Goal: Task Accomplishment & Management: Complete application form

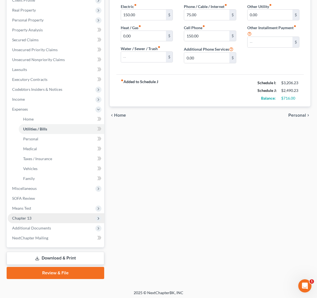
click at [42, 221] on span "Chapter 13" at bounding box center [56, 219] width 96 height 10
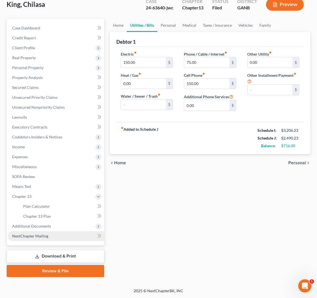
scroll to position [34, 0]
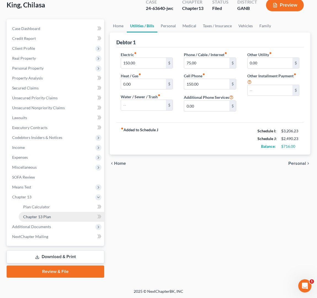
click at [52, 218] on link "Chapter 13 Plan" at bounding box center [61, 217] width 85 height 10
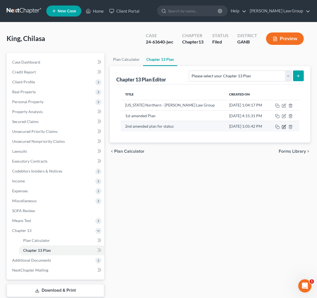
click at [285, 129] on icon "button" at bounding box center [283, 126] width 3 height 3
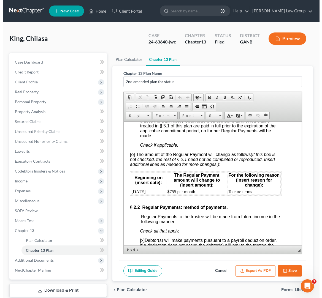
scroll to position [617, 7]
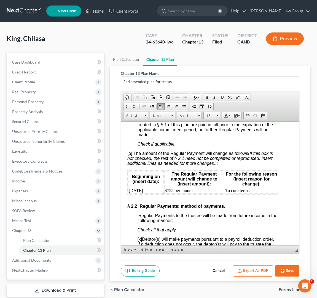
click at [129, 166] on span "[o] The amount of the Regular Payment will change as follows (If this box is no…" at bounding box center [200, 158] width 146 height 15
click at [263, 277] on button "Export as PDF" at bounding box center [253, 272] width 40 height 12
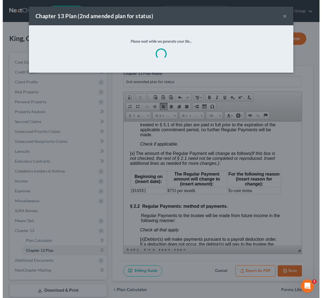
scroll to position [607, 7]
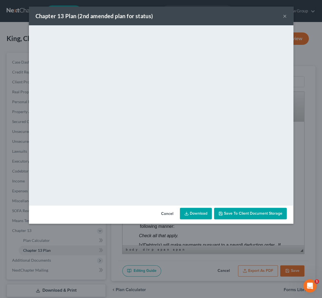
click at [197, 208] on link "Download" at bounding box center [196, 214] width 32 height 12
click at [288, 14] on div "Chapter 13 Plan (2nd amended plan for status) ×" at bounding box center [161, 16] width 265 height 19
click at [172, 212] on button "Cancel" at bounding box center [167, 214] width 21 height 11
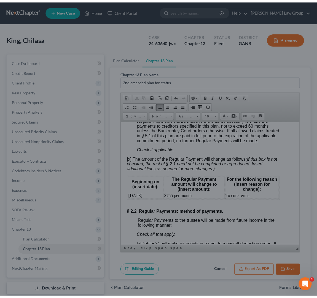
scroll to position [617, 7]
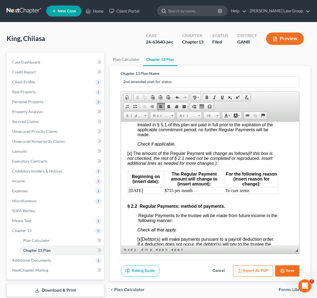
click at [201, 9] on input "search" at bounding box center [193, 11] width 50 height 10
type input "mcdaniel"
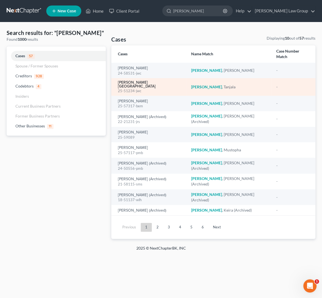
click at [142, 81] on link "[PERSON_NAME][GEOGRAPHIC_DATA]" at bounding box center [150, 85] width 64 height 8
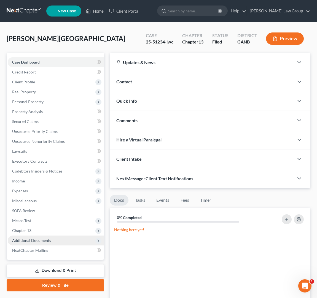
click at [54, 244] on span "Additional Documents" at bounding box center [56, 241] width 96 height 10
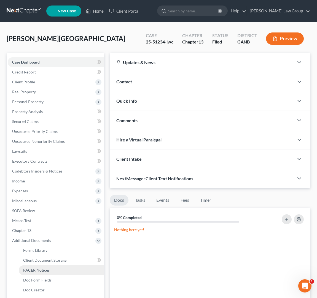
click at [58, 270] on link "PACER Notices" at bounding box center [61, 271] width 85 height 10
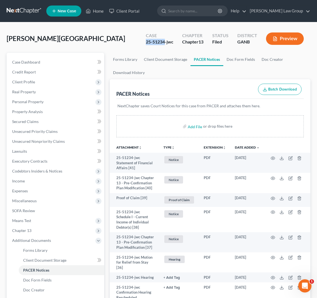
drag, startPoint x: 166, startPoint y: 44, endPoint x: 135, endPoint y: 44, distance: 30.3
click at [135, 44] on div "McDaniel, Tanjala Upgraded Case 25-51234-jwc Chapter Chapter 13 Status Filed Di…" at bounding box center [159, 41] width 304 height 24
copy div "25-51234"
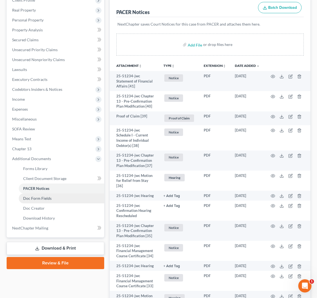
click at [48, 201] on span "Doc Form Fields" at bounding box center [37, 198] width 28 height 5
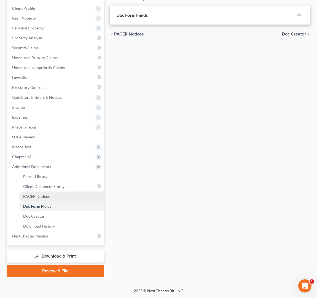
scroll to position [73, 0]
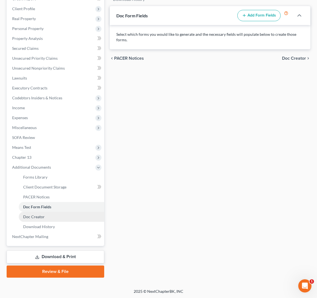
click at [56, 216] on link "Doc Creator" at bounding box center [61, 217] width 85 height 10
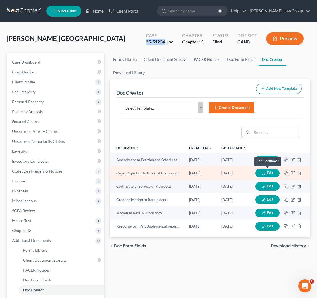
click at [266, 173] on button "Edit" at bounding box center [267, 173] width 24 height 9
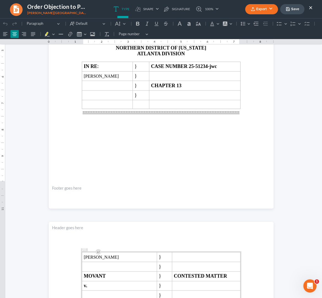
scroll to position [48, 0]
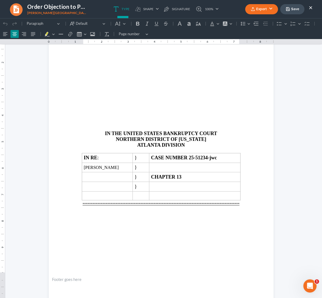
click at [154, 210] on main "IN THE UNITED STATES BANKRUPTCY COURT NORTHERN DISTRICT OF GEORGIA ATLANTA DIVI…" at bounding box center [161, 155] width 165 height 238
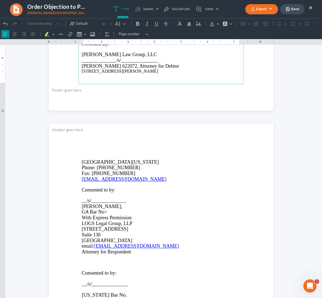
scroll to position [545, 0]
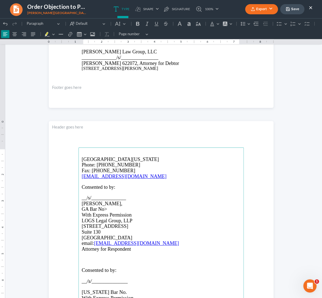
click at [106, 211] on p "GA Bar No>" at bounding box center [161, 210] width 159 height 6
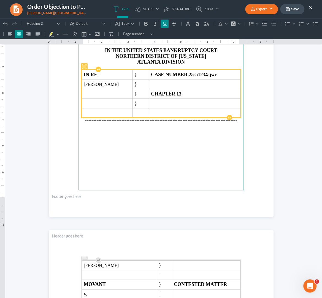
scroll to position [111, 0]
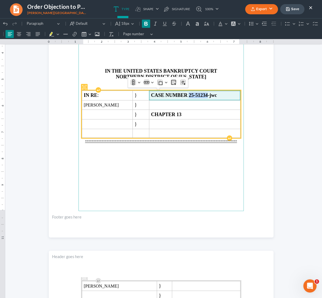
drag, startPoint x: 219, startPoint y: 97, endPoint x: 201, endPoint y: 97, distance: 18.2
click at [201, 97] on strong "CASE NUMBER 25-51234-jwc" at bounding box center [184, 96] width 66 height 6
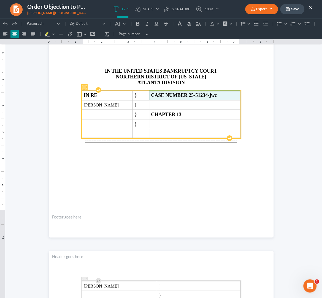
click at [216, 96] on strong "CASE NUMBER 25-51234-jwc" at bounding box center [184, 96] width 66 height 6
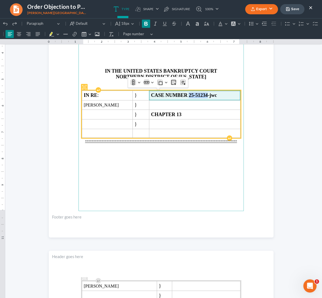
drag, startPoint x: 219, startPoint y: 96, endPoint x: 201, endPoint y: 96, distance: 18.5
click at [201, 96] on strong "CASE NUMBER 25-51234-jwc" at bounding box center [184, 96] width 66 height 6
copy strong "25-51234"
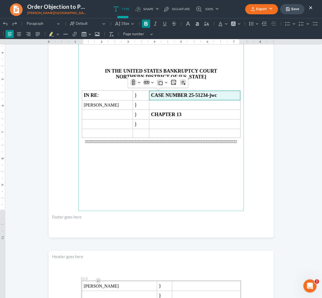
click at [135, 168] on main "IN THE UNITED STATES BANKRUPTCY COURT NORTHERN DISTRICT OF GEORGIA ATLANTA DIVI…" at bounding box center [161, 92] width 165 height 238
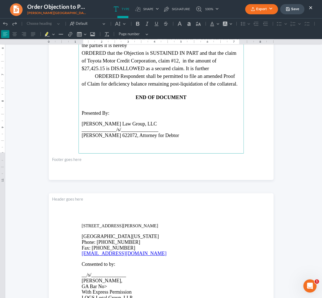
scroll to position [560, 0]
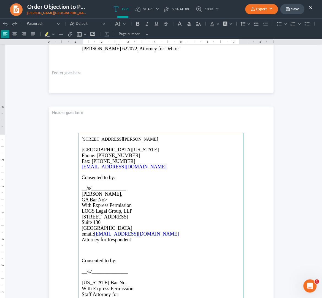
click at [85, 279] on p "Rich Text Editor, page-2-main" at bounding box center [161, 277] width 159 height 5
click at [124, 23] on button "Default" at bounding box center [120, 24] width 15 height 8
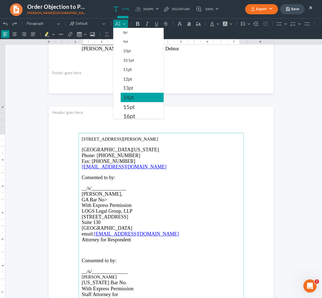
click at [133, 100] on span "14pt" at bounding box center [128, 97] width 11 height 7
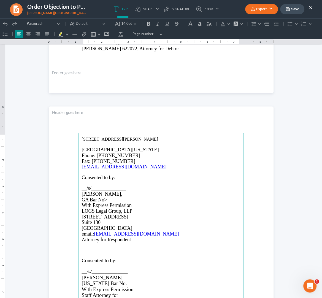
click at [118, 287] on span "With Express Permission" at bounding box center [108, 290] width 52 height 6
click at [119, 285] on p "Georgia Bar No." at bounding box center [161, 284] width 159 height 6
drag, startPoint x: 106, startPoint y: 201, endPoint x: 117, endPoint y: 201, distance: 11.6
click at [106, 201] on p "GA Bar No>" at bounding box center [161, 200] width 159 height 6
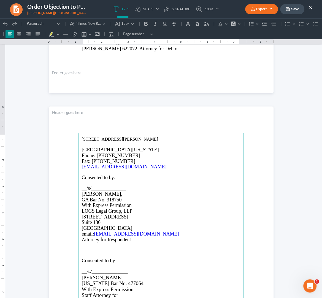
scroll to position [540, 0]
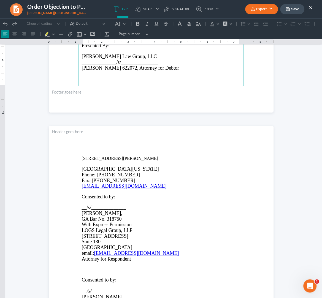
click at [117, 163] on p "Rich Text Editor, page-2-main" at bounding box center [161, 164] width 159 height 5
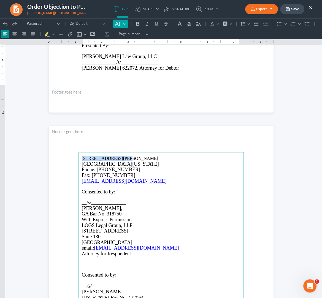
click at [126, 24] on button "Default" at bounding box center [120, 24] width 15 height 8
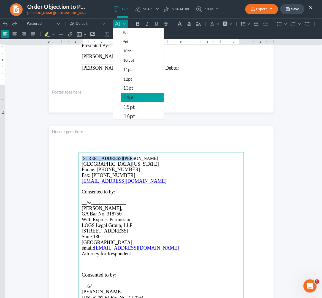
click at [132, 101] on span "14pt" at bounding box center [128, 97] width 11 height 7
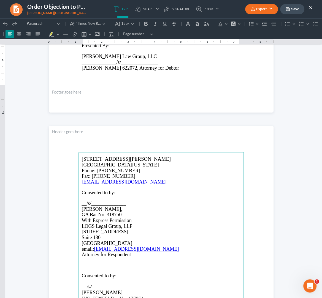
click at [164, 193] on p "Consented to by:" at bounding box center [161, 193] width 159 height 6
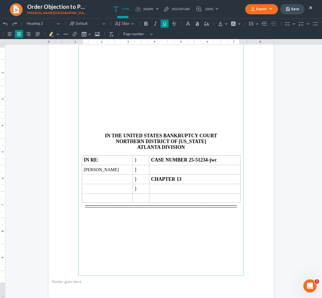
scroll to position [2, 0]
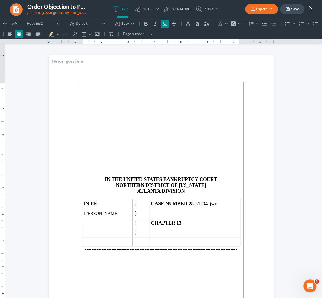
click at [295, 9] on button "Save" at bounding box center [292, 9] width 24 height 10
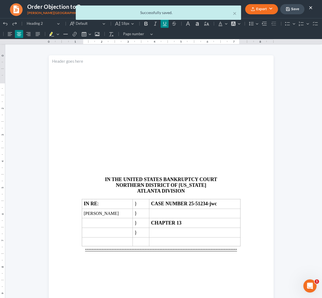
click at [266, 11] on div "× Successfully saved." at bounding box center [158, 14] width 322 height 17
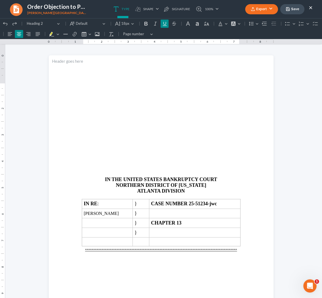
click at [270, 9] on button "Export" at bounding box center [261, 9] width 33 height 10
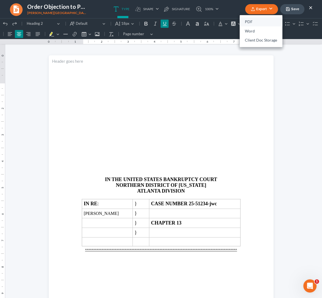
click at [264, 17] on link "PDF" at bounding box center [261, 21] width 43 height 9
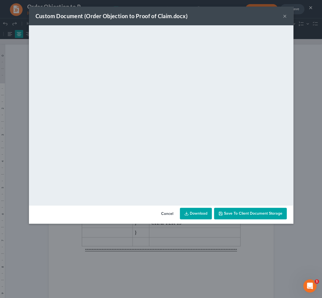
click at [192, 217] on link "Download" at bounding box center [196, 214] width 32 height 12
click at [284, 15] on button "×" at bounding box center [285, 16] width 4 height 7
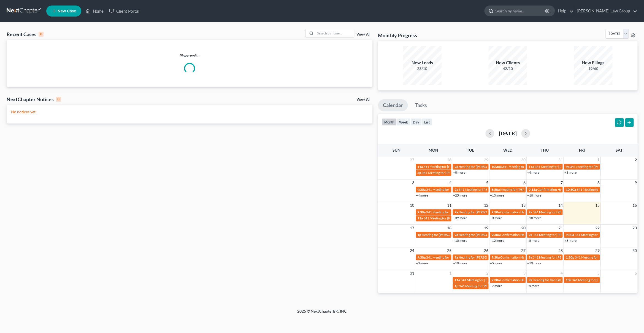
click at [526, 9] on input "search" at bounding box center [521, 11] width 50 height 10
click at [541, 11] on input "search" at bounding box center [521, 11] width 50 height 10
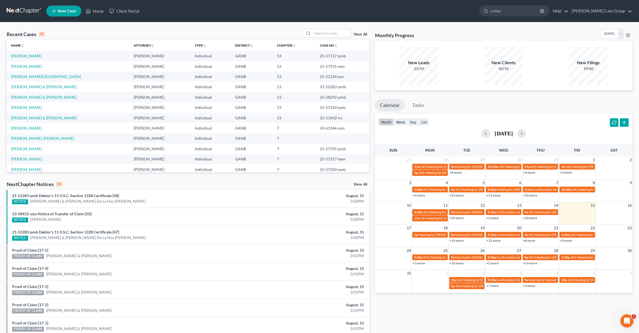
type input "colbert"
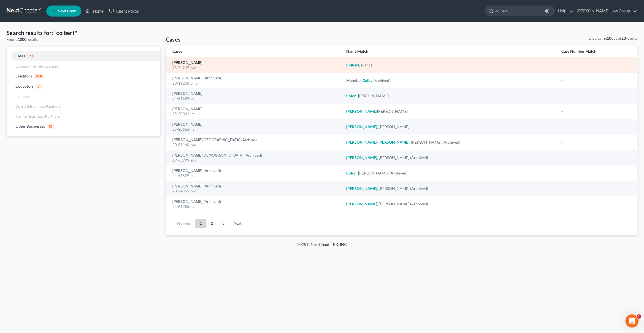
click at [190, 62] on link "[PERSON_NAME]" at bounding box center [188, 63] width 30 height 4
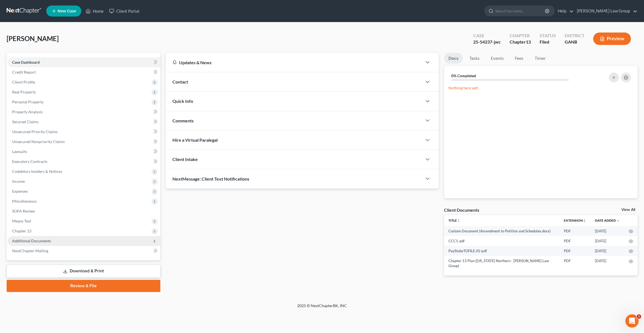
click at [34, 242] on span "Additional Documents" at bounding box center [31, 240] width 39 height 5
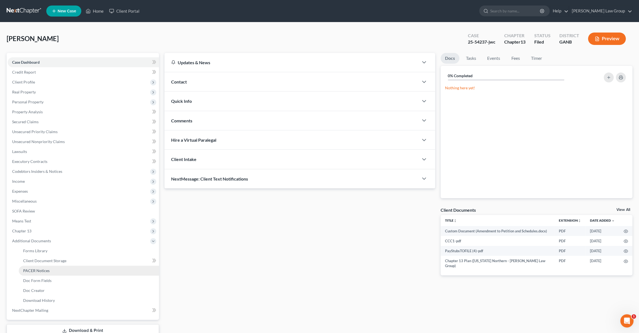
click at [47, 270] on span "PACER Notices" at bounding box center [36, 270] width 26 height 5
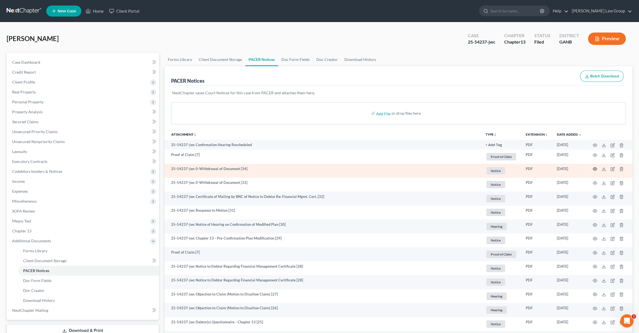
click at [595, 170] on circle "button" at bounding box center [595, 168] width 1 height 1
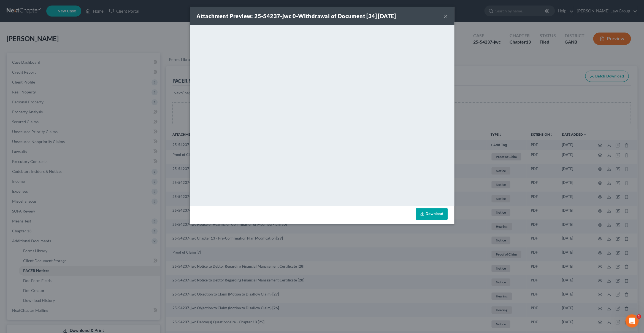
click at [445, 16] on button "×" at bounding box center [446, 16] width 4 height 7
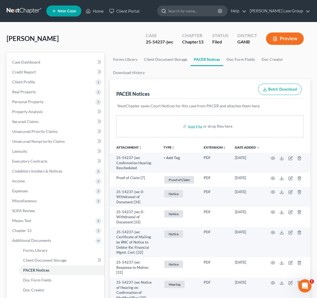
click at [200, 11] on input "search" at bounding box center [193, 11] width 50 height 10
type input "[PERSON_NAME]"
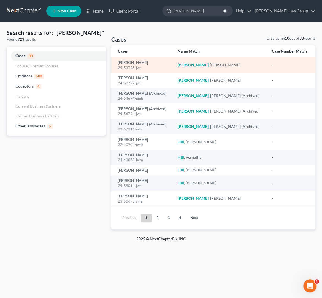
click at [133, 67] on div "25-53728-jwc" at bounding box center [143, 67] width 51 height 5
click at [133, 63] on link "[PERSON_NAME]" at bounding box center [133, 63] width 30 height 4
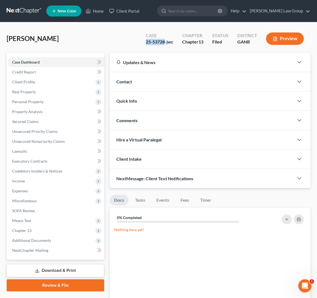
drag, startPoint x: 164, startPoint y: 43, endPoint x: 142, endPoint y: 44, distance: 21.8
click at [142, 44] on div "Case 25-53728-jwc" at bounding box center [159, 39] width 36 height 16
copy div "25-53728"
click at [39, 242] on span "Additional Documents" at bounding box center [31, 240] width 39 height 5
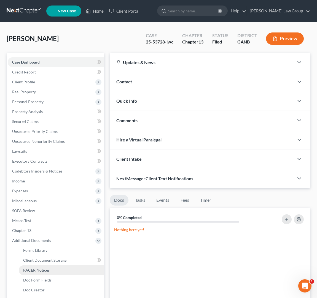
click at [43, 268] on span "PACER Notices" at bounding box center [36, 270] width 26 height 5
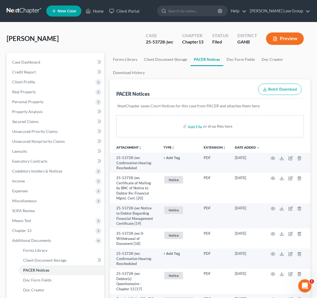
click at [168, 149] on button "TYPE unfold_more" at bounding box center [168, 148] width 11 height 4
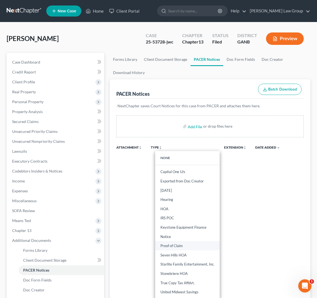
click at [187, 243] on link "Proof of Claim" at bounding box center [187, 245] width 64 height 9
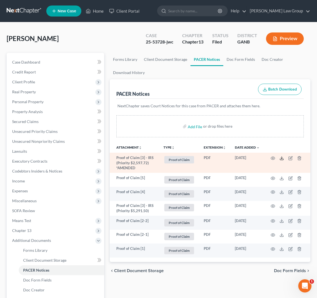
click at [282, 160] on icon at bounding box center [281, 159] width 3 height 1
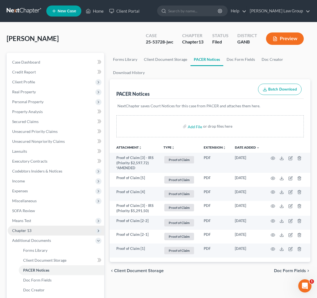
click at [44, 232] on span "Chapter 13" at bounding box center [56, 231] width 96 height 10
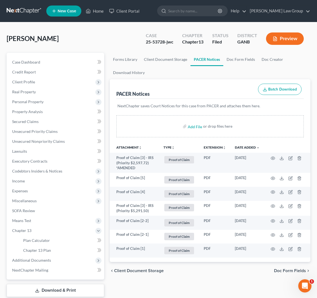
click at [169, 150] on button "TYPE unfold_more" at bounding box center [168, 148] width 11 height 4
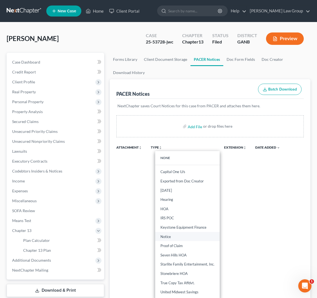
click at [177, 239] on link "Notice" at bounding box center [187, 236] width 64 height 9
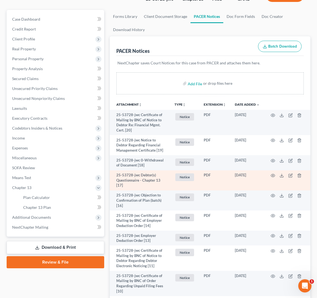
scroll to position [43, 0]
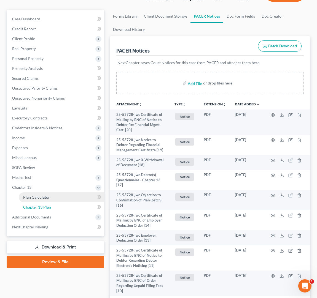
drag, startPoint x: 41, startPoint y: 208, endPoint x: 49, endPoint y: 211, distance: 9.0
click at [41, 208] on span "Chapter 13 Plan" at bounding box center [37, 207] width 28 height 5
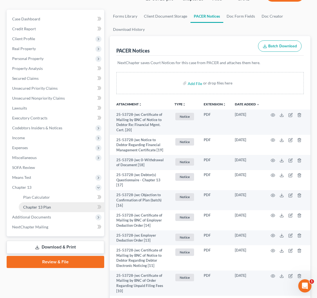
scroll to position [34, 0]
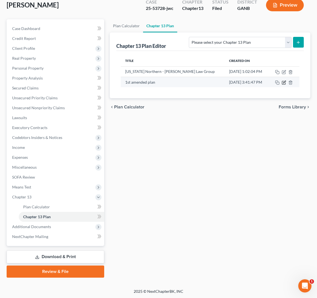
click at [284, 85] on icon "button" at bounding box center [283, 82] width 3 height 3
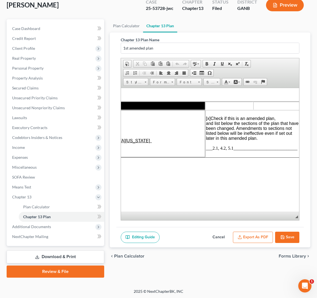
scroll to position [0, 133]
click at [227, 150] on span "___2.1, 4.2, 5.1_____________________________" at bounding box center [251, 148] width 92 height 5
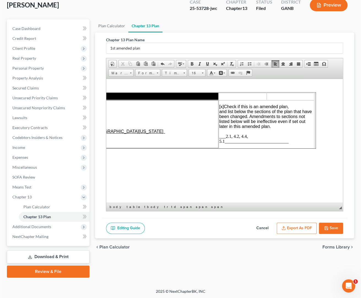
scroll to position [0, 109]
click at [232, 179] on html "Fill in this information to identify your case: Debtor 1 Nicole Lynnette Hickma…" at bounding box center [120, 141] width 237 height 124
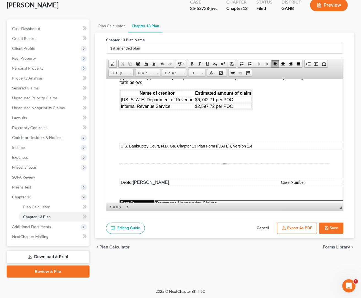
scroll to position [1812, 0]
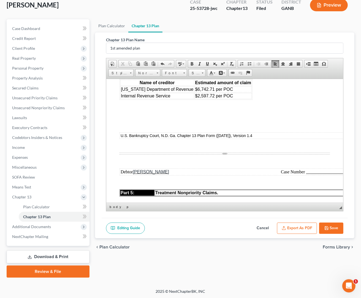
drag, startPoint x: 325, startPoint y: 230, endPoint x: 321, endPoint y: 229, distance: 3.5
click at [324, 230] on button "Save" at bounding box center [331, 229] width 24 height 12
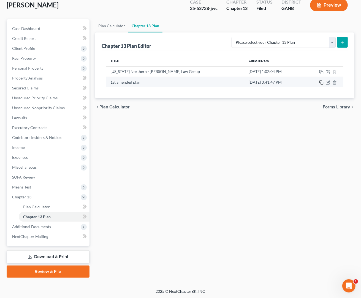
click at [322, 84] on icon "button" at bounding box center [321, 82] width 4 height 4
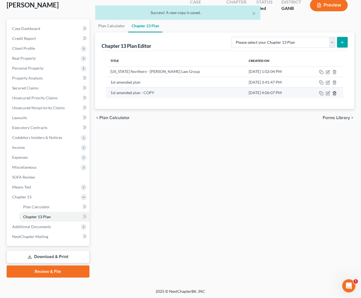
click at [334, 93] on icon "button" at bounding box center [335, 93] width 4 height 4
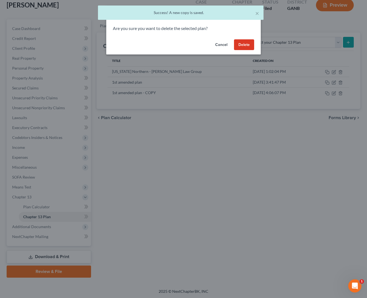
click at [236, 45] on button "Delete" at bounding box center [244, 44] width 20 height 11
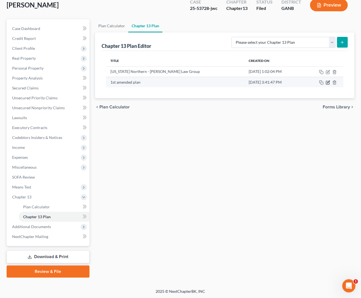
click at [329, 84] on icon "button" at bounding box center [328, 82] width 4 height 4
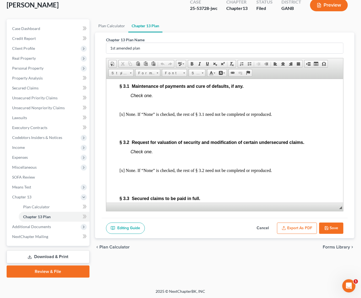
scroll to position [1051, 0]
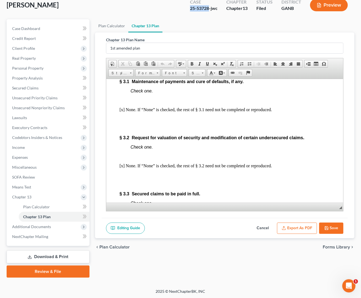
drag, startPoint x: 209, startPoint y: 10, endPoint x: 191, endPoint y: 9, distance: 17.6
click at [191, 9] on div "25-53728-jwc" at bounding box center [204, 8] width 28 height 6
copy div "25-53728"
click at [341, 230] on button "Save" at bounding box center [331, 229] width 24 height 12
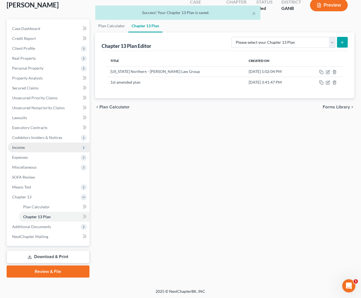
click at [28, 147] on span "Income" at bounding box center [49, 148] width 82 height 10
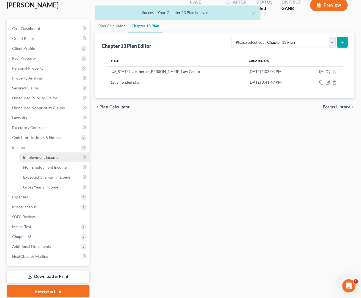
click at [49, 156] on span "Employment Income" at bounding box center [40, 157] width 35 height 5
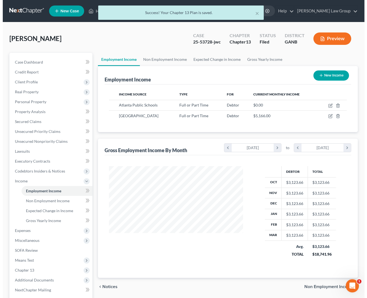
scroll to position [99, 145]
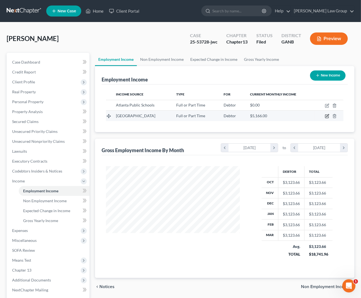
click at [329, 117] on icon "button" at bounding box center [327, 116] width 3 height 3
select select "0"
select select "10"
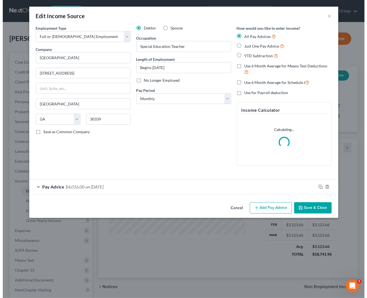
scroll to position [99, 147]
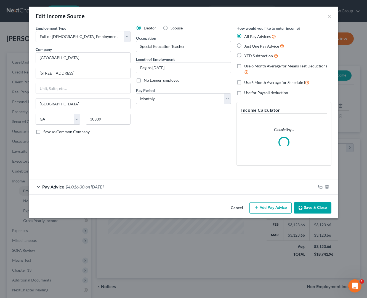
click at [135, 189] on div "Pay Advice $4,016.00 on 07/31/2025" at bounding box center [172, 187] width 287 height 15
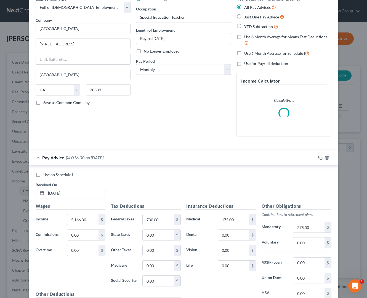
scroll to position [31, 0]
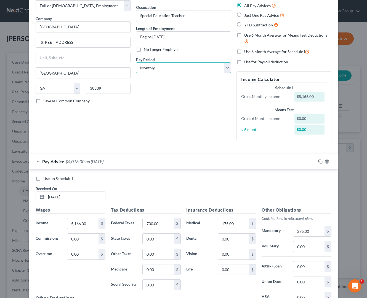
select select "1"
click option "Twice Monthly" at bounding box center [0, 0] width 0 height 0
drag, startPoint x: 79, startPoint y: 199, endPoint x: 33, endPoint y: 194, distance: 47.1
click at [46, 194] on input "07/31/2025" at bounding box center [75, 197] width 59 height 10
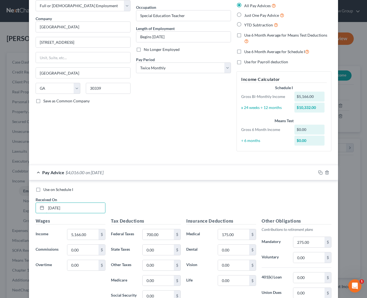
type input "8/15/2025"
type input "3,318.11"
type input "140.61"
type input "117.04"
type input "45.25"
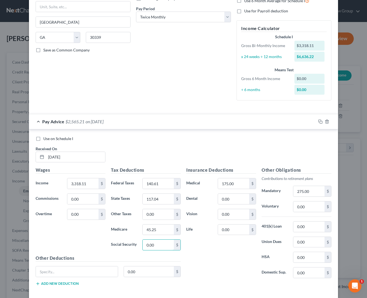
scroll to position [83, 0]
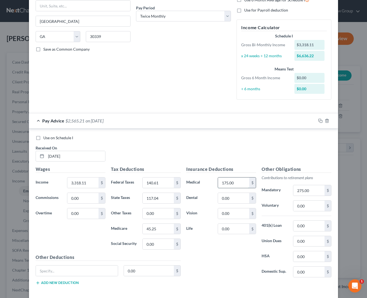
click at [234, 183] on input "175.00" at bounding box center [233, 183] width 31 height 10
type input "146.06"
click at [94, 272] on input "text" at bounding box center [77, 271] width 82 height 10
type input "STD"
type input "10.15"
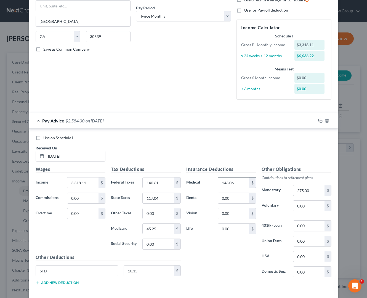
drag, startPoint x: 245, startPoint y: 186, endPoint x: 243, endPoint y: 185, distance: 2.9
click at [243, 185] on input "146.06" at bounding box center [233, 183] width 31 height 10
type input "149.30"
type input "12.88"
type input "3.36"
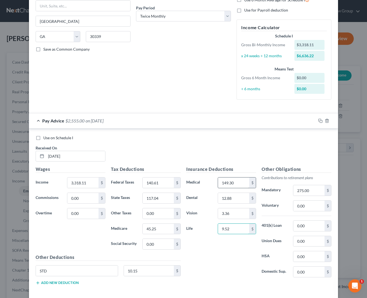
type input "9.52"
type input "199.09"
click at [217, 256] on div "Insurance Deductions Medical 149.30 $ Dental 12.88 $ Vision 3.36 $ Life 9.52 $" at bounding box center [220, 224] width 75 height 116
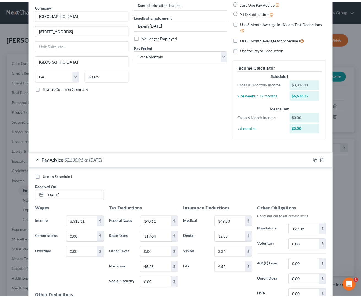
scroll to position [111, 0]
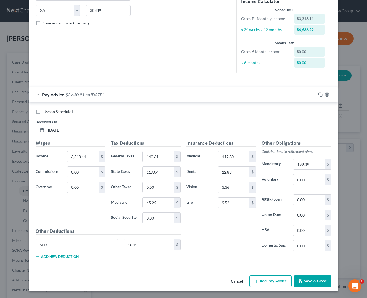
click at [313, 281] on button "Save & Close" at bounding box center [312, 282] width 37 height 12
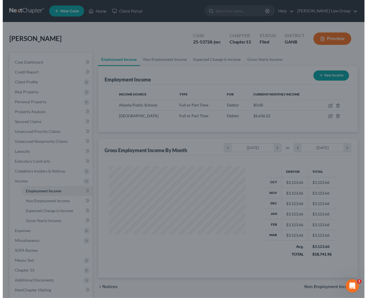
scroll to position [275522, 275476]
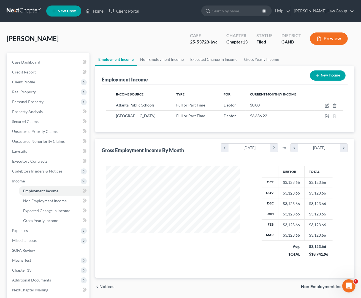
click at [329, 42] on button "Preview" at bounding box center [329, 39] width 38 height 12
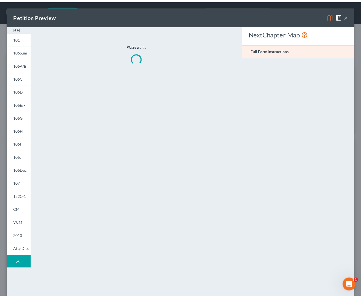
scroll to position [99, 147]
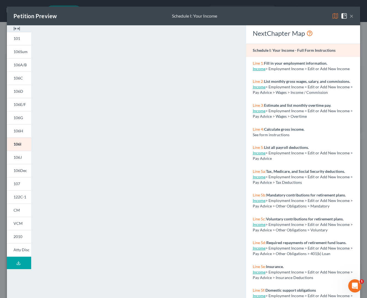
click at [348, 17] on div "Petition Preview Schedule I: Your Income ×" at bounding box center [183, 16] width 353 height 19
click at [349, 18] on button "×" at bounding box center [351, 16] width 4 height 7
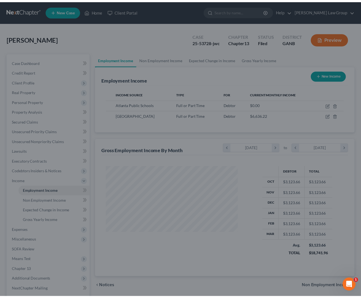
scroll to position [275522, 275476]
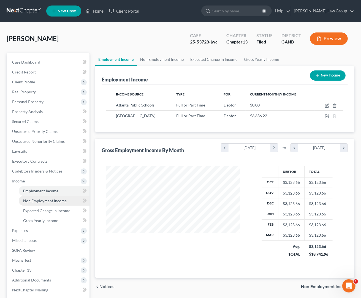
click at [60, 203] on span "Non Employment Income" at bounding box center [45, 201] width 44 height 5
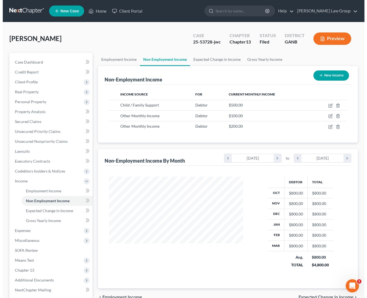
scroll to position [99, 145]
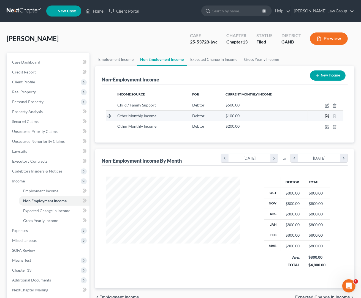
click at [327, 117] on icon "button" at bounding box center [328, 116] width 2 height 2
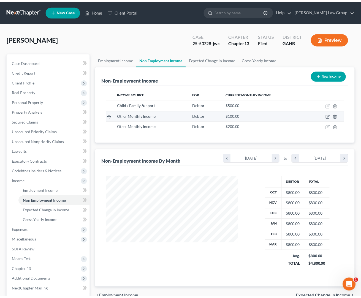
scroll to position [99, 147]
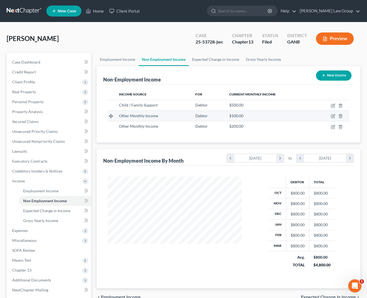
select select "13"
select select "0"
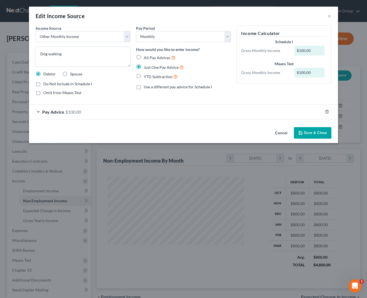
click at [43, 86] on label "Do Not Include in Schedule I" at bounding box center [67, 84] width 49 height 6
click at [45, 85] on input "Do Not Include in Schedule I" at bounding box center [47, 83] width 4 height 4
checkbox input "true"
click at [327, 135] on button "Save & Close" at bounding box center [312, 133] width 37 height 12
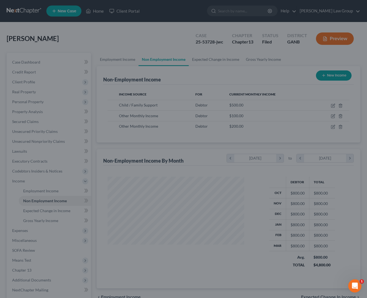
scroll to position [275522, 275476]
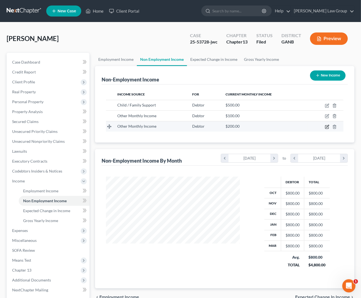
click at [326, 128] on icon "button" at bounding box center [327, 127] width 4 height 4
select select "13"
select select "0"
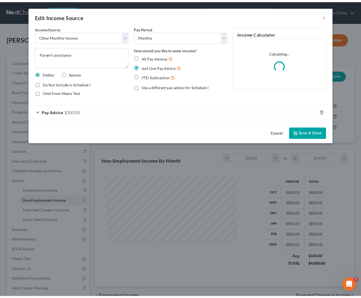
scroll to position [99, 147]
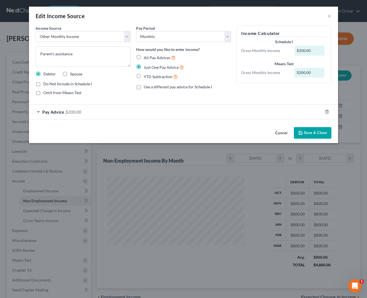
click at [43, 85] on label "Do Not Include in Schedule I" at bounding box center [67, 84] width 49 height 6
click at [45, 85] on input "Do Not Include in Schedule I" at bounding box center [47, 83] width 4 height 4
checkbox input "true"
click at [304, 137] on button "Save & Close" at bounding box center [312, 133] width 37 height 12
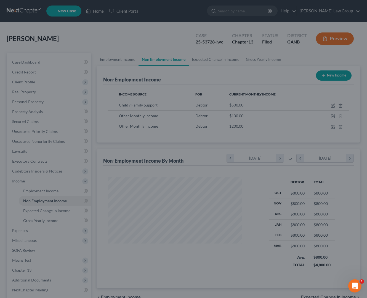
scroll to position [275522, 275476]
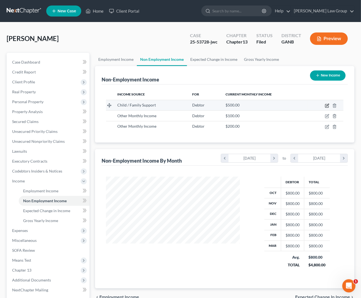
click at [327, 106] on icon "button" at bounding box center [328, 105] width 2 height 2
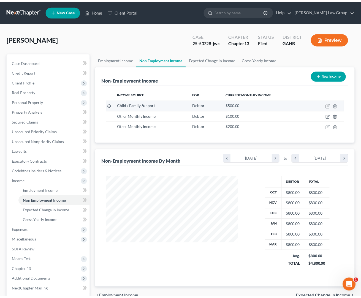
scroll to position [99, 147]
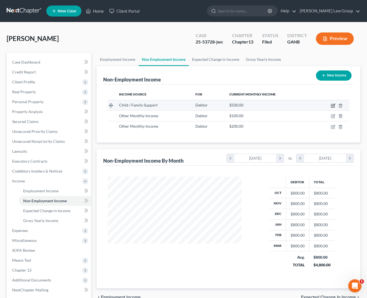
select select "7"
select select "0"
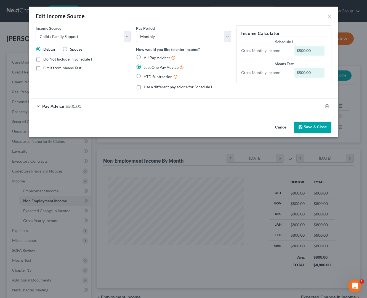
click at [331, 16] on div "Edit Income Source ×" at bounding box center [183, 16] width 309 height 19
click at [329, 16] on button "×" at bounding box center [329, 16] width 4 height 7
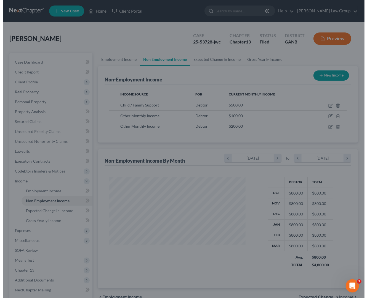
scroll to position [275522, 275476]
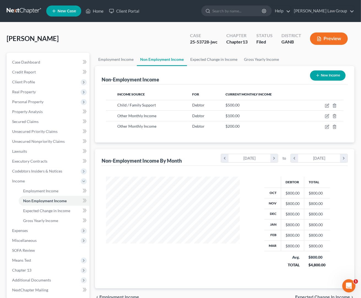
click at [324, 40] on button "Preview" at bounding box center [329, 39] width 38 height 12
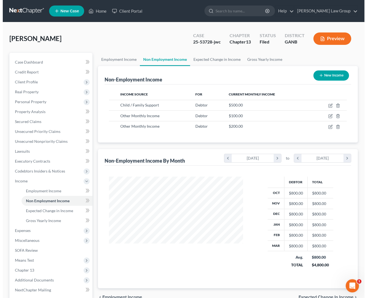
scroll to position [99, 147]
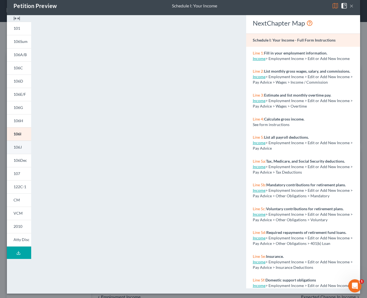
click at [23, 143] on link "106J" at bounding box center [19, 147] width 24 height 13
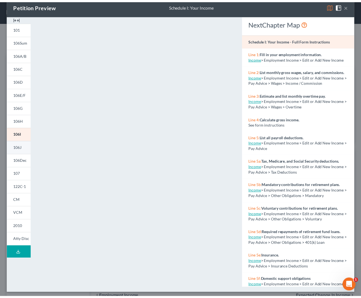
scroll to position [7, 0]
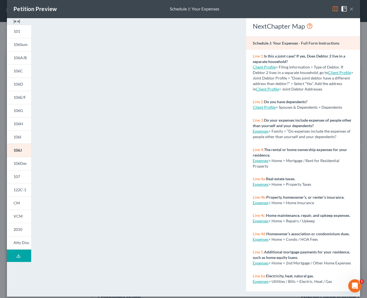
click at [349, 10] on button "×" at bounding box center [351, 9] width 4 height 7
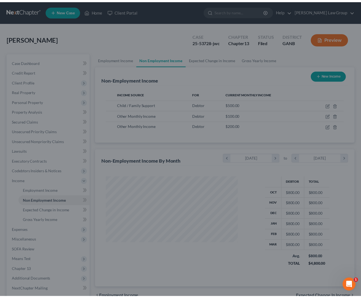
scroll to position [275522, 275476]
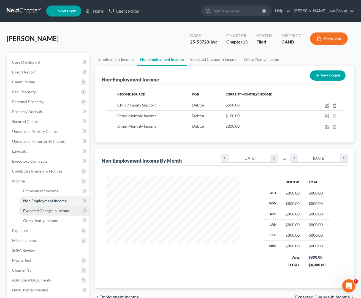
click at [66, 212] on span "Expected Change in Income" at bounding box center [46, 211] width 47 height 5
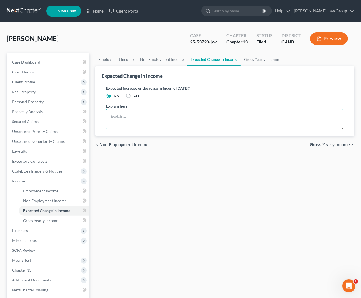
click at [198, 121] on textarea at bounding box center [225, 119] width 238 height 20
click at [133, 95] on label "Yes" at bounding box center [136, 96] width 6 height 6
click at [136, 95] on input "Yes" at bounding box center [138, 95] width 4 height 4
radio input "true"
click at [240, 120] on textarea at bounding box center [225, 119] width 238 height 20
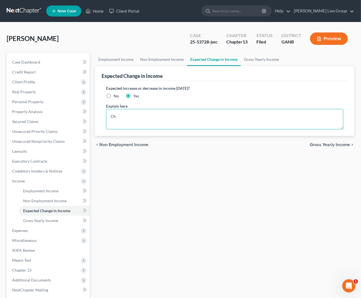
type textarea "C"
type textarea "Child Support ends at the end of June 2027"
click at [346, 144] on span "Gross Yearly Income" at bounding box center [330, 145] width 40 height 4
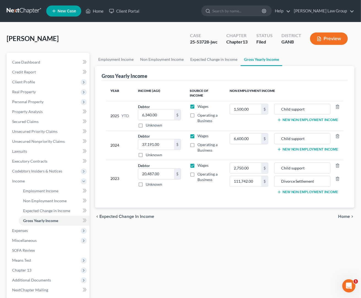
click at [349, 218] on span "Home" at bounding box center [344, 217] width 12 height 4
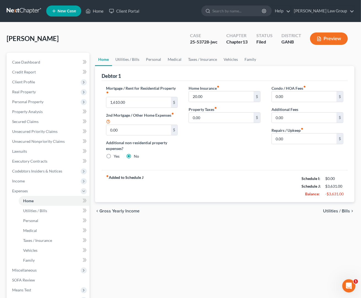
click at [347, 212] on span "Utilities / Bills" at bounding box center [336, 211] width 27 height 4
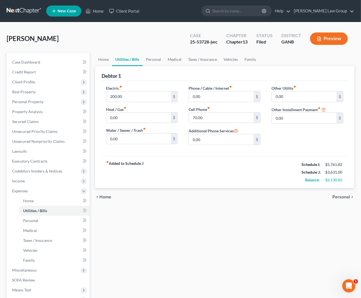
click at [345, 199] on span "Personal" at bounding box center [342, 197] width 18 height 4
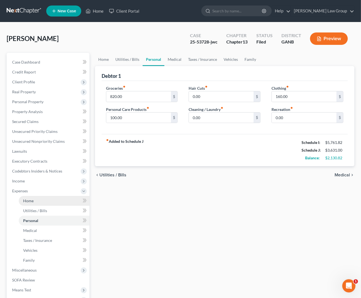
click at [38, 201] on link "Home" at bounding box center [54, 201] width 71 height 10
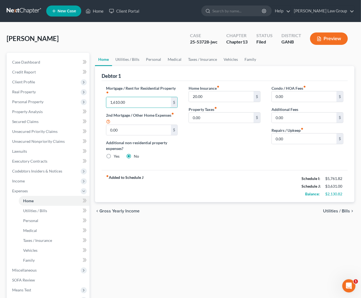
drag, startPoint x: 133, startPoint y: 101, endPoint x: 90, endPoint y: 110, distance: 43.9
click at [106, 103] on input "1,610.00" at bounding box center [138, 102] width 65 height 10
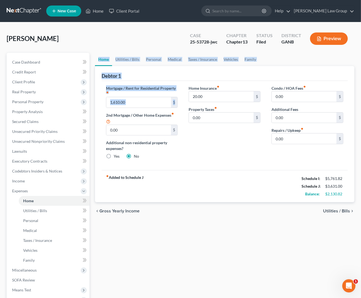
drag, startPoint x: 90, startPoint y: 110, endPoint x: 96, endPoint y: 107, distance: 7.4
click at [95, 108] on div "Petition Navigation Case Dashboard Payments Invoices Payments Payments Credit R…" at bounding box center [181, 207] width 354 height 308
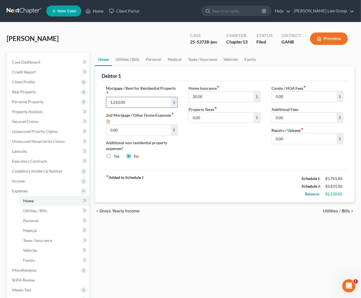
click at [135, 104] on input "1,610.00" at bounding box center [138, 102] width 65 height 10
drag, startPoint x: 146, startPoint y: 101, endPoint x: 106, endPoint y: 102, distance: 40.2
click at [106, 102] on input "1,610.00" at bounding box center [138, 102] width 65 height 10
type input "1,620"
click at [329, 211] on span "Utilities / Bills" at bounding box center [336, 211] width 27 height 4
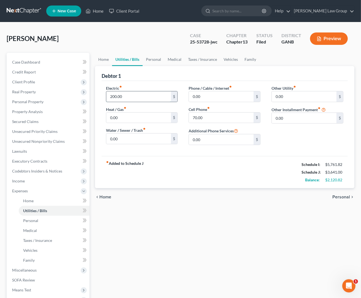
drag, startPoint x: 135, startPoint y: 95, endPoint x: 131, endPoint y: 99, distance: 5.3
click at [131, 99] on input "200.00" at bounding box center [138, 97] width 65 height 10
type input "275."
type input "25"
type input "75."
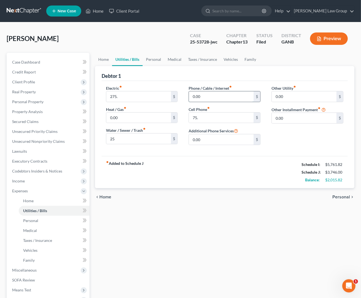
drag, startPoint x: 211, startPoint y: 95, endPoint x: 157, endPoint y: 95, distance: 53.5
click at [189, 95] on input "0.00" at bounding box center [221, 97] width 65 height 10
type input "70.00"
click at [302, 119] on input "0.00" at bounding box center [304, 118] width 65 height 10
type input "3"
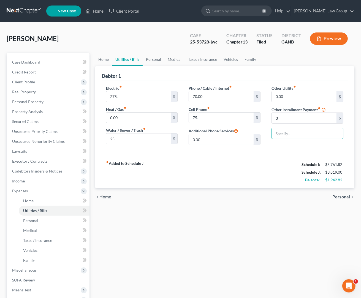
type input "I"
type input "iCloud storage"
click at [341, 196] on span "Personal" at bounding box center [342, 197] width 18 height 4
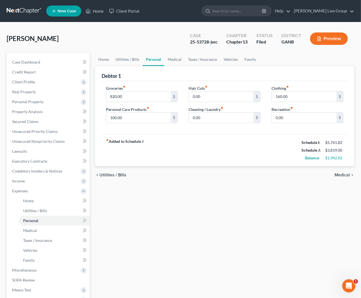
click at [344, 178] on span "Medical" at bounding box center [342, 175] width 15 height 4
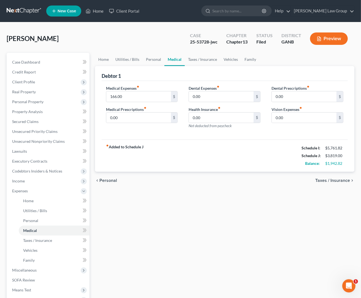
click at [343, 182] on span "Taxes / Insurance" at bounding box center [333, 181] width 35 height 4
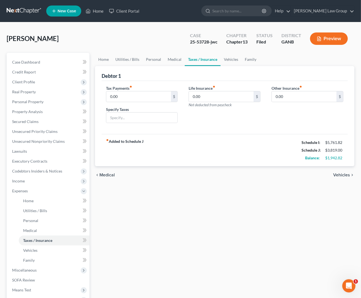
click at [343, 179] on div "chevron_left Medical Vehicles chevron_right" at bounding box center [225, 175] width 260 height 18
click at [343, 176] on span "Vehicles" at bounding box center [342, 175] width 17 height 4
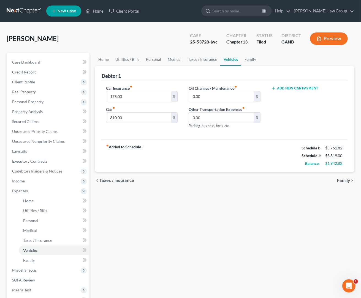
click at [114, 183] on span "Taxes / Insurance" at bounding box center [116, 181] width 35 height 4
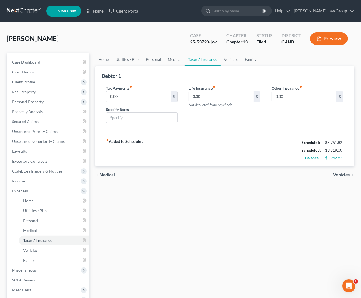
click at [110, 176] on span "Medical" at bounding box center [106, 175] width 15 height 4
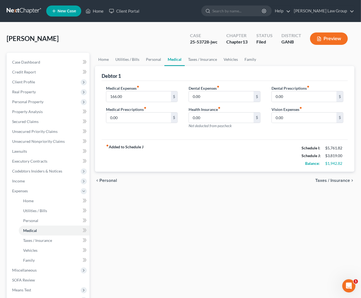
click at [109, 183] on span "Personal" at bounding box center [108, 181] width 18 height 4
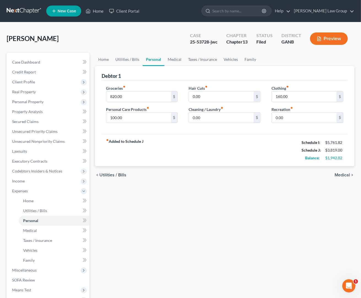
click at [112, 177] on span "Utilities / Bills" at bounding box center [112, 175] width 27 height 4
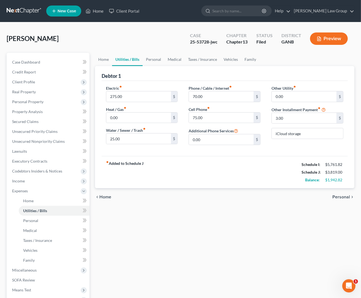
click at [103, 198] on span "Home" at bounding box center [105, 197] width 12 height 4
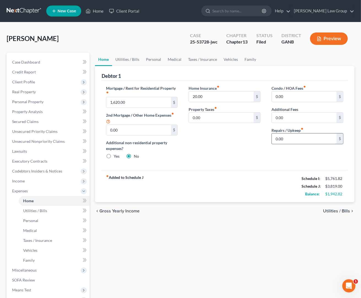
drag, startPoint x: 295, startPoint y: 138, endPoint x: 286, endPoint y: 141, distance: 10.0
click at [286, 141] on input "0.00" at bounding box center [304, 139] width 65 height 10
click at [298, 143] on input "30." at bounding box center [304, 139] width 65 height 10
type input "55."
click at [329, 214] on span "Utilities / Bills" at bounding box center [336, 211] width 27 height 4
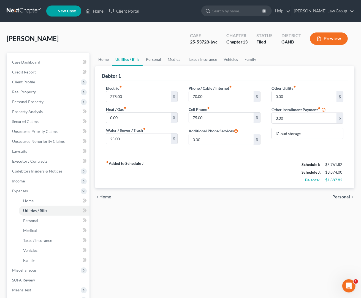
click at [341, 197] on span "Personal" at bounding box center [342, 197] width 18 height 4
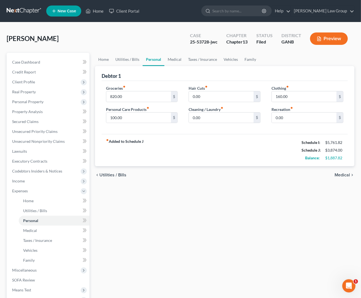
click at [344, 176] on span "Medical" at bounding box center [342, 175] width 15 height 4
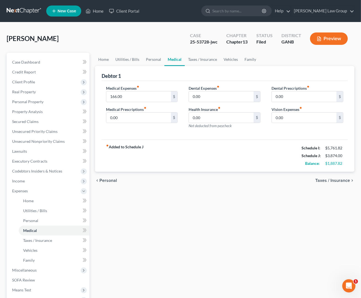
click at [343, 182] on span "Taxes / Insurance" at bounding box center [333, 181] width 35 height 4
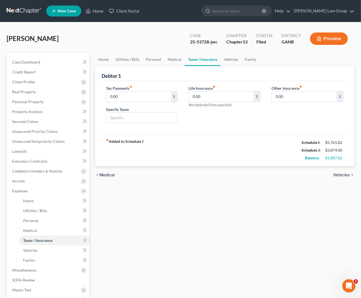
click at [343, 177] on span "Vehicles" at bounding box center [342, 175] width 17 height 4
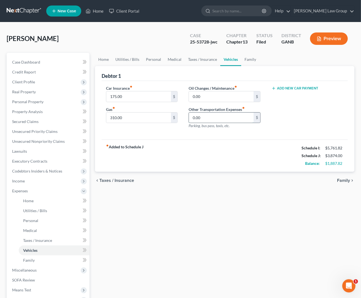
drag, startPoint x: 203, startPoint y: 117, endPoint x: 208, endPoint y: 119, distance: 5.3
click at [208, 119] on input "0.00" at bounding box center [221, 118] width 65 height 10
type input "50."
click at [122, 182] on span "Taxes / Insurance" at bounding box center [116, 181] width 35 height 4
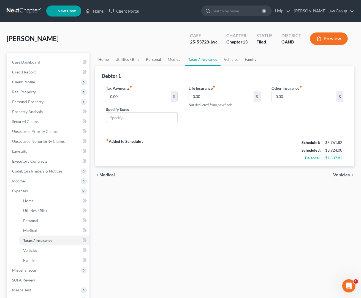
click at [106, 175] on span "Medical" at bounding box center [106, 175] width 15 height 4
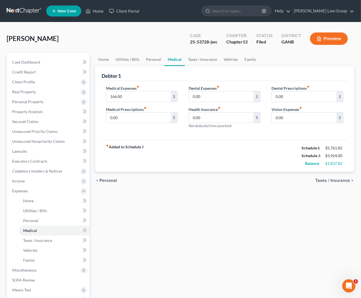
click at [106, 182] on span "Personal" at bounding box center [108, 181] width 18 height 4
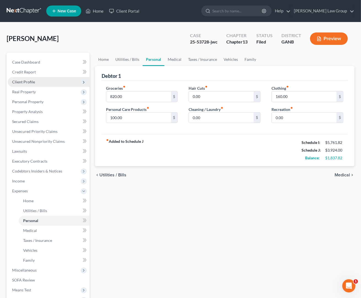
click at [27, 84] on span "Client Profile" at bounding box center [23, 82] width 23 height 5
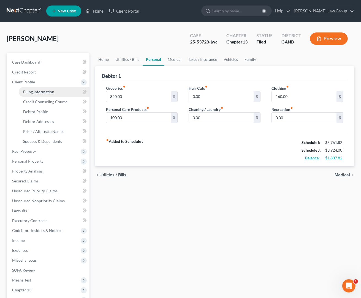
click at [43, 93] on span "Filing Information" at bounding box center [38, 92] width 31 height 5
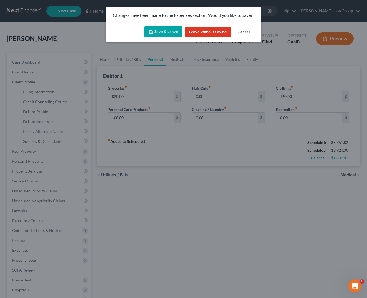
click at [169, 33] on button "Save & Leave" at bounding box center [163, 32] width 38 height 12
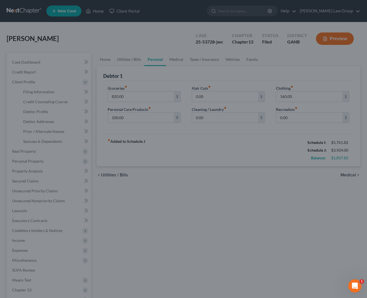
select select "1"
select select "0"
select select "3"
select select "10"
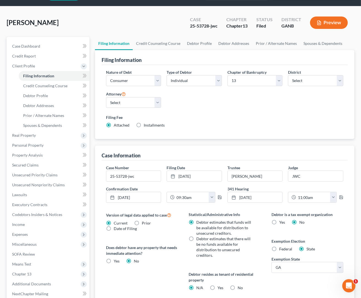
scroll to position [29, 0]
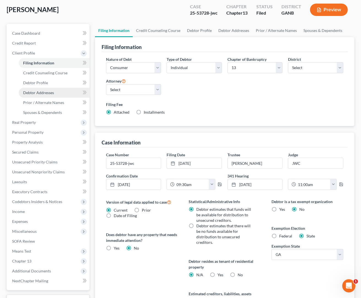
drag, startPoint x: 35, startPoint y: 95, endPoint x: 62, endPoint y: 88, distance: 28.3
click at [35, 95] on link "Debtor Addresses" at bounding box center [54, 93] width 71 height 10
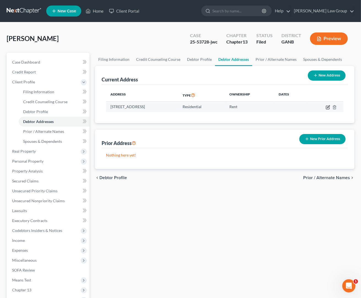
click at [327, 107] on icon "button" at bounding box center [328, 107] width 4 height 4
select select "10"
select select "59"
select select "0"
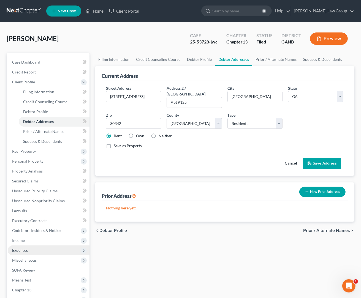
click at [26, 252] on span "Expenses" at bounding box center [20, 250] width 16 height 5
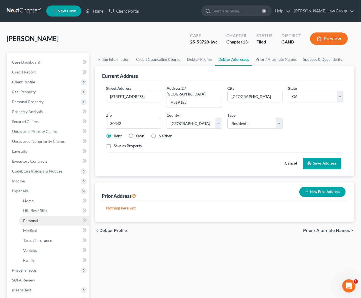
click at [57, 222] on link "Personal" at bounding box center [54, 221] width 71 height 10
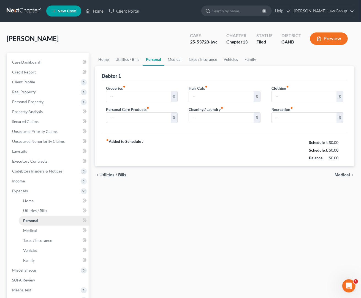
type input "820.00"
type input "100.00"
type input "0.00"
type input "160.00"
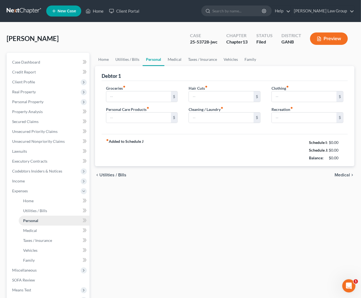
type input "0.00"
click at [130, 117] on input "100.00" at bounding box center [138, 118] width 65 height 10
drag, startPoint x: 293, startPoint y: 95, endPoint x: 302, endPoint y: 98, distance: 9.2
click at [294, 95] on input "160.00" at bounding box center [304, 97] width 65 height 10
type input "100."
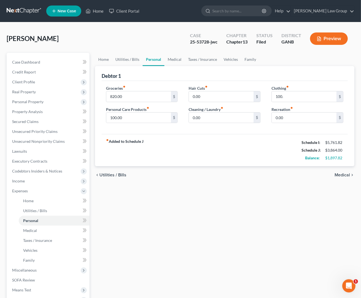
click at [337, 177] on span "Medical" at bounding box center [342, 175] width 15 height 4
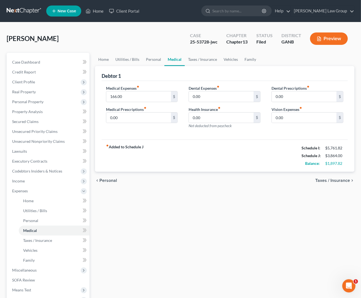
click at [329, 180] on span "Taxes / Insurance" at bounding box center [333, 181] width 35 height 4
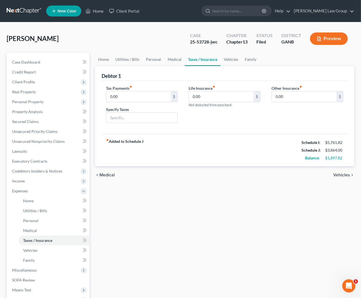
click at [113, 176] on span "Medical" at bounding box center [106, 175] width 15 height 4
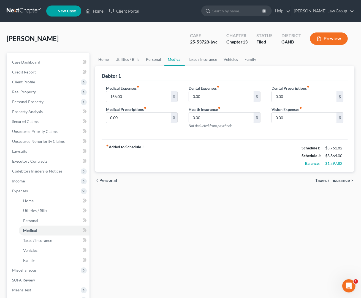
click at [113, 176] on div "chevron_left Personal Taxes / Insurance chevron_right" at bounding box center [225, 181] width 260 height 18
click at [112, 178] on div "chevron_left Personal Taxes / Insurance chevron_right" at bounding box center [225, 181] width 260 height 18
click at [109, 181] on span "Personal" at bounding box center [108, 181] width 18 height 4
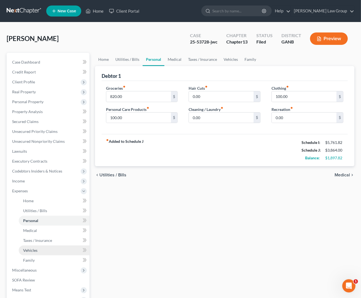
click at [30, 251] on span "Vehicles" at bounding box center [30, 250] width 14 height 5
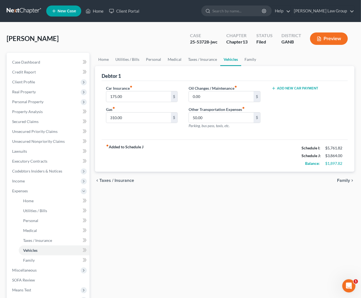
click at [341, 181] on span "Family" at bounding box center [343, 181] width 13 height 4
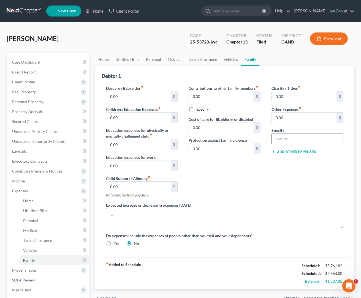
click at [284, 138] on input "text" at bounding box center [307, 139] width 71 height 10
type input "Gym"
type input "310."
click at [287, 97] on input "0.00" at bounding box center [304, 97] width 65 height 10
type input "50."
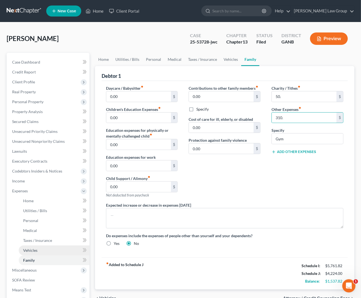
click at [29, 251] on span "Vehicles" at bounding box center [30, 250] width 14 height 5
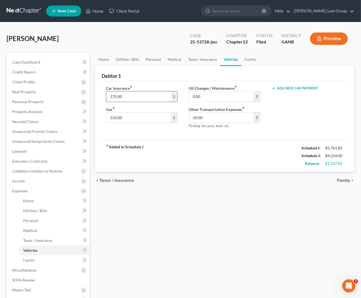
drag, startPoint x: 127, startPoint y: 97, endPoint x: 96, endPoint y: 96, distance: 30.9
click at [106, 96] on input "175.00" at bounding box center [138, 97] width 65 height 10
type input "200"
click at [129, 183] on span "Taxes / Insurance" at bounding box center [116, 181] width 35 height 4
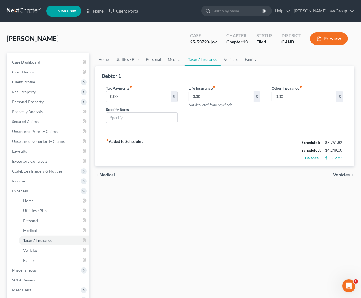
click at [114, 176] on span "Medical" at bounding box center [106, 175] width 15 height 4
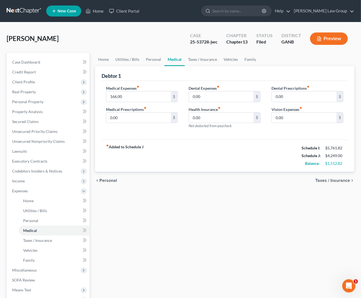
click at [323, 182] on span "Taxes / Insurance" at bounding box center [333, 181] width 35 height 4
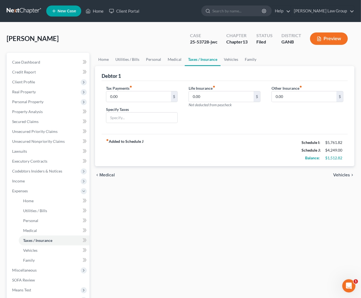
click at [332, 176] on div "chevron_left Medical Vehicles chevron_right" at bounding box center [225, 175] width 260 height 18
click at [338, 177] on span "Vehicles" at bounding box center [342, 175] width 17 height 4
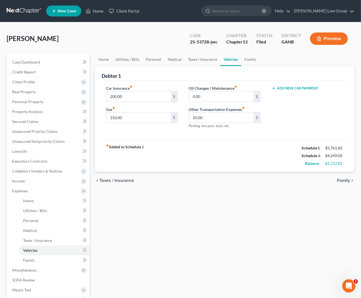
click at [340, 182] on span "Family" at bounding box center [343, 181] width 13 height 4
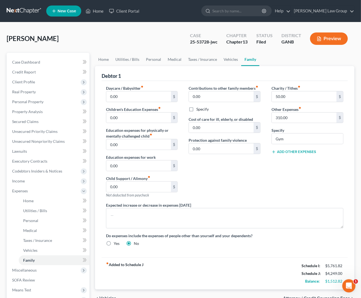
click at [300, 150] on button "Add Other Expenses" at bounding box center [294, 152] width 45 height 4
click at [299, 159] on input "0.00" at bounding box center [304, 160] width 65 height 10
type input "250."
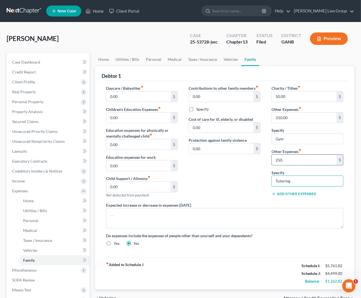
type input "Tutoring"
click at [276, 183] on input "Tutoring" at bounding box center [307, 181] width 71 height 10
type input "Daughter's Tutor"
click at [301, 197] on button "Add Other Expenses" at bounding box center [294, 194] width 45 height 4
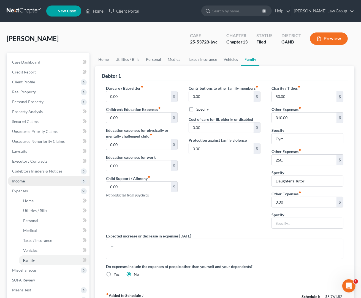
click at [31, 186] on span "Income" at bounding box center [49, 181] width 82 height 10
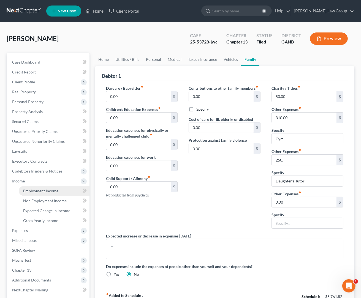
click at [55, 195] on link "Employment Income" at bounding box center [54, 191] width 71 height 10
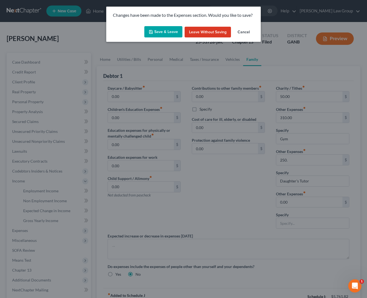
click at [162, 37] on button "Save & Leave" at bounding box center [163, 32] width 38 height 12
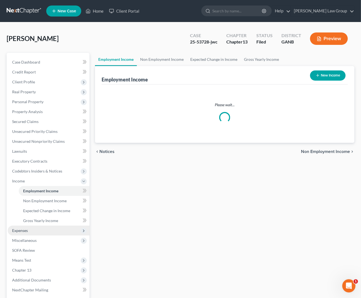
click at [40, 231] on span "Expenses" at bounding box center [49, 231] width 82 height 10
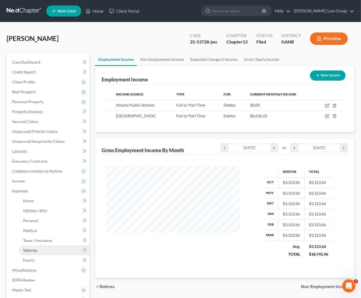
scroll to position [99, 145]
click at [39, 200] on link "Home" at bounding box center [54, 201] width 71 height 10
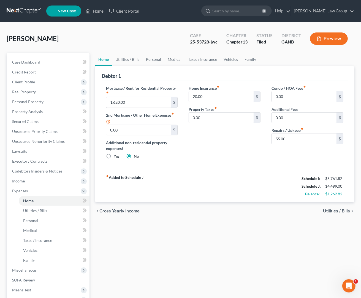
click at [334, 210] on span "Utilities / Bills" at bounding box center [336, 211] width 27 height 4
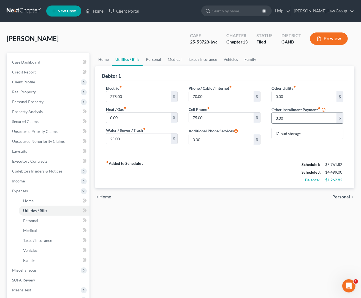
click at [288, 120] on input "3.00" at bounding box center [304, 118] width 65 height 10
type input "85.00"
type input "S"
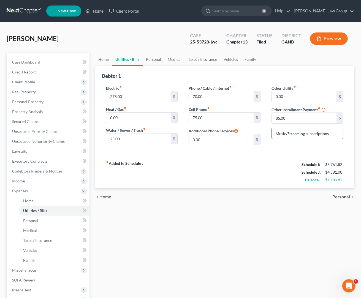
drag, startPoint x: 288, startPoint y: 134, endPoint x: 268, endPoint y: 135, distance: 19.6
click at [272, 135] on input "Music/Streaming subscriptions" at bounding box center [307, 133] width 71 height 10
type input "Streaming subscriptions"
click at [338, 198] on span "Personal" at bounding box center [342, 197] width 18 height 4
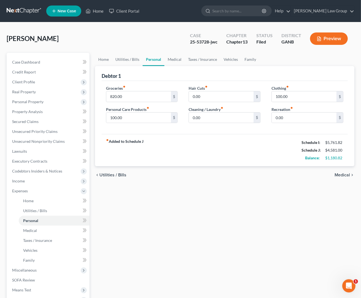
click at [342, 173] on div "chevron_left Utilities / Bills Medical chevron_right" at bounding box center [225, 175] width 260 height 18
click at [342, 176] on span "Medical" at bounding box center [342, 175] width 15 height 4
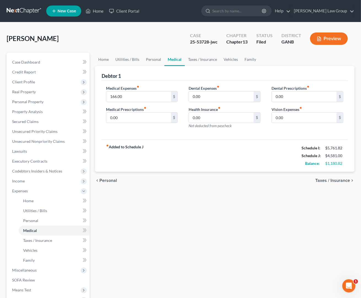
click at [343, 182] on span "Taxes / Insurance" at bounding box center [333, 181] width 35 height 4
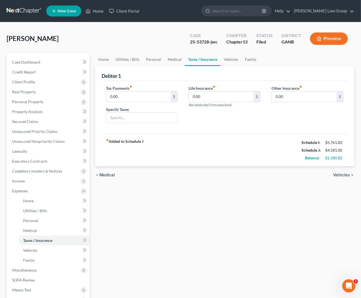
click at [344, 177] on span "Vehicles" at bounding box center [342, 175] width 17 height 4
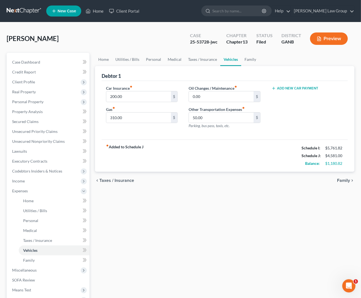
click at [344, 182] on span "Family" at bounding box center [343, 181] width 13 height 4
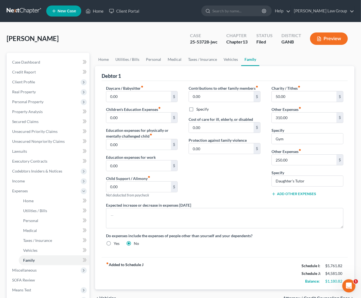
scroll to position [82, 0]
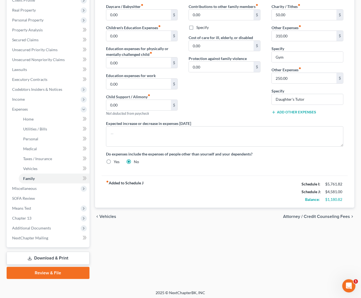
click at [324, 218] on span "Attorney / Credit Counseling Fees" at bounding box center [316, 217] width 67 height 4
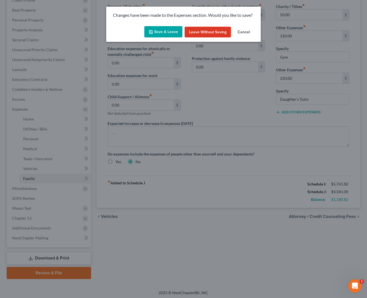
drag, startPoint x: 161, startPoint y: 34, endPoint x: 182, endPoint y: 35, distance: 20.7
click at [161, 34] on button "Save & Leave" at bounding box center [163, 32] width 38 height 12
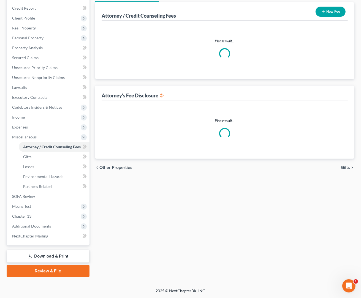
scroll to position [64, 0]
select select "1"
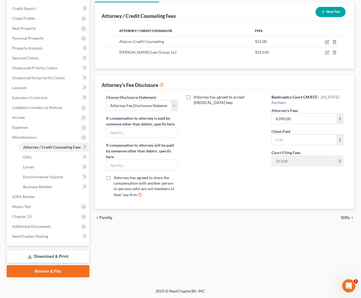
scroll to position [0, 0]
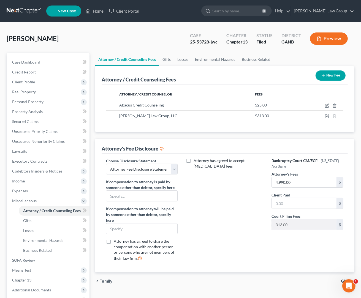
click at [331, 32] on div "Preview" at bounding box center [330, 39] width 49 height 16
click at [334, 35] on button "Preview" at bounding box center [329, 39] width 38 height 12
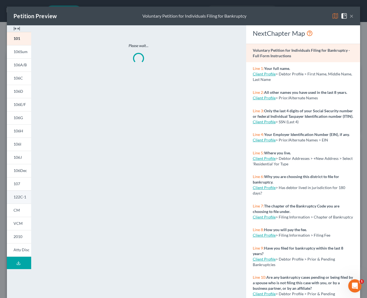
click at [23, 202] on link "122C-1" at bounding box center [19, 197] width 24 height 13
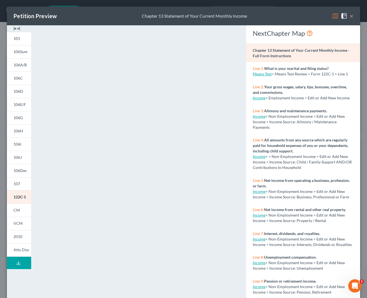
click at [349, 15] on button "×" at bounding box center [351, 16] width 4 height 7
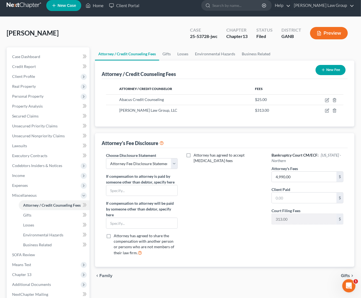
scroll to position [64, 0]
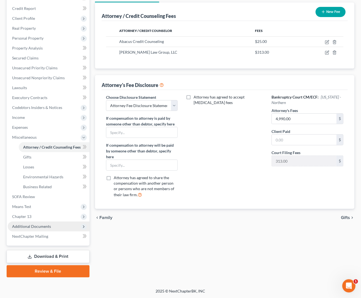
click at [41, 227] on span "Additional Documents" at bounding box center [31, 226] width 39 height 5
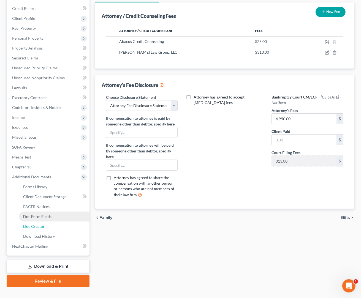
drag, startPoint x: 47, startPoint y: 226, endPoint x: 80, endPoint y: 218, distance: 33.7
click at [47, 226] on link "Doc Creator" at bounding box center [54, 227] width 71 height 10
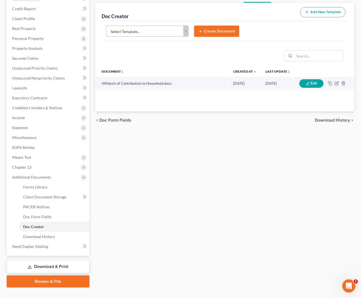
scroll to position [73, 0]
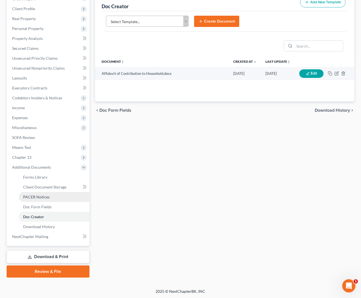
click at [50, 197] on link "PACER Notices" at bounding box center [54, 197] width 71 height 10
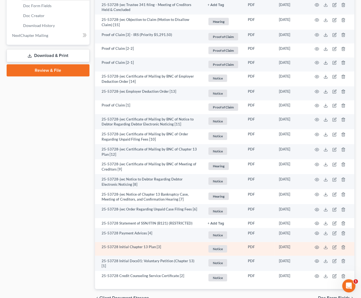
scroll to position [303, 0]
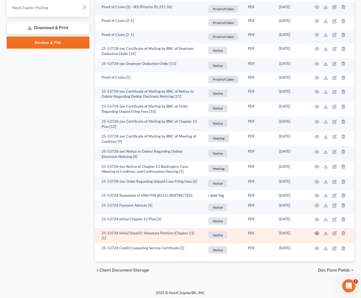
click at [318, 234] on icon "button" at bounding box center [317, 234] width 4 height 4
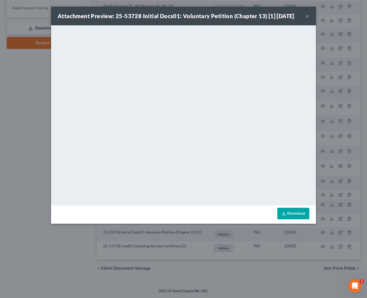
click at [308, 17] on button "×" at bounding box center [307, 16] width 4 height 7
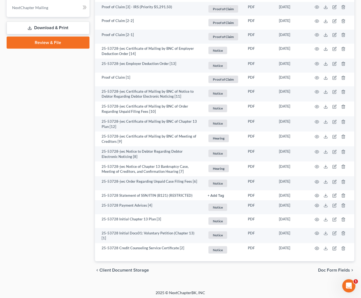
click at [79, 187] on div "Case Dashboard Payments Invoices Payments Payments Credit Report Client Profile" at bounding box center [48, 14] width 88 height 529
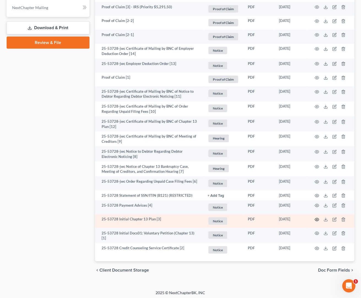
click at [316, 220] on icon "button" at bounding box center [317, 220] width 4 height 4
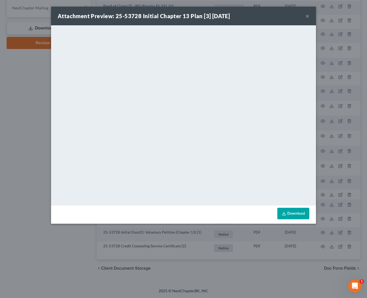
click at [308, 16] on button "×" at bounding box center [307, 16] width 4 height 7
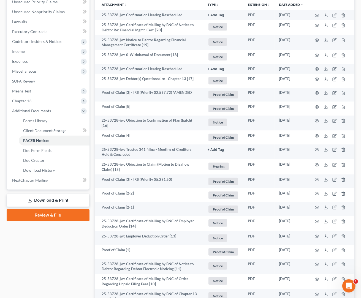
scroll to position [105, 0]
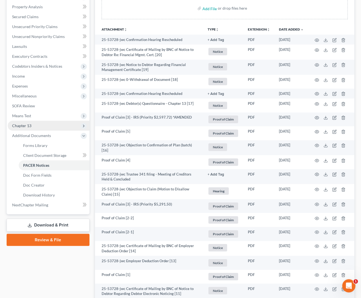
click at [43, 126] on span "Chapter 13" at bounding box center [49, 126] width 82 height 10
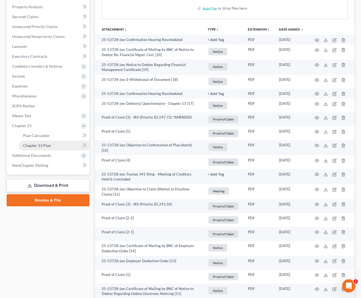
click at [53, 142] on link "Chapter 13 Plan" at bounding box center [54, 146] width 71 height 10
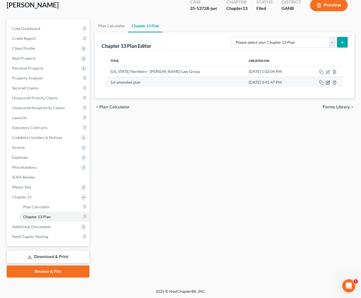
click at [327, 84] on icon "button" at bounding box center [328, 82] width 4 height 4
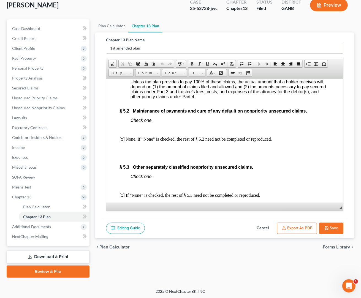
scroll to position [2025, 0]
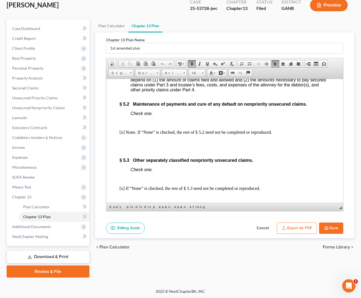
click at [224, 154] on div "Part 5: Treatment Nonpriority Claims. § 5.1 Nonpriority unsecured claims not se…" at bounding box center [224, 60] width 211 height 187
click at [337, 227] on button "Save" at bounding box center [331, 229] width 24 height 12
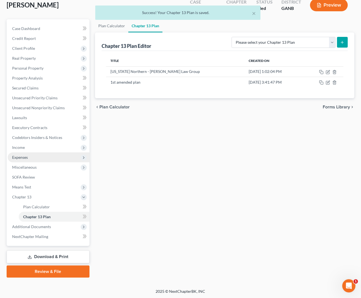
click at [26, 159] on span "Expenses" at bounding box center [20, 157] width 16 height 5
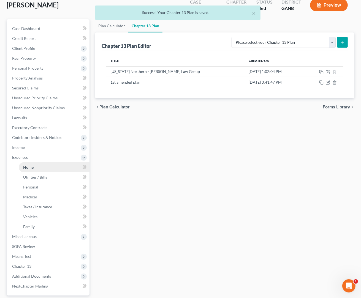
click at [47, 168] on link "Home" at bounding box center [54, 168] width 71 height 10
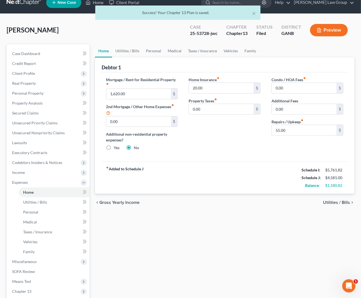
scroll to position [10, 0]
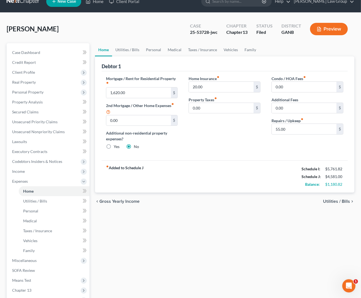
click at [335, 204] on span "Utilities / Bills" at bounding box center [336, 202] width 27 height 4
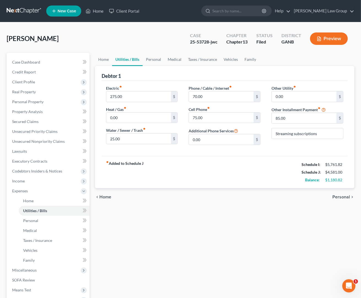
click at [342, 197] on span "Personal" at bounding box center [342, 197] width 18 height 4
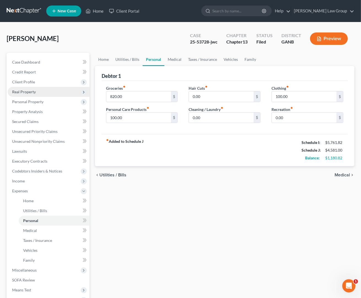
click at [32, 91] on span "Real Property" at bounding box center [24, 92] width 24 height 5
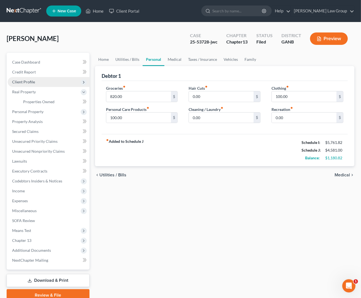
click at [32, 85] on span "Client Profile" at bounding box center [49, 82] width 82 height 10
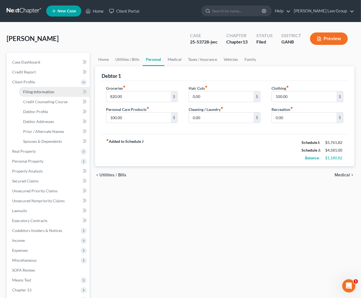
click at [38, 92] on span "Filing Information" at bounding box center [38, 92] width 31 height 5
select select "1"
select select "0"
select select "3"
select select "19"
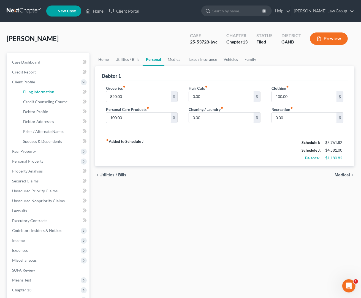
select select "0"
select select "10"
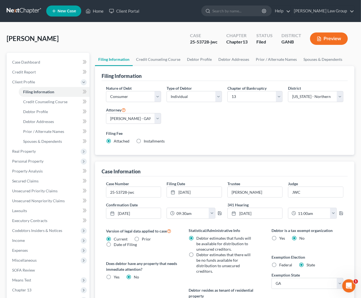
click at [198, 157] on div "Filing Information Nature of Debt Select Business Consumer Other Nature of Busi…" at bounding box center [225, 209] width 260 height 286
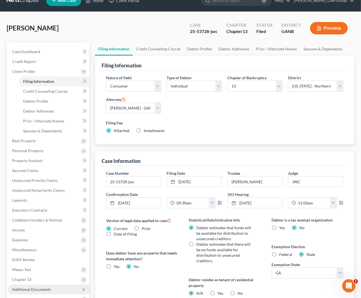
scroll to position [53, 0]
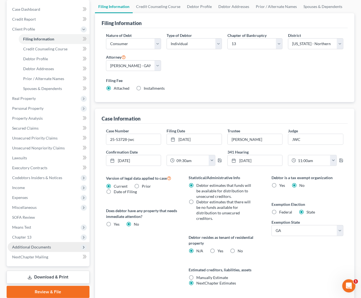
click at [47, 246] on span "Additional Documents" at bounding box center [31, 247] width 39 height 5
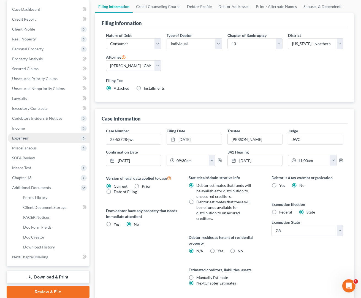
click at [18, 136] on span "Expenses" at bounding box center [20, 138] width 16 height 5
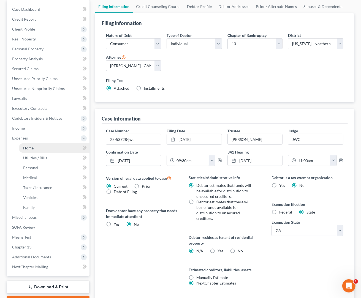
click at [54, 144] on link "Home" at bounding box center [54, 148] width 71 height 10
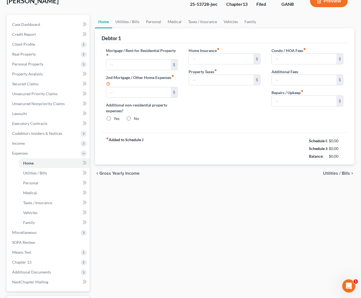
type input "1,620.00"
type input "0.00"
radio input "true"
type input "20.00"
type input "0.00"
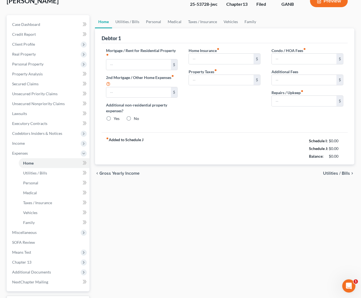
type input "0.00"
type input "55.00"
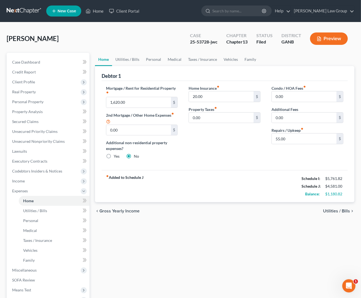
click at [330, 213] on span "Utilities / Bills" at bounding box center [336, 211] width 27 height 4
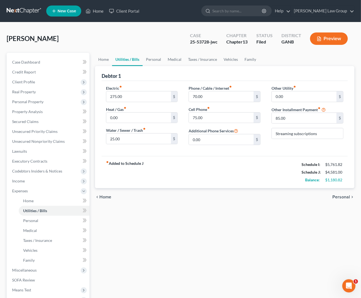
drag, startPoint x: 333, startPoint y: 197, endPoint x: 337, endPoint y: 197, distance: 3.7
click at [333, 197] on div "chevron_left Home Personal chevron_right" at bounding box center [225, 198] width 260 height 18
click at [337, 197] on span "Personal" at bounding box center [342, 197] width 18 height 4
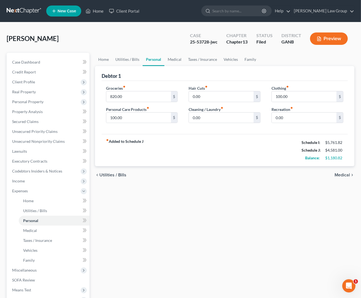
click at [350, 176] on icon "chevron_right" at bounding box center [352, 175] width 4 height 4
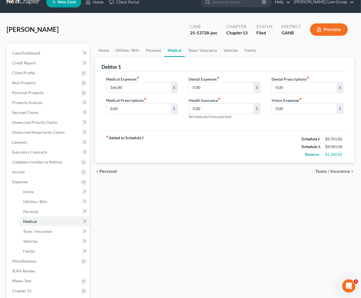
scroll to position [10, 0]
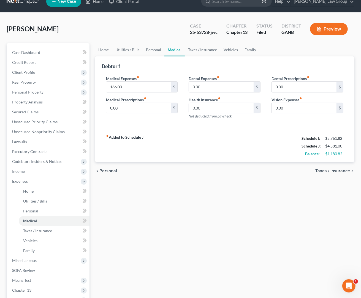
click at [113, 171] on span "Personal" at bounding box center [108, 171] width 18 height 4
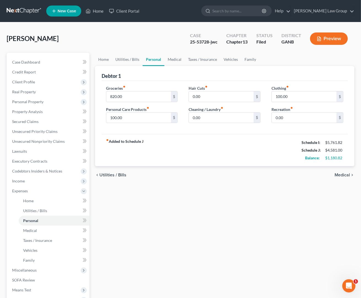
click at [111, 177] on span "Utilities / Bills" at bounding box center [112, 175] width 27 height 4
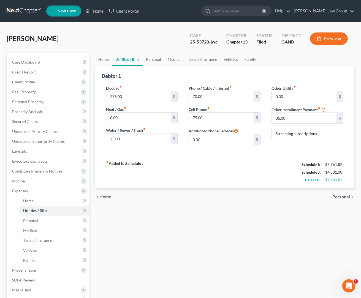
click at [107, 200] on span "Home" at bounding box center [105, 197] width 12 height 4
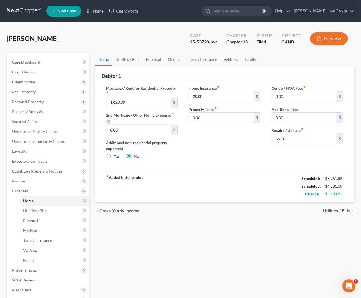
click at [330, 212] on span "Utilities / Bills" at bounding box center [336, 211] width 27 height 4
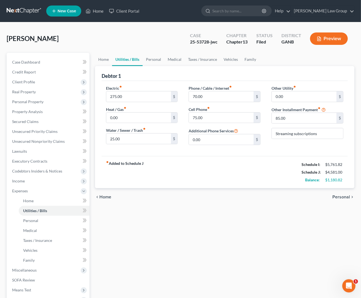
click at [339, 197] on span "Personal" at bounding box center [342, 197] width 18 height 4
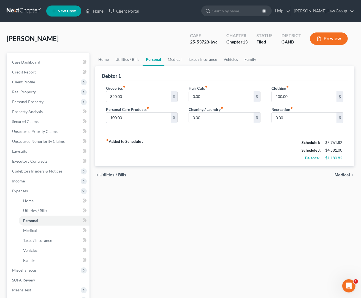
click at [337, 176] on span "Medical" at bounding box center [342, 175] width 15 height 4
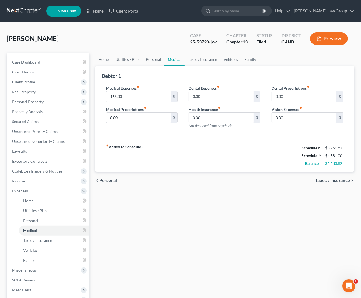
click at [110, 181] on span "Personal" at bounding box center [108, 181] width 18 height 4
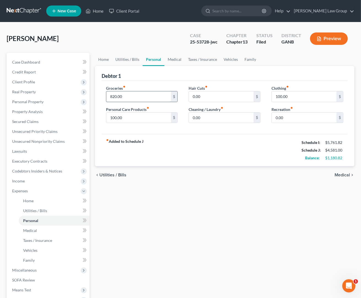
click at [127, 95] on input "820.00" at bounding box center [138, 97] width 65 height 10
type input "820.82"
click at [338, 175] on span "Medical" at bounding box center [342, 175] width 15 height 4
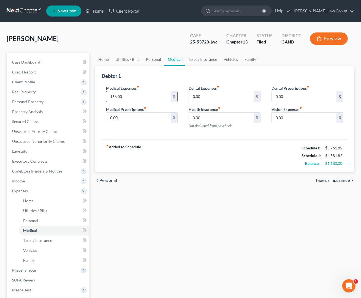
click at [113, 97] on input "166.00" at bounding box center [138, 97] width 65 height 10
type input "200."
click at [327, 181] on span "Taxes / Insurance" at bounding box center [333, 181] width 35 height 4
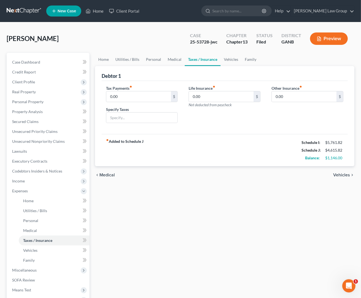
click at [109, 176] on span "Medical" at bounding box center [106, 175] width 15 height 4
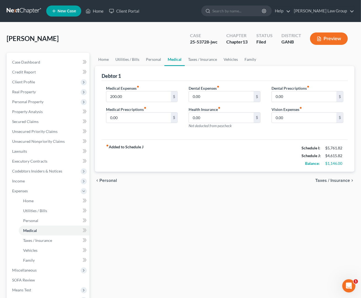
click at [110, 182] on span "Personal" at bounding box center [108, 181] width 18 height 4
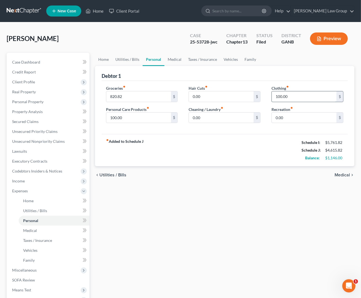
drag, startPoint x: 288, startPoint y: 96, endPoint x: 259, endPoint y: 98, distance: 29.6
click at [272, 98] on input "100.00" at bounding box center [304, 97] width 65 height 10
drag, startPoint x: 291, startPoint y: 96, endPoint x: 273, endPoint y: 98, distance: 18.3
click at [273, 98] on input "100.00" at bounding box center [304, 97] width 65 height 10
type input "150."
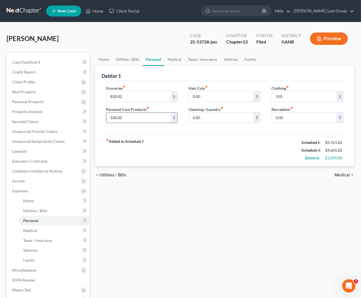
drag, startPoint x: 142, startPoint y: 115, endPoint x: 135, endPoint y: 117, distance: 7.2
click at [135, 117] on input "100.00" at bounding box center [138, 118] width 65 height 10
type input "150."
click at [113, 96] on input "820.82" at bounding box center [138, 97] width 65 height 10
type input "920.82"
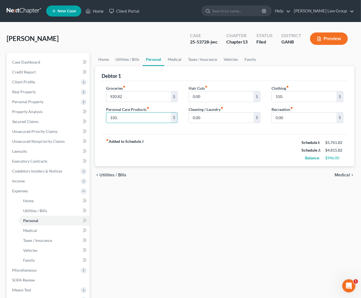
click at [344, 178] on span "Medical" at bounding box center [342, 175] width 15 height 4
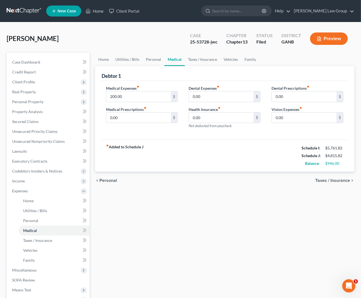
click at [338, 180] on span "Taxes / Insurance" at bounding box center [333, 181] width 35 height 4
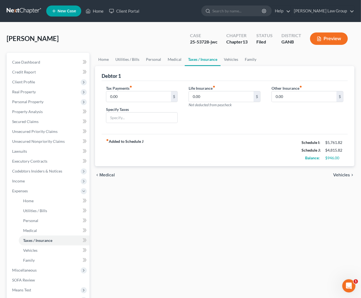
click at [339, 178] on span "Vehicles" at bounding box center [342, 175] width 17 height 4
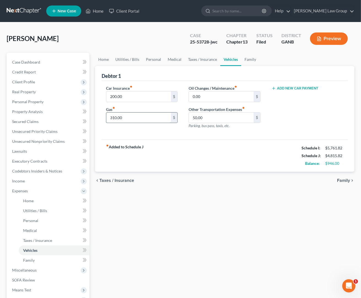
click at [112, 117] on input "310.00" at bounding box center [138, 118] width 65 height 10
type input "410.00"
click at [343, 182] on span "Family" at bounding box center [343, 181] width 13 height 4
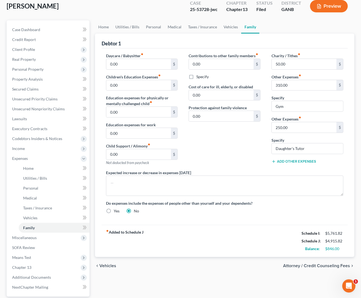
scroll to position [34, 0]
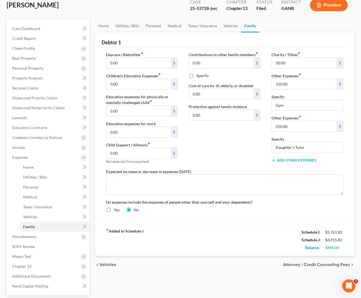
click at [101, 265] on span "Vehicles" at bounding box center [107, 265] width 17 height 4
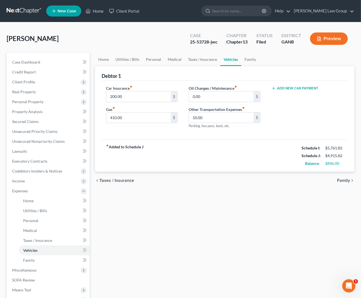
click at [125, 183] on span "Taxes / Insurance" at bounding box center [116, 181] width 35 height 4
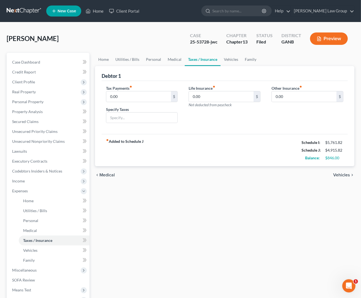
click at [108, 174] on span "Medical" at bounding box center [106, 175] width 15 height 4
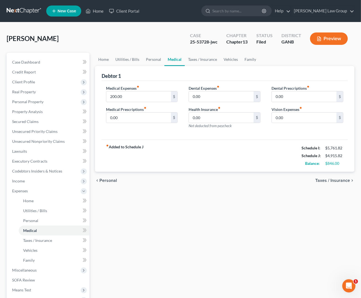
click at [108, 179] on span "Personal" at bounding box center [108, 181] width 18 height 4
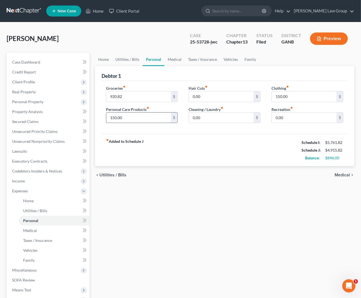
click at [117, 119] on input "150.00" at bounding box center [138, 118] width 65 height 10
click at [277, 96] on input "150.00" at bounding box center [304, 97] width 65 height 10
type input "250.00"
click at [114, 118] on input "150.00" at bounding box center [138, 118] width 65 height 10
click at [112, 98] on input "920.82" at bounding box center [138, 97] width 65 height 10
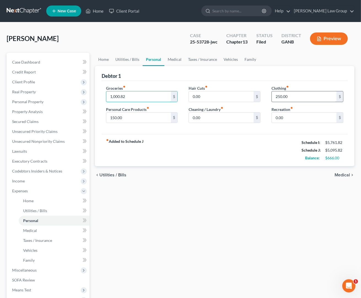
type input "1,000.82"
click at [281, 98] on input "250.00" at bounding box center [304, 97] width 65 height 10
type input "200.00"
drag, startPoint x: 110, startPoint y: 98, endPoint x: 119, endPoint y: 96, distance: 8.7
click at [119, 96] on input "1,000.82" at bounding box center [138, 97] width 65 height 10
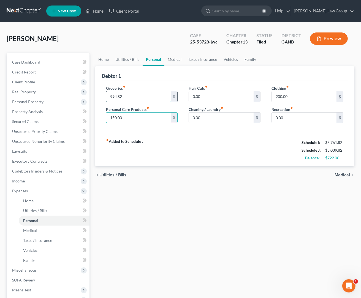
click at [117, 96] on input "994.82" at bounding box center [138, 97] width 65 height 10
type input "996.82"
click at [344, 176] on span "Medical" at bounding box center [342, 175] width 15 height 4
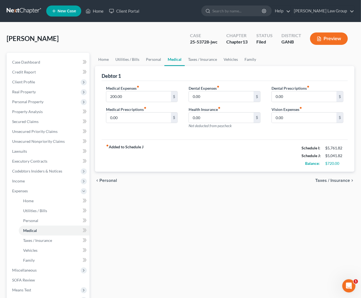
click at [347, 183] on span "Taxes / Insurance" at bounding box center [333, 181] width 35 height 4
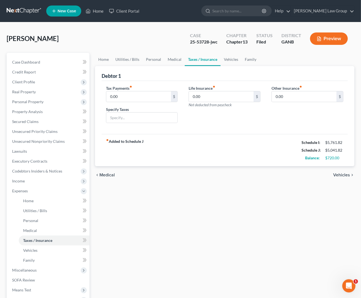
click at [346, 178] on span "Vehicles" at bounding box center [342, 175] width 17 height 4
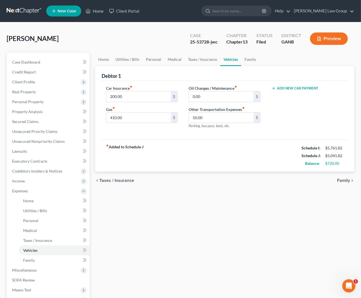
click at [346, 182] on span "Family" at bounding box center [343, 181] width 13 height 4
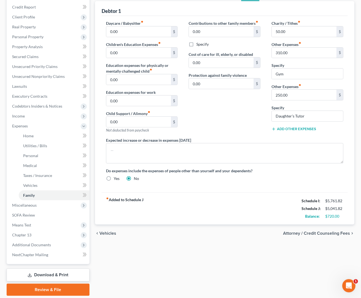
scroll to position [68, 0]
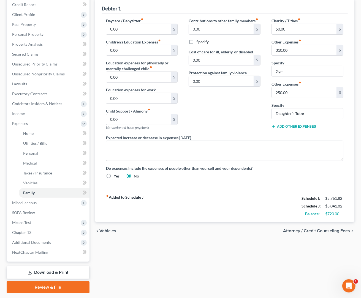
click at [336, 232] on span "Attorney / Credit Counseling Fees" at bounding box center [316, 231] width 67 height 4
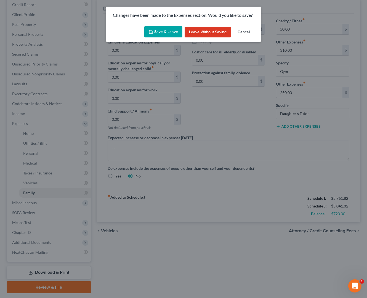
click at [164, 35] on button "Save & Leave" at bounding box center [163, 32] width 38 height 12
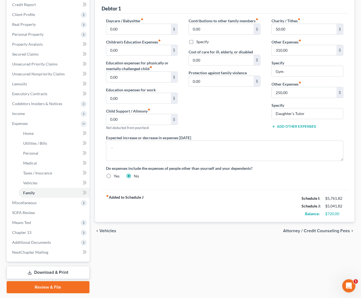
select select "1"
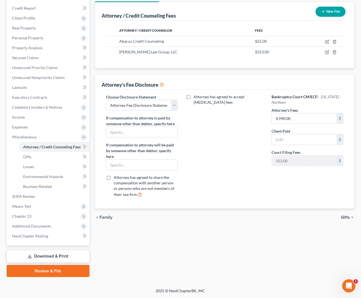
scroll to position [64, 0]
click at [53, 227] on span "Additional Documents" at bounding box center [49, 227] width 82 height 10
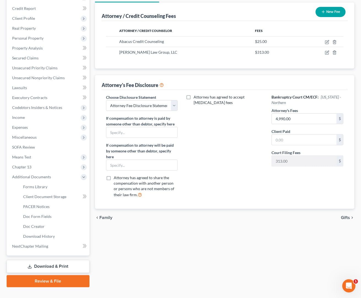
click at [69, 264] on link "Download & Print" at bounding box center [48, 266] width 83 height 13
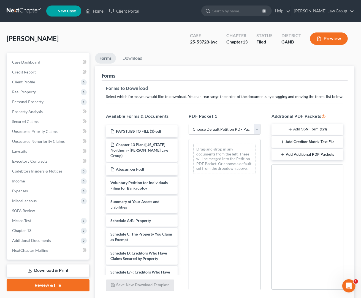
click at [189, 124] on select "Choose Default Petition PDF Packet Complete Bankruptcy Petition (all forms and …" at bounding box center [225, 129] width 72 height 11
select select "2"
click option "Amended Forms" at bounding box center [0, 0] width 0 height 0
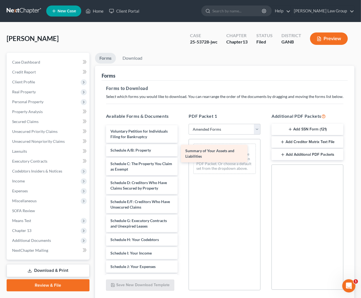
drag, startPoint x: 147, startPoint y: 149, endPoint x: 226, endPoint y: 147, distance: 79.1
click at [182, 148] on div "Summary of Your Assets and Liabilities Voluntary Petition for Individuals Filin…" at bounding box center [142, 262] width 81 height 275
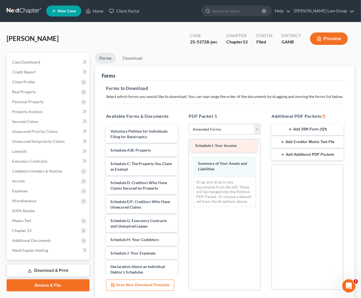
drag, startPoint x: 143, startPoint y: 252, endPoint x: 228, endPoint y: 144, distance: 137.0
click at [182, 144] on div "Schedule I: Your Income Voluntary Petition for Individuals Filing for Bankruptc…" at bounding box center [142, 256] width 81 height 262
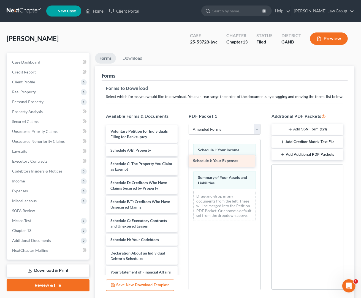
drag, startPoint x: 155, startPoint y: 251, endPoint x: 238, endPoint y: 159, distance: 123.9
click at [182, 159] on div "Schedule J: Your Expenses Voluntary Petition for Individuals Filing for Bankrup…" at bounding box center [142, 249] width 81 height 248
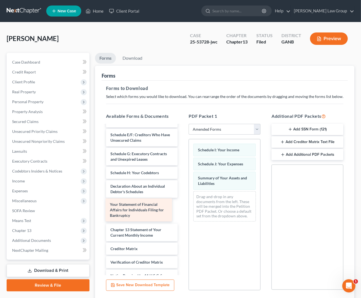
click at [152, 213] on div "Your Statement of Financial Affairs for Individuals Filing for Bankruptcy Volun…" at bounding box center [142, 185] width 81 height 254
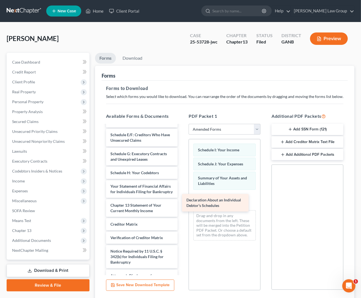
drag, startPoint x: 149, startPoint y: 192, endPoint x: 232, endPoint y: 206, distance: 84.0
click at [182, 206] on div "Declaration About an Individual Debtor's Schedules Voluntary Petition for Indiv…" at bounding box center [142, 172] width 81 height 229
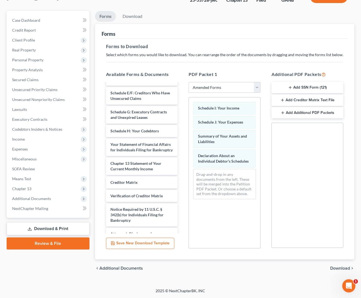
click at [331, 269] on span "Download" at bounding box center [340, 269] width 20 height 4
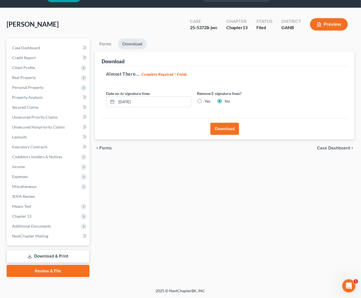
scroll to position [14, 0]
click at [342, 148] on span "Case Dashboard" at bounding box center [333, 148] width 33 height 4
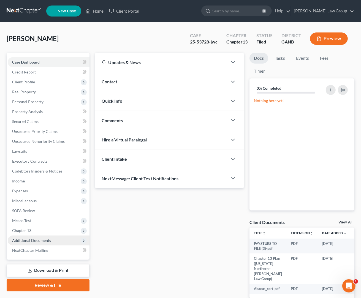
click at [48, 244] on span "Additional Documents" at bounding box center [49, 241] width 82 height 10
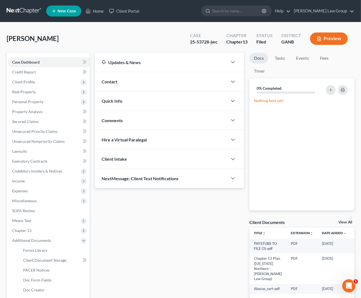
scroll to position [53, 0]
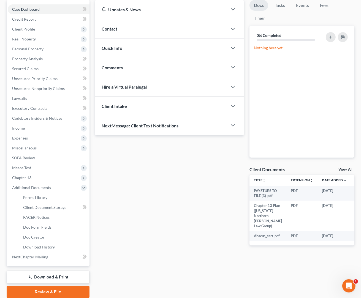
click at [57, 280] on link "Download & Print" at bounding box center [48, 277] width 83 height 13
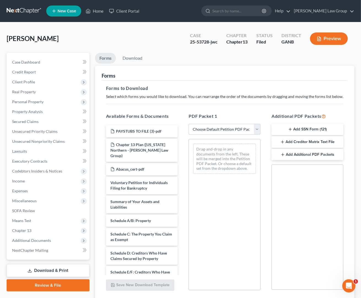
click at [189, 124] on select "Choose Default Petition PDF Packet Complete Bankruptcy Petition (all forms and …" at bounding box center [225, 129] width 72 height 11
select select "2"
click option "Amended Forms" at bounding box center [0, 0] width 0 height 0
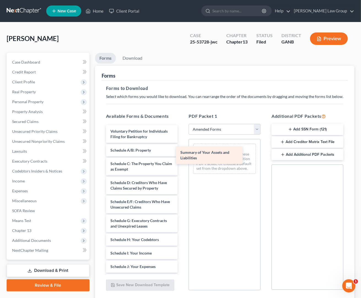
drag, startPoint x: 138, startPoint y: 155, endPoint x: 223, endPoint y: 156, distance: 85.4
click at [182, 156] on div "Summary of Your Assets and Liabilities Voluntary Petition for Individuals Filin…" at bounding box center [142, 262] width 81 height 275
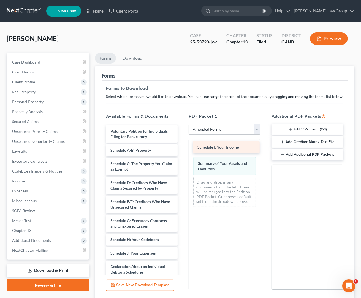
drag, startPoint x: 143, startPoint y: 252, endPoint x: 230, endPoint y: 146, distance: 137.1
click at [182, 146] on div "Schedule I: Your Income Voluntary Petition for Individuals Filing for Bankruptc…" at bounding box center [142, 256] width 81 height 262
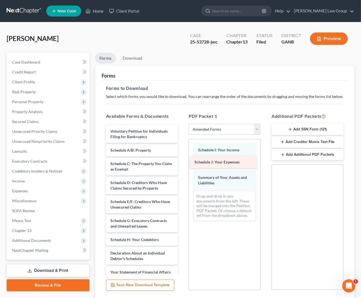
drag, startPoint x: 153, startPoint y: 253, endPoint x: 239, endPoint y: 160, distance: 127.0
click at [182, 159] on div "Schedule J: Your Expenses Voluntary Petition for Individuals Filing for Bankrup…" at bounding box center [142, 249] width 81 height 248
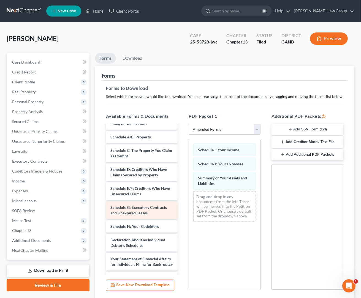
scroll to position [26, 0]
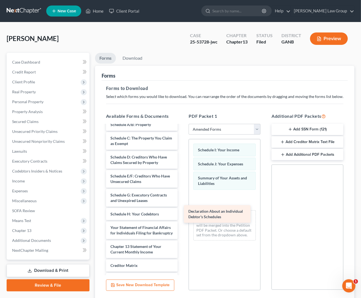
drag, startPoint x: 144, startPoint y: 225, endPoint x: 230, endPoint y: 201, distance: 89.6
click at [182, 201] on div "Declaration About an Individual Debtor's Schedules Voluntary Petition for Indiv…" at bounding box center [142, 214] width 81 height 229
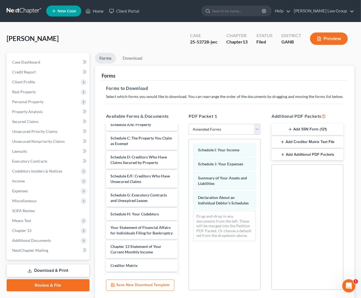
click at [264, 227] on div "PDF Packet 1 Choose Default Petition PDF Packet Complete Bankruptcy Petition (a…" at bounding box center [224, 202] width 83 height 187
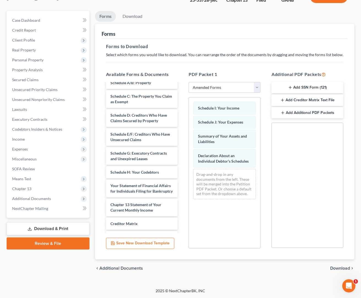
click at [344, 270] on span "Download" at bounding box center [340, 269] width 20 height 4
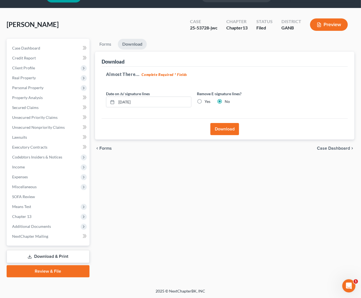
click at [232, 132] on button "Download" at bounding box center [225, 129] width 29 height 12
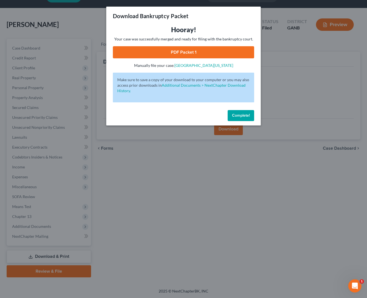
click at [173, 54] on link "PDF Packet 1" at bounding box center [183, 52] width 141 height 12
drag, startPoint x: 240, startPoint y: 119, endPoint x: 243, endPoint y: 113, distance: 5.9
click at [240, 119] on button "Complete!" at bounding box center [240, 115] width 26 height 11
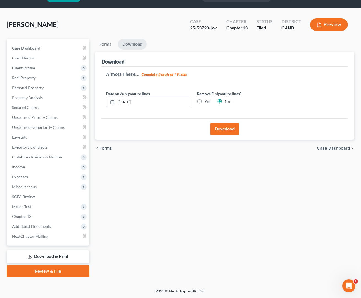
click at [141, 31] on div "Hickman-Calix, Nicole Upgraded Case 25-53728-jwc Chapter Chapter 13 Status File…" at bounding box center [181, 27] width 348 height 24
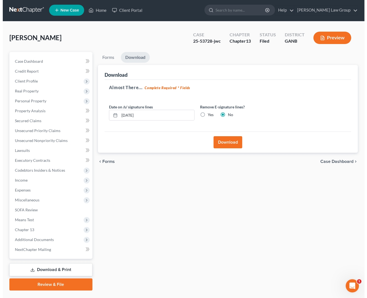
scroll to position [0, 0]
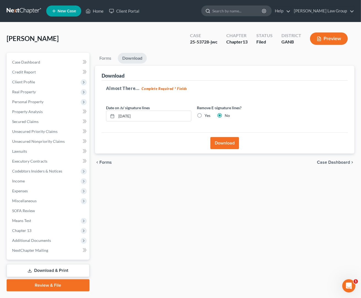
click at [248, 12] on input "search" at bounding box center [238, 11] width 50 height 10
type input "jenkins"
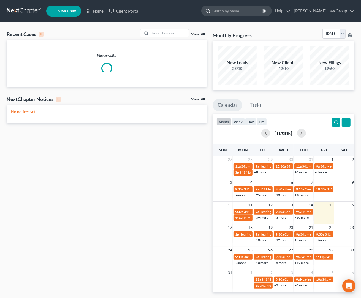
click at [254, 12] on input "search" at bounding box center [238, 11] width 50 height 10
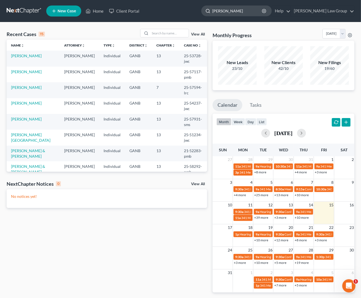
type input "jenkins"
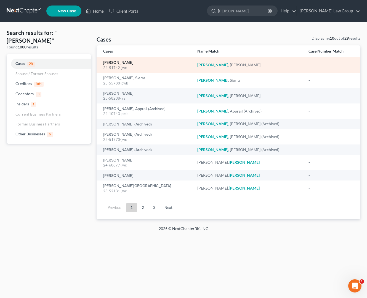
click at [123, 63] on link "[PERSON_NAME]" at bounding box center [118, 63] width 30 height 4
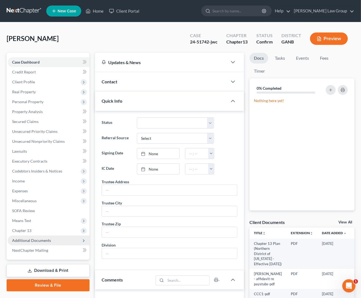
click at [19, 243] on span "Additional Documents" at bounding box center [49, 241] width 82 height 10
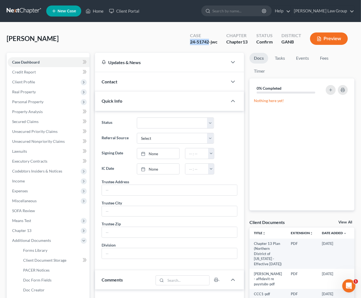
drag, startPoint x: 209, startPoint y: 42, endPoint x: 190, endPoint y: 42, distance: 19.0
click at [190, 42] on div "24-51742-jwc" at bounding box center [204, 42] width 28 height 6
copy div "24-51742"
click at [34, 192] on span "Expenses" at bounding box center [49, 191] width 82 height 10
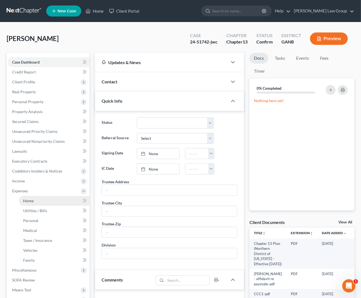
click at [51, 199] on link "Home" at bounding box center [54, 201] width 71 height 10
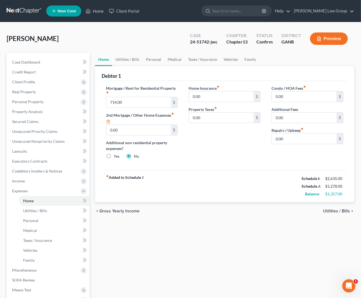
click at [331, 212] on span "Utilities / Bills" at bounding box center [336, 211] width 27 height 4
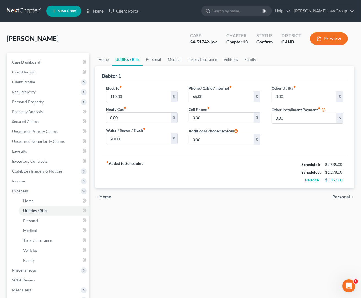
click at [345, 199] on span "Personal" at bounding box center [342, 197] width 18 height 4
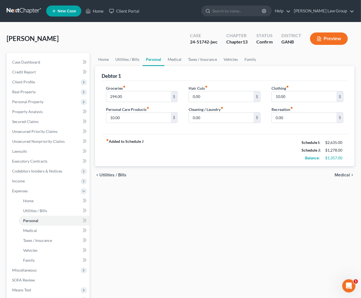
click at [347, 176] on span "Medical" at bounding box center [342, 175] width 15 height 4
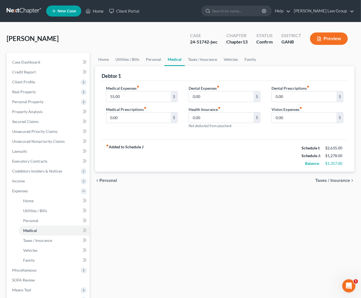
click at [345, 185] on div "chevron_left Personal Taxes / Insurance chevron_right" at bounding box center [225, 181] width 260 height 18
click at [345, 183] on span "Taxes / Insurance" at bounding box center [333, 181] width 35 height 4
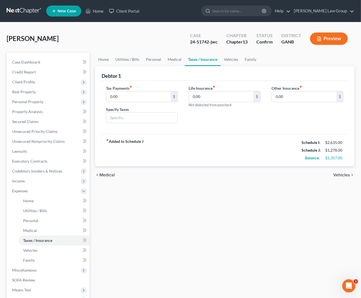
click at [340, 174] on span "Vehicles" at bounding box center [342, 175] width 17 height 4
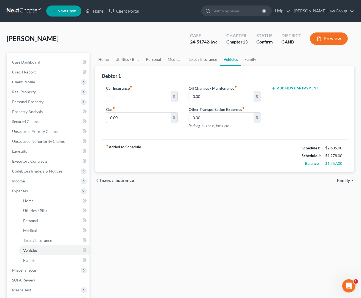
click at [341, 178] on div "chevron_left Taxes / Insurance Family chevron_right" at bounding box center [225, 181] width 260 height 18
click at [341, 180] on span "Family" at bounding box center [343, 181] width 13 height 4
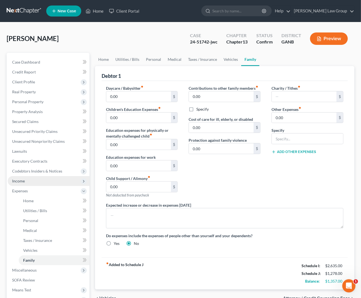
click at [38, 183] on span "Income" at bounding box center [49, 181] width 82 height 10
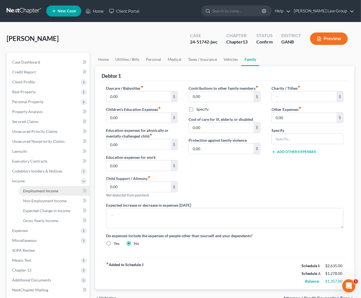
click at [47, 194] on link "Employment Income" at bounding box center [54, 191] width 71 height 10
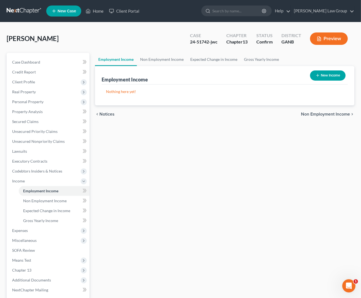
click at [246, 166] on div "Employment Income Non Employment Income Expected Change in Income Gross Yearly …" at bounding box center [224, 192] width 265 height 279
click at [52, 193] on span "Employment Income" at bounding box center [40, 191] width 35 height 5
click at [42, 271] on span "Chapter 13" at bounding box center [49, 271] width 82 height 10
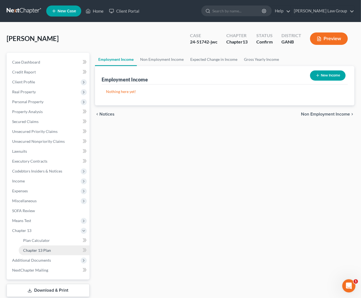
click at [50, 248] on link "Chapter 13 Plan" at bounding box center [54, 251] width 71 height 10
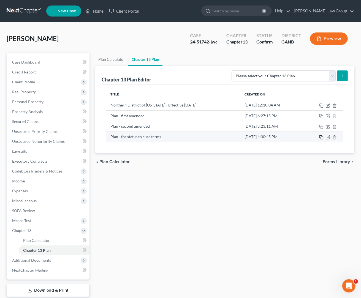
click at [323, 138] on icon "button" at bounding box center [321, 137] width 4 height 4
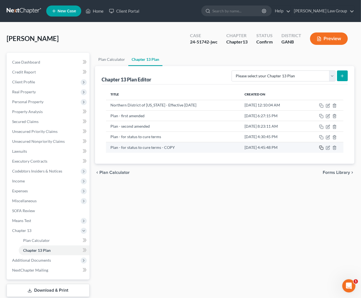
click at [323, 150] on icon "button" at bounding box center [321, 148] width 4 height 4
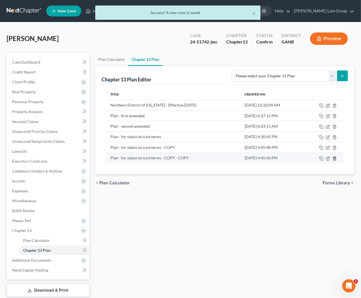
click at [336, 158] on icon "button" at bounding box center [335, 159] width 4 height 4
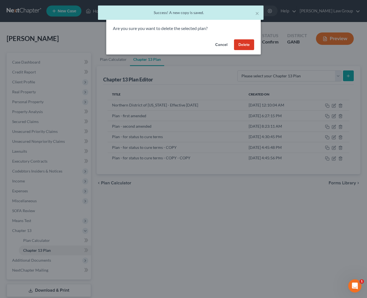
click at [247, 46] on button "Delete" at bounding box center [244, 44] width 20 height 11
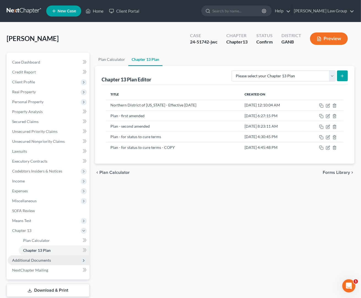
click at [59, 260] on span "Additional Documents" at bounding box center [49, 261] width 82 height 10
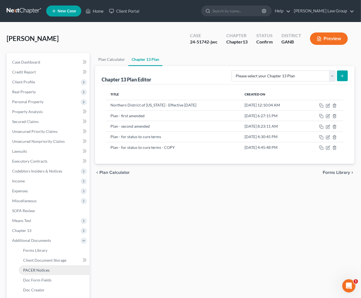
click at [62, 270] on link "PACER Notices" at bounding box center [54, 271] width 71 height 10
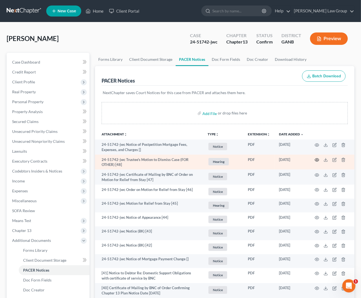
click at [317, 159] on icon "button" at bounding box center [317, 160] width 4 height 4
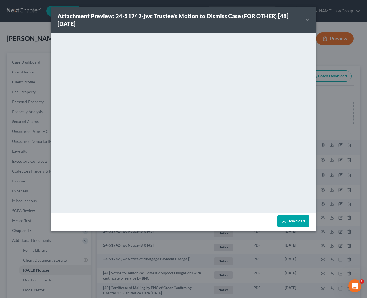
click at [308, 22] on button "×" at bounding box center [307, 20] width 4 height 7
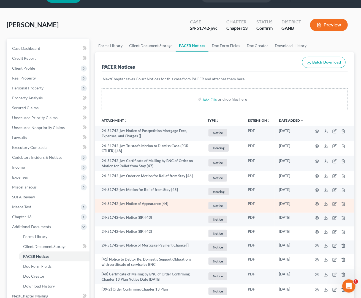
scroll to position [10, 0]
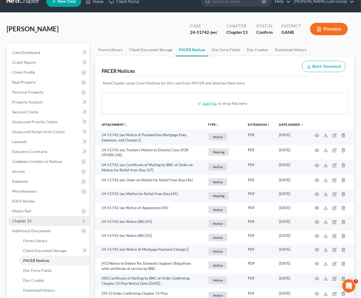
click at [26, 223] on span "Chapter 13" at bounding box center [21, 221] width 19 height 5
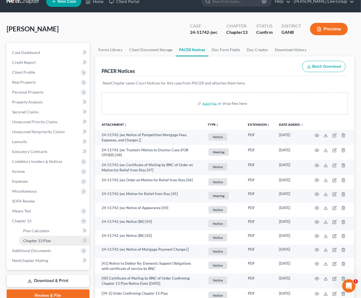
click at [37, 240] on span "Chapter 13 Plan" at bounding box center [37, 241] width 28 height 5
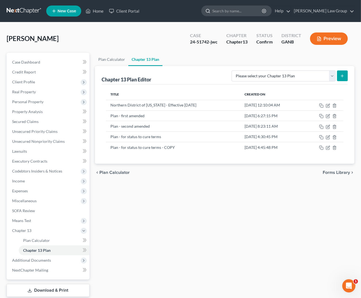
click at [263, 11] on input "search" at bounding box center [238, 11] width 50 height 10
type input "[PERSON_NAME]"
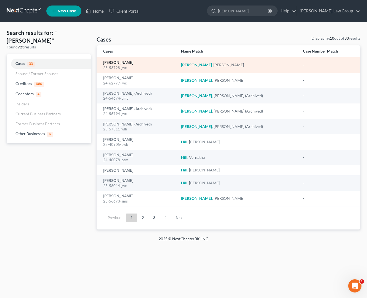
click at [127, 62] on link "[PERSON_NAME]" at bounding box center [118, 63] width 30 height 4
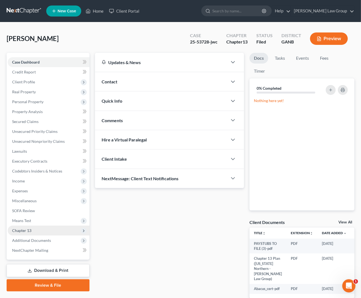
click at [37, 230] on span "Chapter 13" at bounding box center [49, 231] width 82 height 10
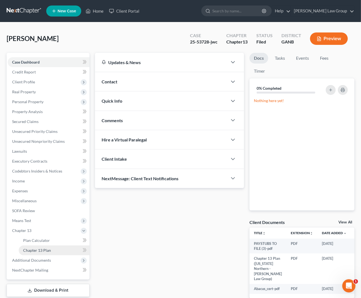
click at [42, 249] on span "Chapter 13 Plan" at bounding box center [37, 250] width 28 height 5
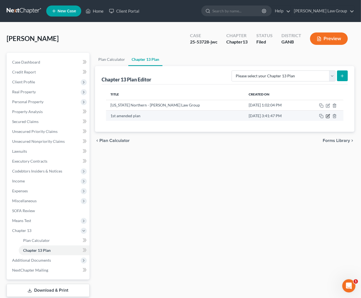
click at [328, 116] on icon "button" at bounding box center [328, 116] width 4 height 4
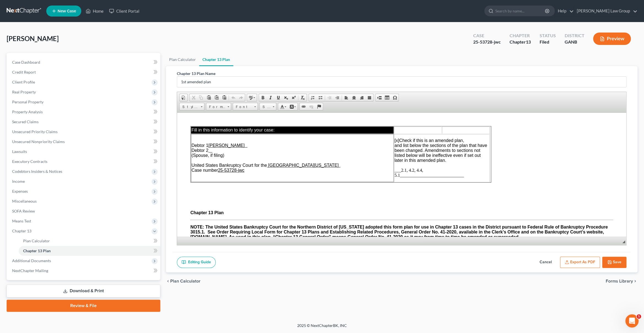
click at [366, 160] on td at bounding box center [490, 153] width 1 height 55
drag, startPoint x: 491, startPoint y: 154, endPoint x: 574, endPoint y: 154, distance: 82.4
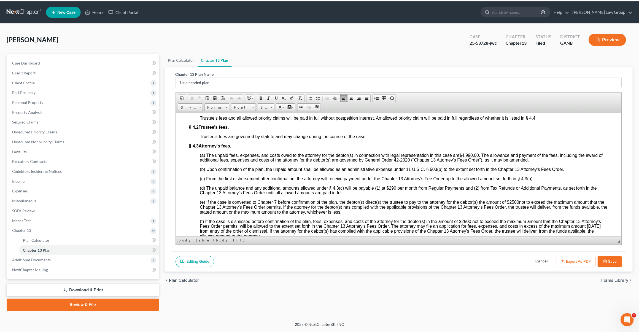
scroll to position [1428, 0]
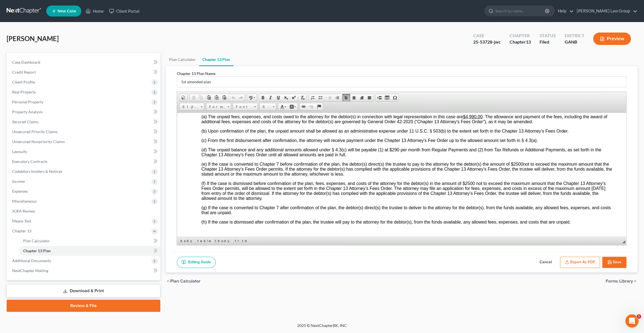
click at [366, 267] on button "Save" at bounding box center [615, 263] width 24 height 12
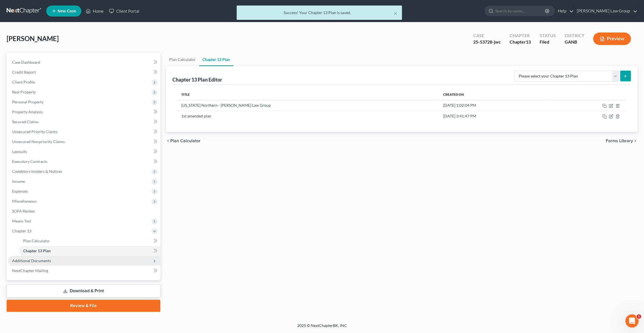
click at [106, 258] on span "Additional Documents" at bounding box center [84, 261] width 153 height 10
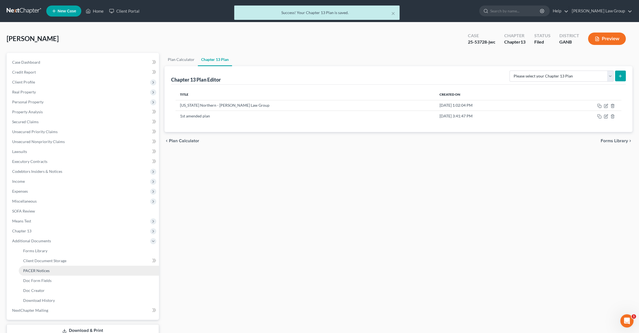
click at [95, 267] on link "PACER Notices" at bounding box center [89, 271] width 140 height 10
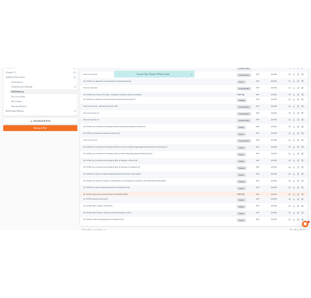
scroll to position [252, 0]
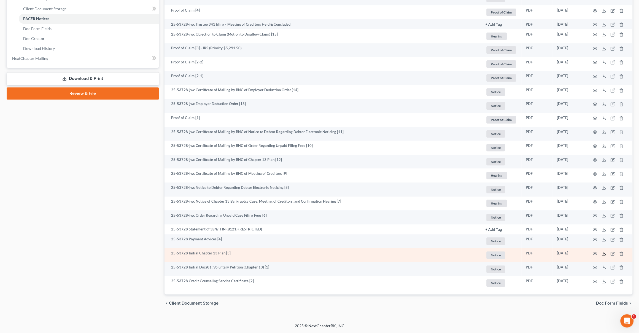
click at [366, 253] on icon at bounding box center [604, 253] width 4 height 4
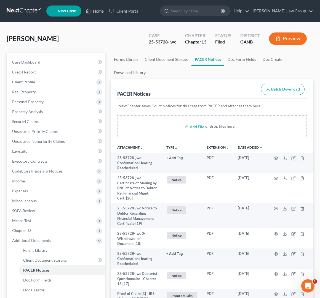
scroll to position [5, 0]
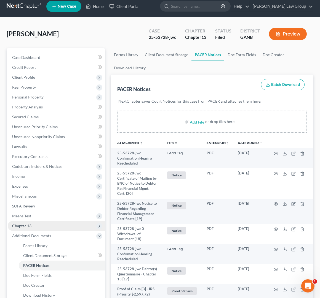
click at [23, 225] on span "Chapter 13" at bounding box center [21, 226] width 19 height 5
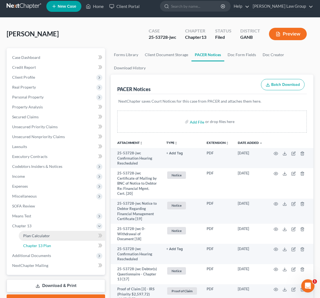
click at [34, 244] on span "Chapter 13 Plan" at bounding box center [37, 246] width 28 height 5
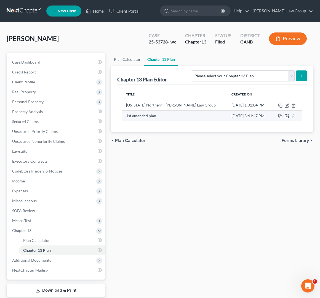
click at [287, 117] on icon "button" at bounding box center [287, 115] width 2 height 2
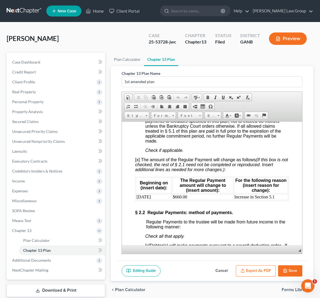
scroll to position [651, 0]
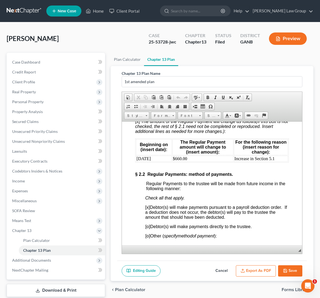
click at [174, 162] on td "$660.00" at bounding box center [202, 159] width 61 height 6
drag, startPoint x: 149, startPoint y: 176, endPoint x: 138, endPoint y: 176, distance: 11.9
click at [138, 162] on td "[DATE]" at bounding box center [154, 159] width 36 height 6
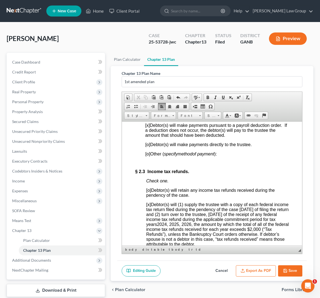
scroll to position [738, 0]
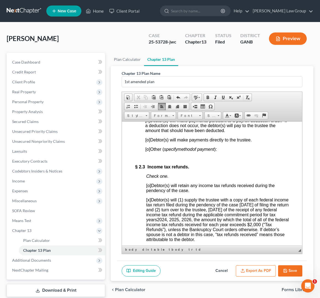
click at [150, 188] on span "[o]" at bounding box center [148, 185] width 5 height 5
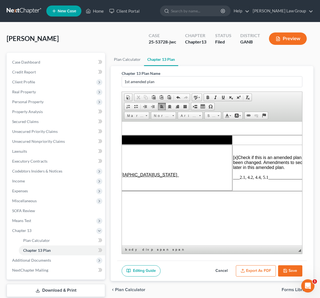
scroll to position [0, 105]
click at [248, 179] on span "___2.1, 4.2, 4.4, 5.1_____________________________" at bounding box center [283, 177] width 99 height 5
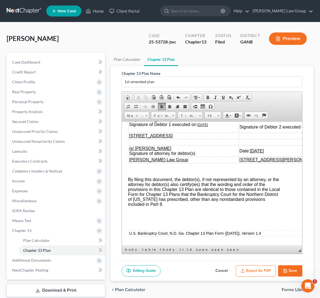
scroll to position [2875, 7]
click at [201, 127] on u "[DATE]" at bounding box center [202, 125] width 10 height 4
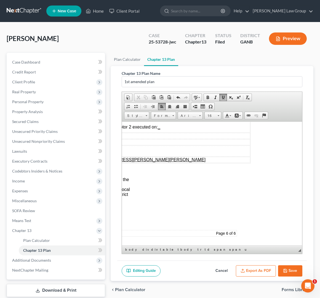
scroll to position [2937, 157]
drag, startPoint x: 149, startPoint y: 186, endPoint x: 186, endPoint y: 184, distance: 37.3
click at [114, 153] on u "[DATE]" at bounding box center [107, 151] width 14 height 5
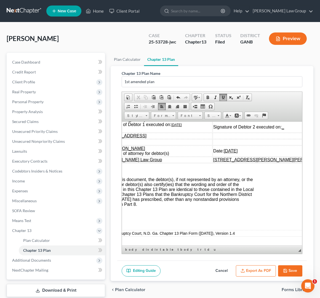
scroll to position [2937, 20]
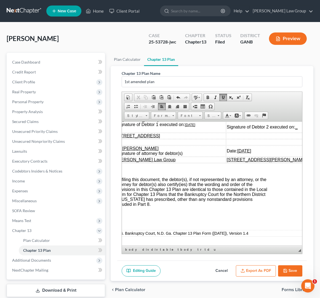
drag, startPoint x: 258, startPoint y: 243, endPoint x: 333, endPoint y: 377, distance: 153.1
click at [287, 270] on icon "button" at bounding box center [285, 271] width 4 height 4
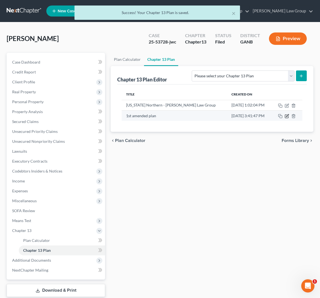
click at [285, 117] on icon "button" at bounding box center [286, 116] width 4 height 4
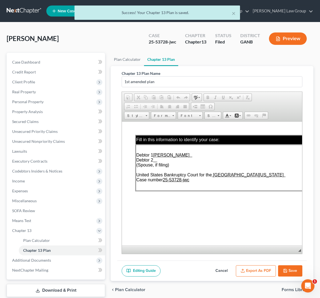
scroll to position [0, 0]
click at [262, 268] on button "Export as PDF" at bounding box center [256, 272] width 40 height 12
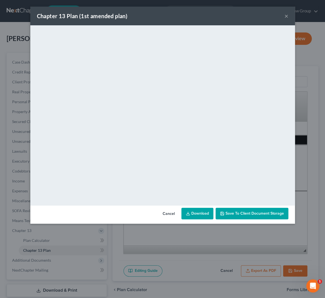
click at [192, 215] on link "Download" at bounding box center [197, 214] width 32 height 12
drag, startPoint x: 232, startPoint y: 214, endPoint x: 235, endPoint y: 211, distance: 4.1
click at [231, 214] on span "Save to Client Document Storage" at bounding box center [254, 213] width 58 height 5
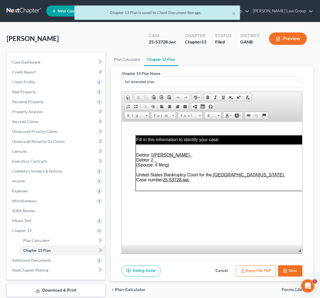
click at [287, 268] on button "Save" at bounding box center [290, 272] width 24 height 12
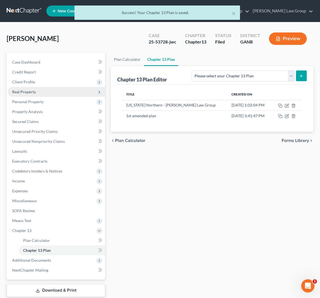
click at [29, 91] on span "Real Property" at bounding box center [24, 92] width 24 height 5
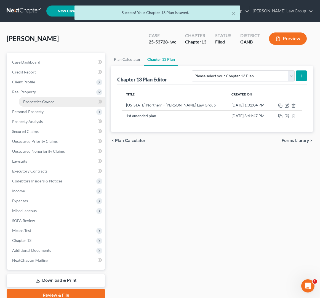
click at [47, 99] on span "Properties Owned" at bounding box center [38, 101] width 31 height 5
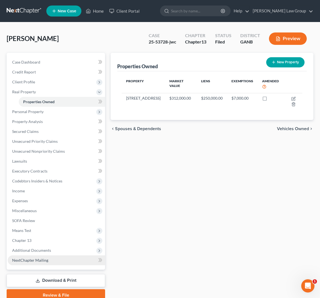
click at [49, 256] on link "NextChapter Mailing" at bounding box center [56, 261] width 97 height 10
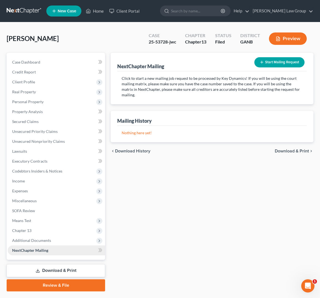
click at [50, 251] on link "NextChapter Mailing" at bounding box center [56, 251] width 97 height 10
click at [50, 244] on span "Additional Documents" at bounding box center [56, 241] width 97 height 10
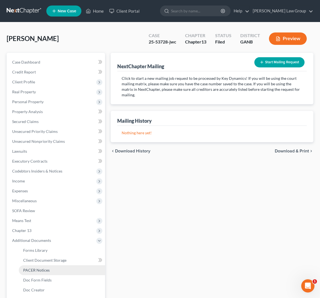
click at [59, 270] on link "PACER Notices" at bounding box center [62, 271] width 86 height 10
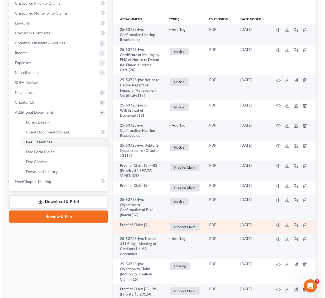
scroll to position [135, 0]
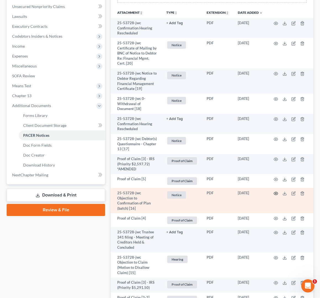
click at [274, 195] on icon "button" at bounding box center [275, 194] width 4 height 4
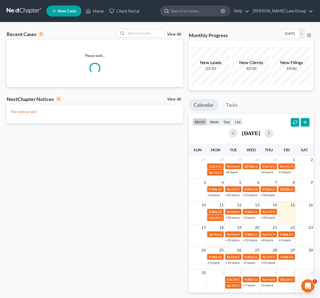
click at [214, 12] on input "search" at bounding box center [196, 11] width 50 height 10
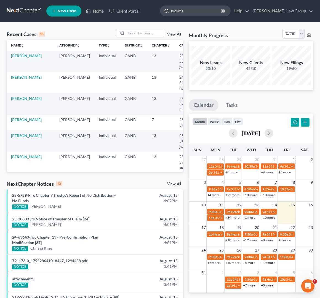
type input "[PERSON_NAME]"
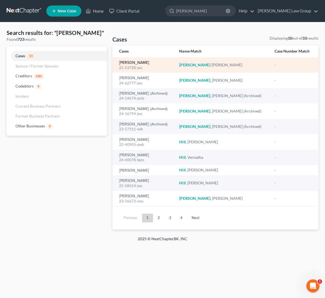
click at [139, 63] on link "[PERSON_NAME]" at bounding box center [134, 63] width 30 height 4
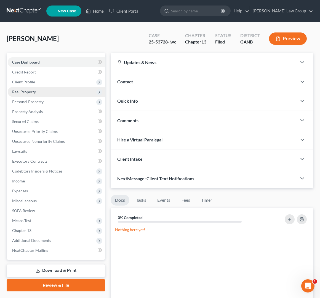
click at [37, 94] on span "Real Property" at bounding box center [56, 92] width 97 height 10
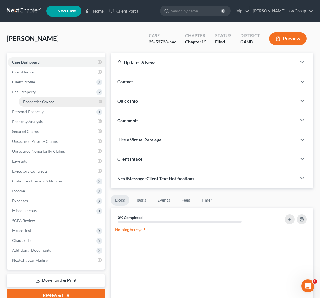
click at [56, 103] on link "Properties Owned" at bounding box center [62, 102] width 86 height 10
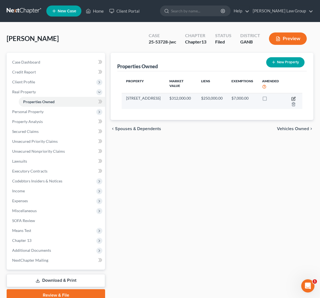
click at [294, 98] on icon "button" at bounding box center [293, 98] width 2 height 2
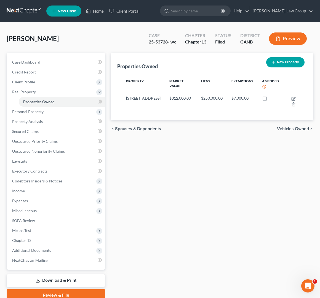
select select "10"
select select "3"
select select "0"
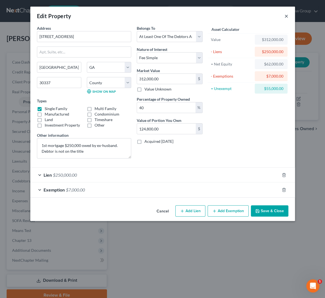
click at [287, 15] on button "×" at bounding box center [286, 16] width 4 height 7
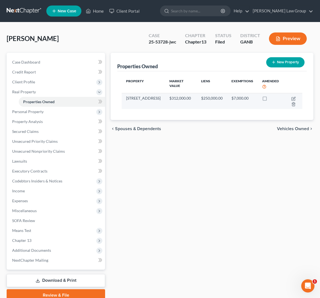
click at [296, 99] on td at bounding box center [293, 101] width 18 height 16
click at [295, 99] on icon "button" at bounding box center [293, 99] width 4 height 4
select select "10"
select select "59"
select select "3"
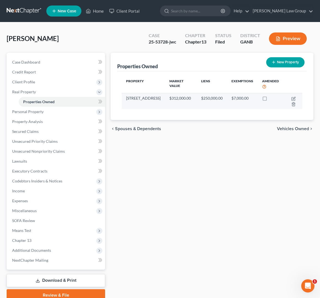
select select "0"
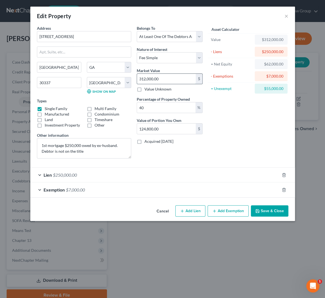
drag, startPoint x: 167, startPoint y: 77, endPoint x: 176, endPoint y: 78, distance: 9.2
click at [176, 78] on input "312,000.00" at bounding box center [166, 79] width 59 height 10
type input "3"
type input "1.20"
type input "35"
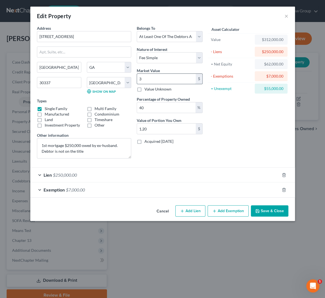
type input "14.00"
type input "359"
type input "143.60"
type input "3590"
type input "1,436.00"
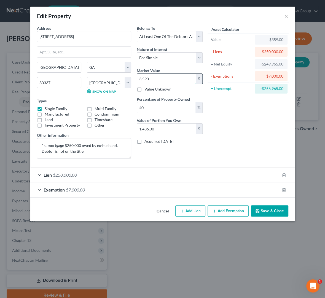
type input "3,5900"
type input "14,360.00"
type input "35,9000"
type input "143,600.00"
type input "359,000"
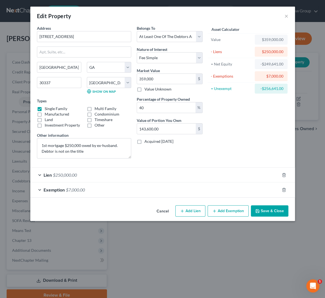
click at [270, 211] on button "Save & Close" at bounding box center [269, 212] width 37 height 12
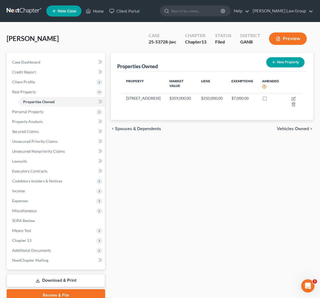
click at [68, 284] on link "Download & Print" at bounding box center [56, 281] width 98 height 13
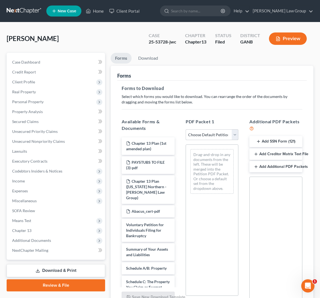
click at [185, 130] on select "Choose Default Petition PDF Packet Complete Bankruptcy Petition (all forms and …" at bounding box center [211, 135] width 53 height 11
select select "2"
click option "Amended Forms" at bounding box center [0, 0] width 0 height 0
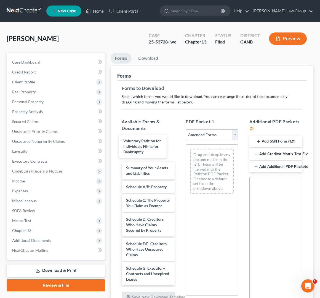
drag, startPoint x: 151, startPoint y: 144, endPoint x: 157, endPoint y: 141, distance: 6.7
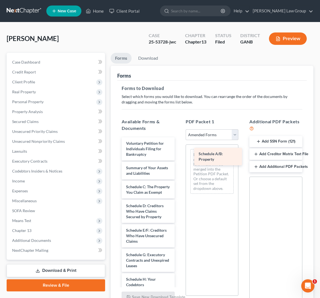
drag, startPoint x: 150, startPoint y: 189, endPoint x: 222, endPoint y: 155, distance: 79.7
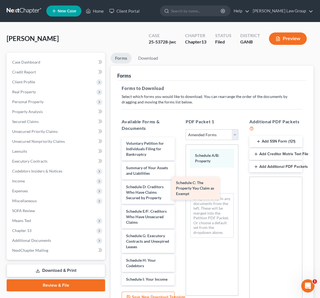
drag, startPoint x: 165, startPoint y: 189, endPoint x: 217, endPoint y: 185, distance: 51.4
click at [179, 185] on div "Schedule C: The Property You Claim as Exempt Voluntary Petition for Individuals…" at bounding box center [148, 302] width 62 height 328
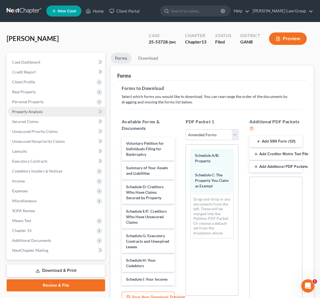
click at [35, 113] on span "Property Analysis" at bounding box center [27, 111] width 31 height 5
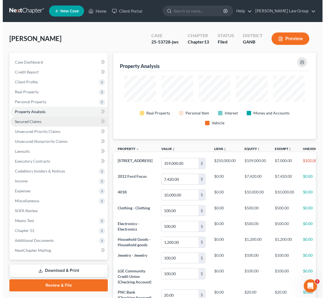
scroll to position [86, 203]
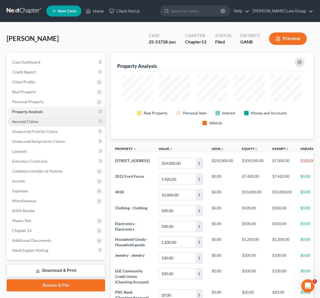
click at [30, 122] on span "Secured Claims" at bounding box center [25, 121] width 26 height 5
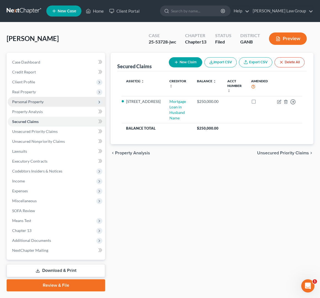
click at [47, 104] on span "Personal Property" at bounding box center [56, 102] width 97 height 10
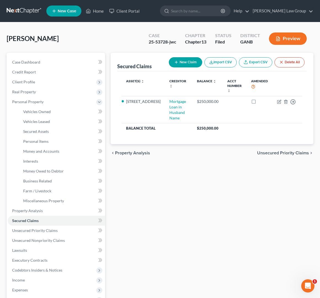
click at [273, 40] on button "Preview" at bounding box center [288, 39] width 38 height 12
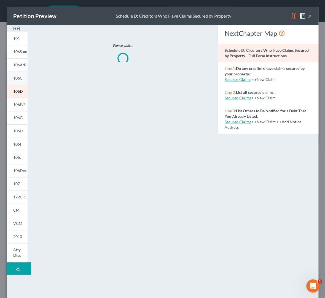
click at [15, 85] on link "106C" at bounding box center [17, 78] width 21 height 13
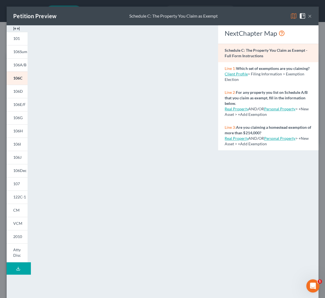
click at [307, 17] on div "Petition Preview Schedule C: The Property You Claim as Exempt ×" at bounding box center [163, 16] width 312 height 19
click at [308, 19] on button "×" at bounding box center [310, 16] width 4 height 7
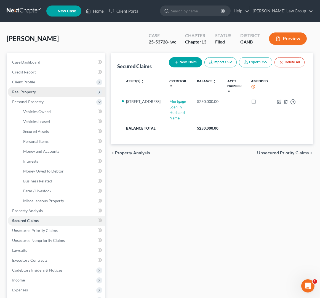
click at [34, 91] on span "Real Property" at bounding box center [24, 92] width 24 height 5
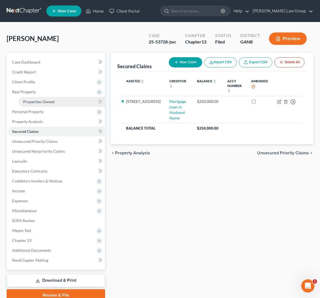
click at [43, 104] on link "Properties Owned" at bounding box center [62, 102] width 86 height 10
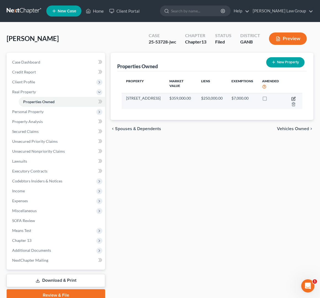
click at [294, 98] on icon "button" at bounding box center [293, 99] width 4 height 4
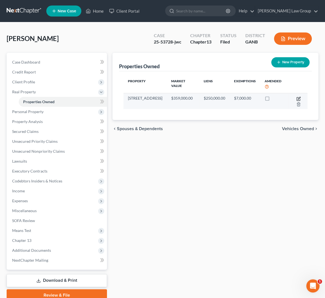
select select "10"
select select "59"
select select "3"
select select "0"
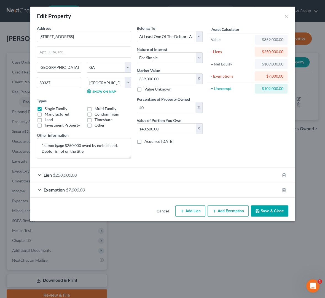
click at [195, 189] on div "Exemption $7,000.00" at bounding box center [154, 190] width 249 height 15
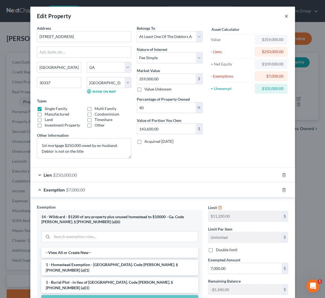
click at [285, 15] on button "×" at bounding box center [286, 16] width 4 height 7
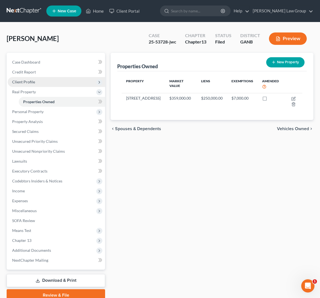
click at [39, 84] on span "Client Profile" at bounding box center [56, 82] width 97 height 10
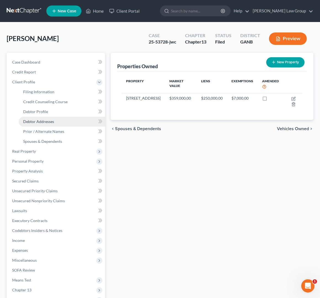
click at [50, 117] on link "Debtor Addresses" at bounding box center [62, 122] width 86 height 10
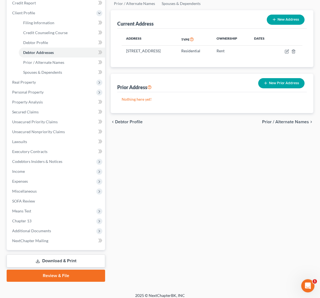
scroll to position [73, 0]
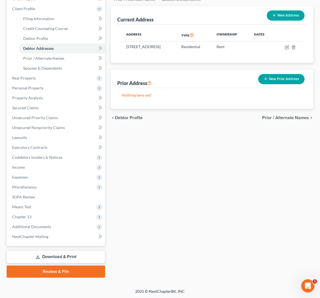
click at [79, 259] on link "Download & Print" at bounding box center [56, 257] width 98 height 13
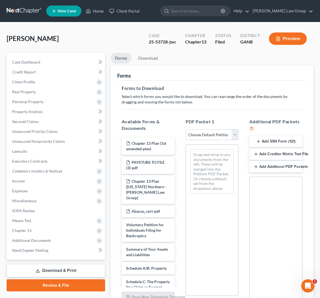
drag, startPoint x: 263, startPoint y: 59, endPoint x: 279, endPoint y: 49, distance: 18.4
click at [263, 59] on ul "Forms Download" at bounding box center [212, 59] width 203 height 13
click at [295, 38] on button "Preview" at bounding box center [288, 39] width 38 height 12
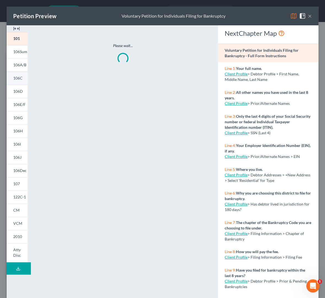
click at [17, 80] on span "106C" at bounding box center [17, 78] width 9 height 5
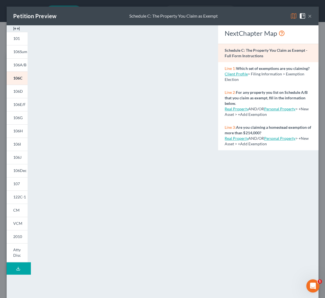
click at [308, 17] on button "×" at bounding box center [310, 16] width 4 height 7
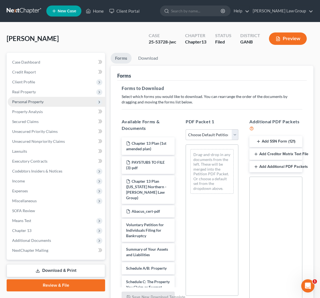
click at [39, 99] on span "Personal Property" at bounding box center [56, 102] width 97 height 10
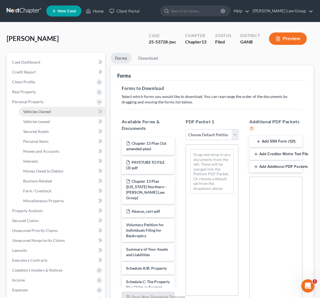
click at [54, 109] on link "Vehicles Owned" at bounding box center [62, 112] width 86 height 10
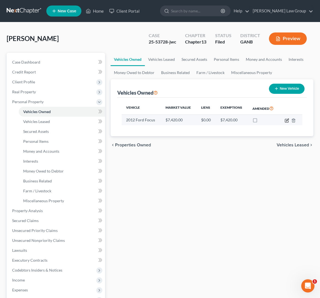
click at [287, 122] on icon "button" at bounding box center [286, 121] width 4 height 4
select select "0"
select select "14"
select select "2"
select select "0"
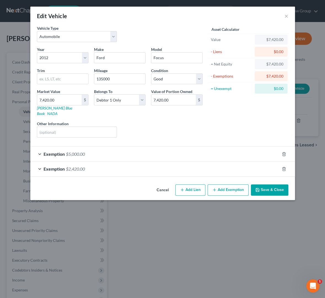
click at [214, 162] on div "Exemption $2,420.00" at bounding box center [154, 169] width 249 height 15
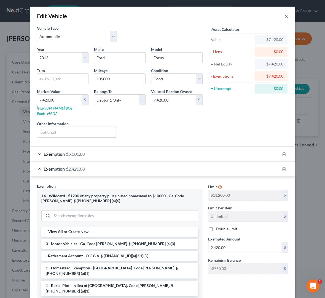
click at [284, 18] on button "×" at bounding box center [286, 16] width 4 height 7
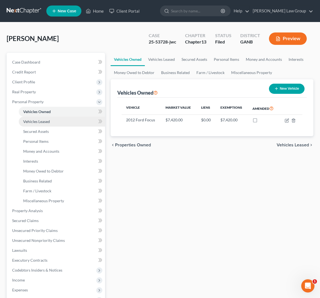
click at [57, 122] on link "Vehicles Leased" at bounding box center [62, 122] width 86 height 10
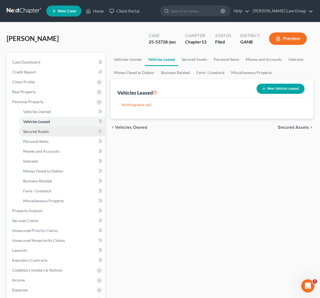
click at [57, 131] on link "Secured Assets" at bounding box center [62, 132] width 86 height 10
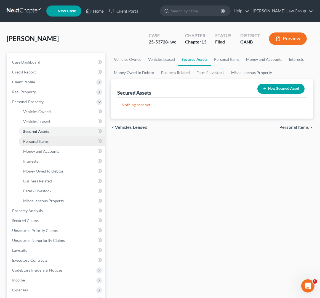
click at [58, 143] on link "Personal Items" at bounding box center [62, 142] width 86 height 10
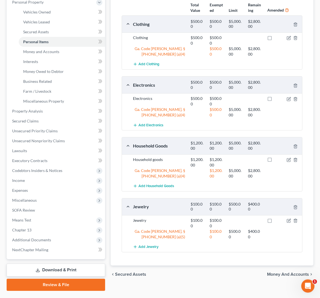
scroll to position [113, 0]
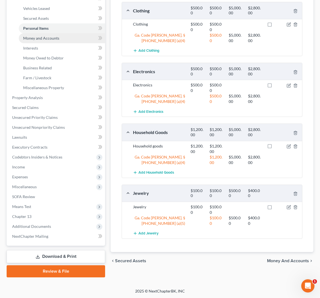
click at [44, 41] on link "Money and Accounts" at bounding box center [62, 38] width 86 height 10
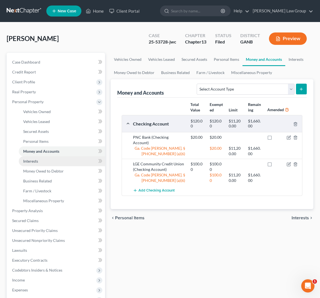
click at [29, 164] on link "Interests" at bounding box center [62, 162] width 86 height 10
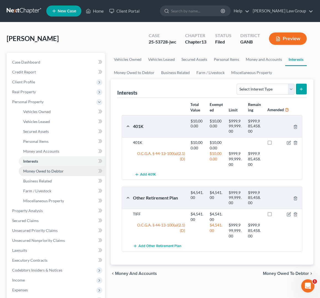
click at [33, 173] on span "Money Owed to Debtor" at bounding box center [43, 171] width 41 height 5
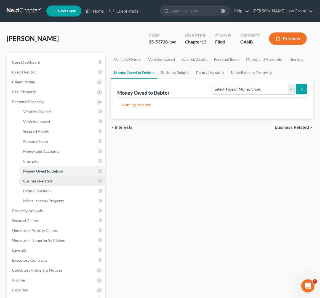
click at [34, 181] on span "Business Related" at bounding box center [37, 181] width 29 height 5
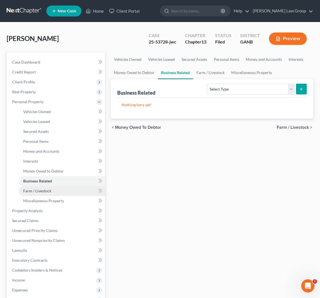
click at [38, 194] on link "Farm / Livestock" at bounding box center [62, 191] width 86 height 10
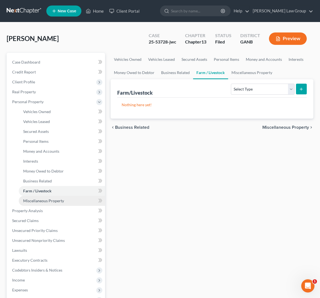
click at [40, 200] on span "Miscellaneous Property" at bounding box center [43, 201] width 41 height 5
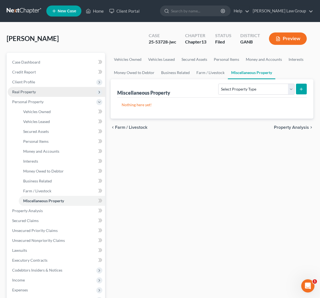
click at [40, 95] on span "Real Property" at bounding box center [56, 92] width 97 height 10
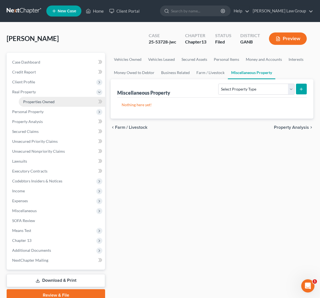
click at [42, 101] on span "Properties Owned" at bounding box center [38, 101] width 31 height 5
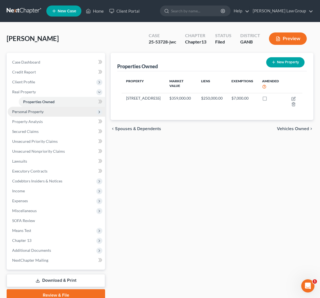
click at [64, 113] on span "Personal Property" at bounding box center [56, 112] width 97 height 10
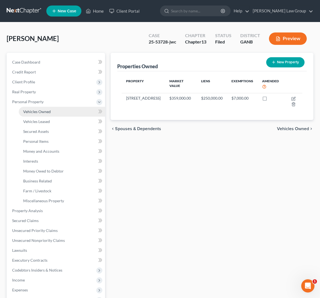
click at [26, 110] on span "Vehicles Owned" at bounding box center [37, 111] width 28 height 5
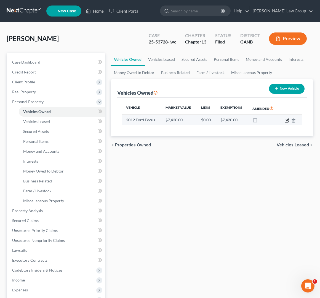
click at [287, 120] on icon "button" at bounding box center [287, 120] width 2 height 2
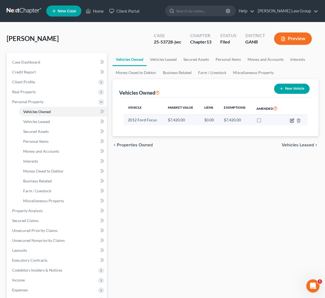
select select "0"
select select "14"
select select "2"
select select "0"
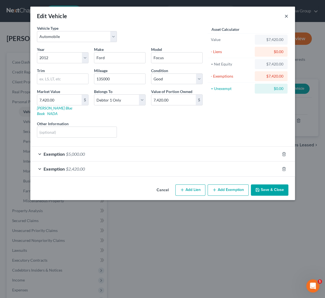
click at [287, 17] on button "×" at bounding box center [286, 16] width 4 height 7
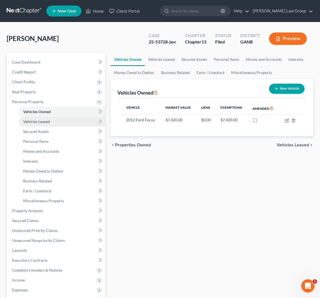
click at [37, 124] on span "Vehicles Leased" at bounding box center [36, 121] width 27 height 5
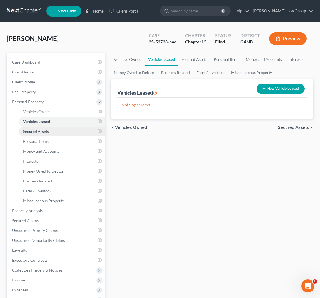
click at [39, 132] on span "Secured Assets" at bounding box center [36, 131] width 26 height 5
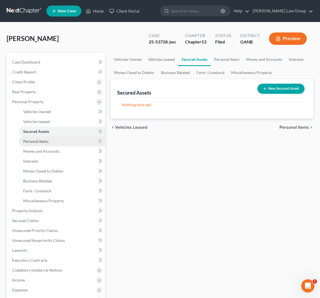
click at [39, 141] on span "Personal Items" at bounding box center [35, 141] width 25 height 5
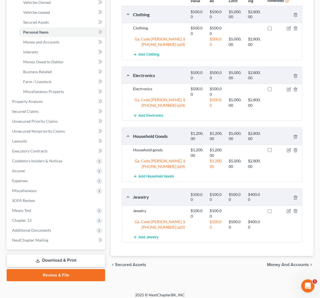
scroll to position [111, 0]
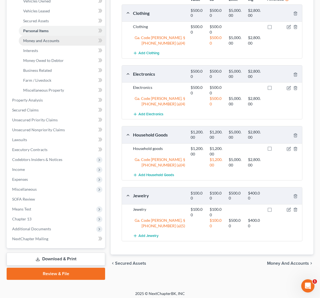
click at [34, 44] on link "Money and Accounts" at bounding box center [62, 41] width 86 height 10
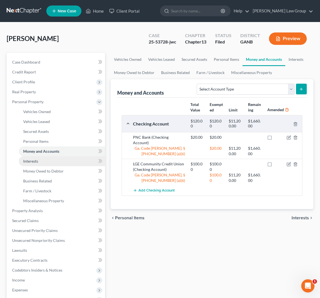
click at [39, 162] on link "Interests" at bounding box center [62, 162] width 86 height 10
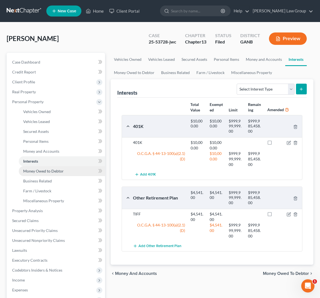
click at [50, 174] on link "Money Owed to Debtor" at bounding box center [62, 171] width 86 height 10
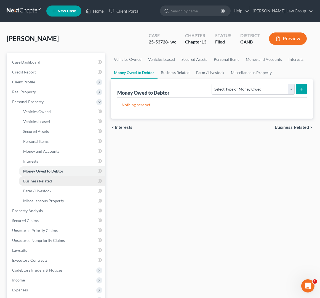
click at [53, 184] on link "Business Related" at bounding box center [62, 181] width 86 height 10
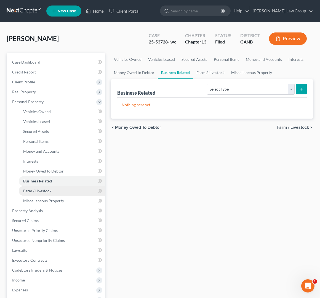
click at [53, 194] on link "Farm / Livestock" at bounding box center [62, 191] width 86 height 10
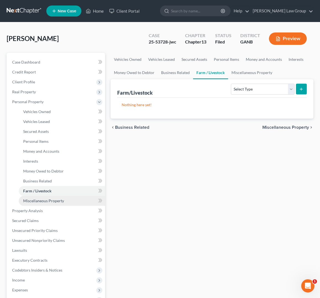
click at [55, 203] on span "Miscellaneous Property" at bounding box center [43, 201] width 41 height 5
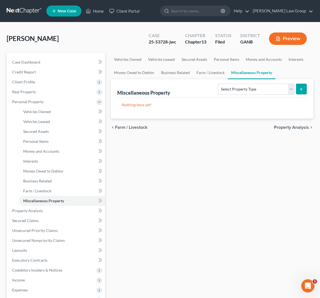
click at [162, 173] on div "Vehicles Owned Vehicles Leased Secured Assets Personal Items Money and Accounts…" at bounding box center [212, 222] width 208 height 338
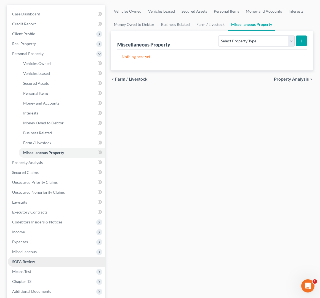
scroll to position [113, 0]
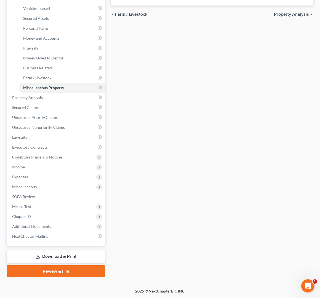
click at [80, 260] on link "Download & Print" at bounding box center [56, 257] width 98 height 13
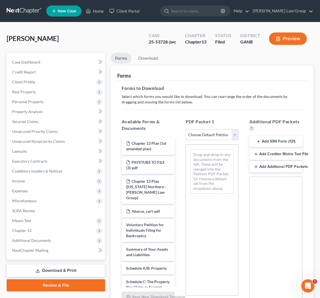
click at [185, 130] on select "Choose Default Petition PDF Packet Complete Bankruptcy Petition (all forms and …" at bounding box center [211, 135] width 53 height 11
select select "2"
click option "Amended Forms" at bounding box center [0, 0] width 0 height 0
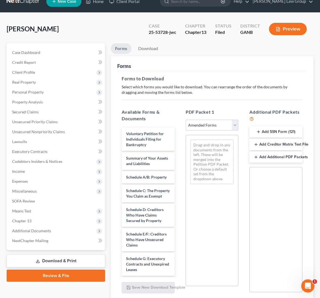
scroll to position [43, 0]
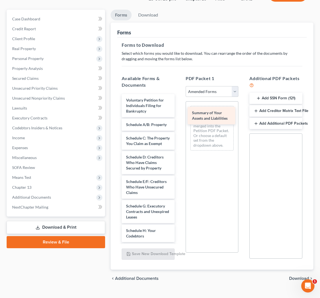
drag, startPoint x: 152, startPoint y: 130, endPoint x: 218, endPoint y: 118, distance: 66.9
click at [179, 118] on div "Summary of Your Assets and Liabilities Voluntary Petition for Individuals Filin…" at bounding box center [148, 264] width 62 height 341
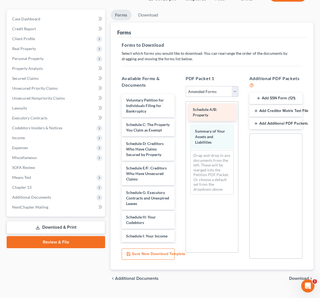
drag, startPoint x: 146, startPoint y: 127, endPoint x: 213, endPoint y: 112, distance: 68.3
click at [179, 112] on div "Schedule A/B: Property Voluntary Petition for Individuals Filing for Bankruptcy…" at bounding box center [148, 258] width 62 height 328
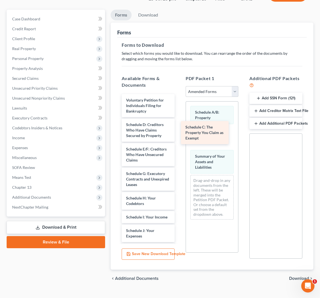
drag, startPoint x: 150, startPoint y: 133, endPoint x: 209, endPoint y: 136, distance: 59.3
click at [179, 136] on div "Schedule C: The Property You Claim as Exempt Voluntary Petition for Individuals…" at bounding box center [148, 248] width 62 height 309
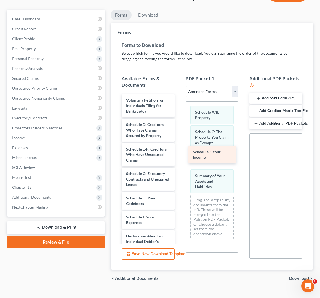
drag, startPoint x: 148, startPoint y: 217, endPoint x: 215, endPoint y: 152, distance: 93.0
click at [179, 152] on div "Schedule I: Your Income Voluntary Petition for Individuals Filing for Bankruptc…" at bounding box center [148, 241] width 62 height 295
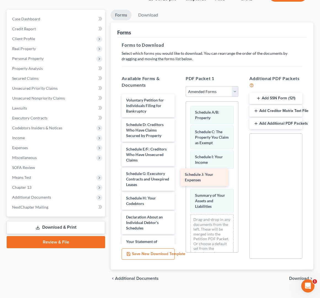
drag, startPoint x: 161, startPoint y: 217, endPoint x: 219, endPoint y: 175, distance: 72.3
click at [179, 175] on div "Schedule J: Your Expenses Voluntary Petition for Individuals Filing for Bankrup…" at bounding box center [148, 232] width 62 height 276
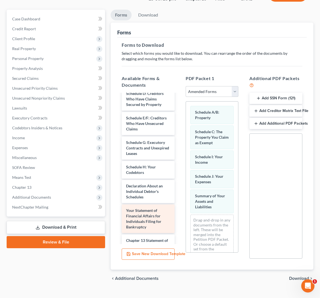
scroll to position [36, 0]
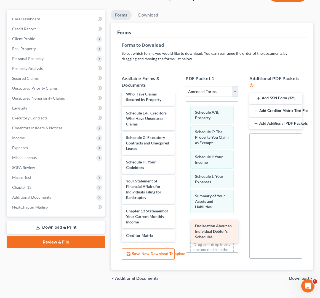
drag, startPoint x: 152, startPoint y: 188, endPoint x: 222, endPoint y: 227, distance: 80.0
click at [179, 227] on div "Declaration About an Individual Debtor's Schedules Voluntary Petition for Indiv…" at bounding box center [148, 184] width 62 height 252
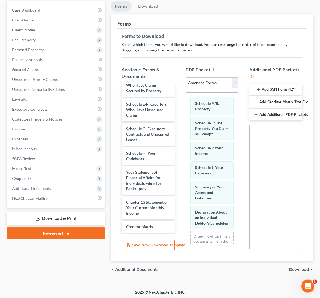
scroll to position [53, 0]
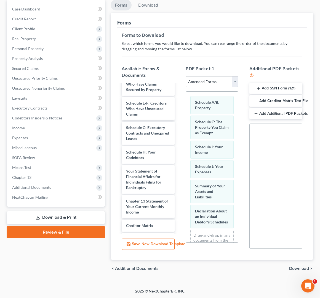
click at [302, 270] on span "Download" at bounding box center [299, 269] width 20 height 4
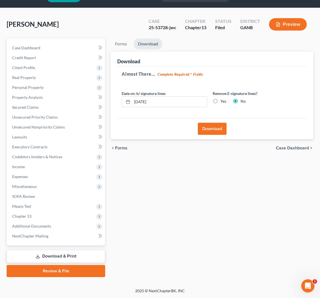
scroll to position [14, 0]
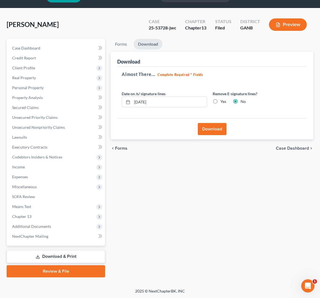
click at [204, 131] on button "Download" at bounding box center [212, 129] width 29 height 12
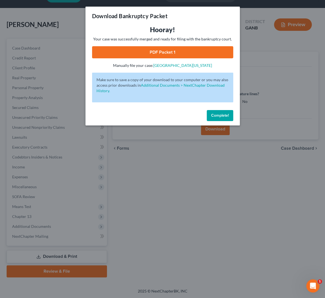
click at [151, 52] on link "PDF Packet 1" at bounding box center [162, 52] width 141 height 12
click at [214, 115] on span "Complete!" at bounding box center [220, 115] width 18 height 5
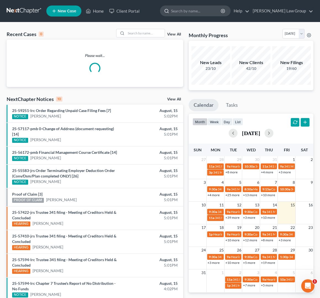
click at [216, 12] on input "search" at bounding box center [196, 11] width 50 height 10
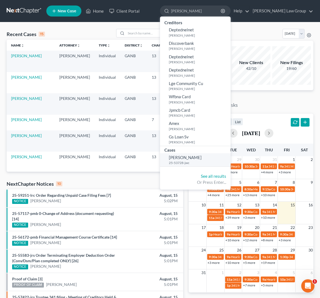
type input "[PERSON_NAME]"
click at [201, 160] on span "[PERSON_NAME]" at bounding box center [185, 157] width 33 height 5
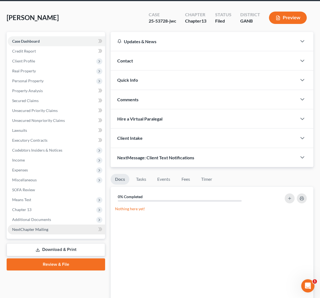
scroll to position [34, 0]
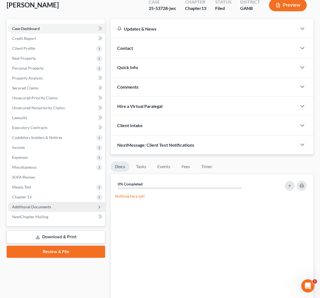
click at [41, 206] on span "Additional Documents" at bounding box center [31, 207] width 39 height 5
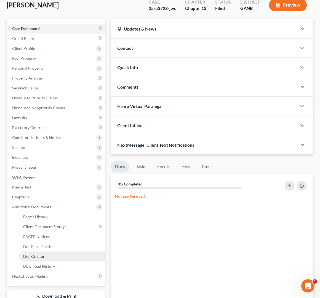
click at [58, 254] on link "Doc Creator" at bounding box center [62, 257] width 86 height 10
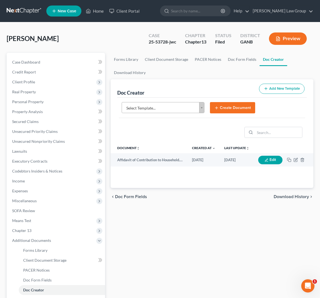
click at [179, 106] on body "Home New Case Client Portal [PERSON_NAME] Law Group [EMAIL_ADDRESS][DOMAIN_NAME…" at bounding box center [160, 186] width 320 height 372
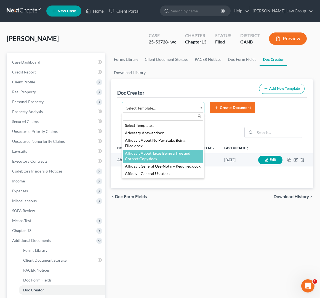
select select "111523"
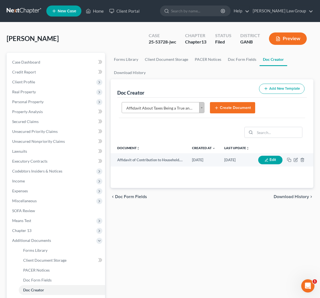
click at [235, 105] on button "Create Document" at bounding box center [232, 108] width 45 height 12
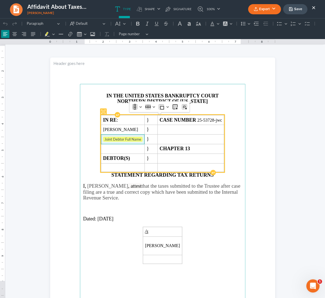
click at [142, 142] on span "Joint Debtor Full Name ⁠⁠⁠⁠⁠⁠⁠" at bounding box center [122, 140] width 39 height 6
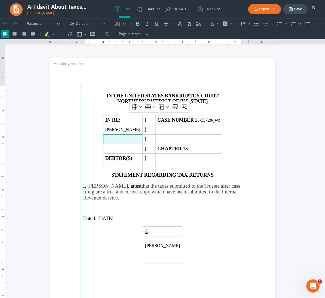
click at [204, 107] on p "JWC DIVISION" at bounding box center [162, 107] width 159 height 6
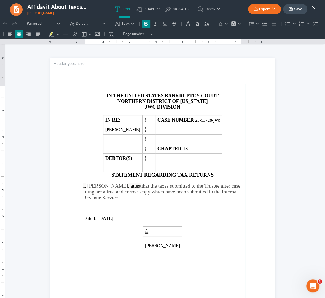
drag, startPoint x: 158, startPoint y: 108, endPoint x: 186, endPoint y: 109, distance: 27.3
click at [157, 109] on strong "DIVISION" at bounding box center [168, 107] width 23 height 6
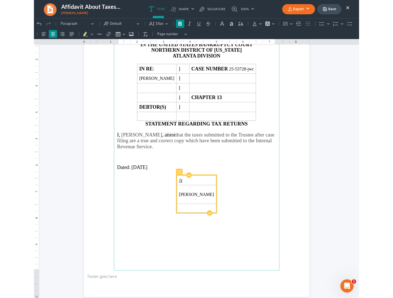
scroll to position [63, 0]
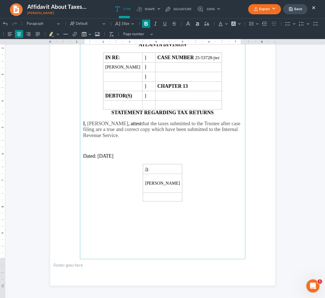
click at [266, 11] on button "Export" at bounding box center [264, 9] width 33 height 10
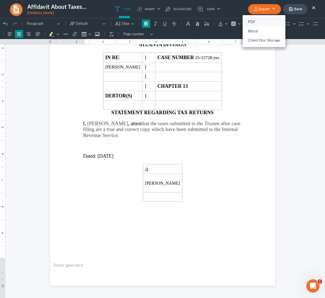
click at [249, 23] on link "PDF" at bounding box center [264, 21] width 43 height 9
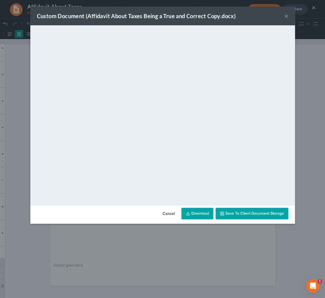
click at [198, 213] on link "Download" at bounding box center [197, 214] width 32 height 12
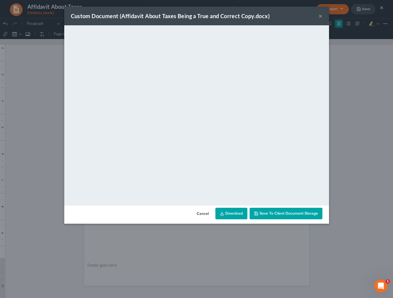
click at [321, 17] on button "×" at bounding box center [320, 16] width 4 height 7
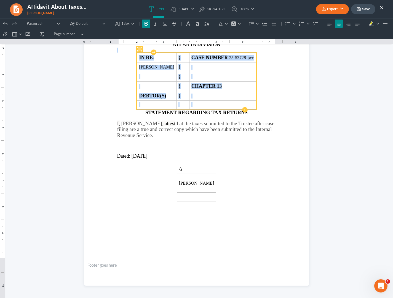
click at [257, 112] on main "IN THE UNITED STATES BANKRUPTCY COURT NORTHERN DISTRICT OF GEORGIA ATLANTA DIVI…" at bounding box center [196, 140] width 165 height 238
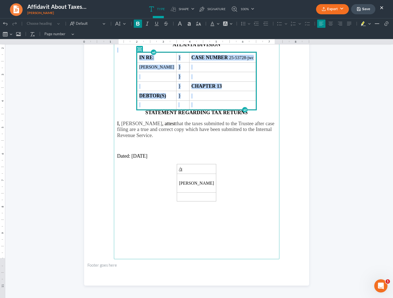
scroll to position [0, 0]
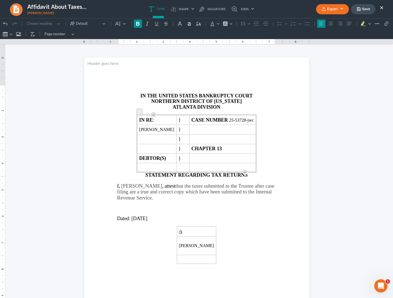
click html "1.00 10.00 0 1 1 2 2 3 3 4 4 5 5 6 6 7 7 8 8 9 9 10 10 11 11 Undo (⌘Z) Undo Red…"
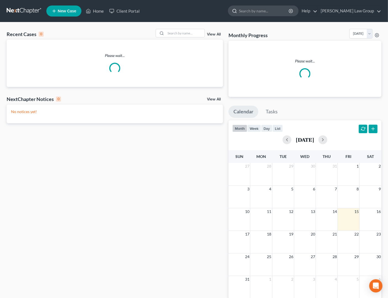
click at [279, 12] on input "search" at bounding box center [264, 11] width 50 height 10
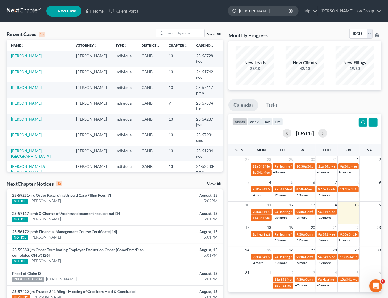
type input "[PERSON_NAME]"
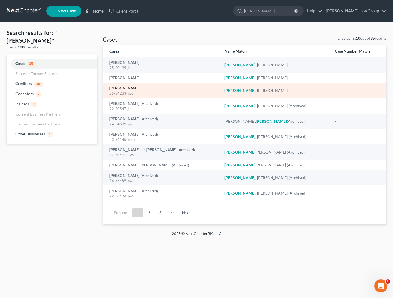
click at [130, 88] on link "[PERSON_NAME]" at bounding box center [124, 89] width 30 height 4
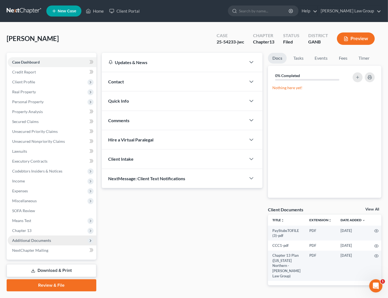
click at [51, 241] on span "Additional Documents" at bounding box center [52, 241] width 88 height 10
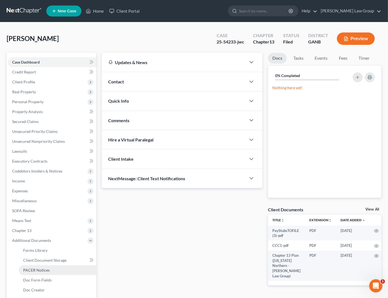
click at [56, 267] on link "PACER Notices" at bounding box center [57, 271] width 77 height 10
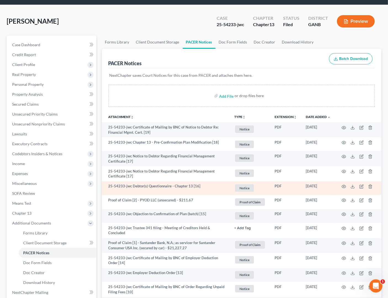
scroll to position [24, 0]
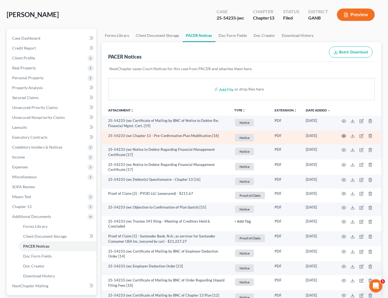
click at [346, 134] on icon "button" at bounding box center [343, 136] width 4 height 4
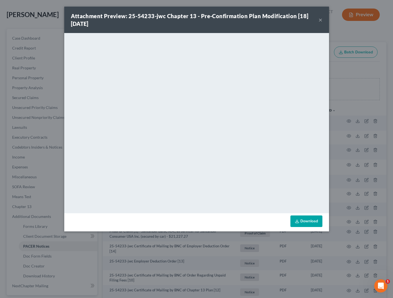
click at [319, 21] on button "×" at bounding box center [320, 20] width 4 height 7
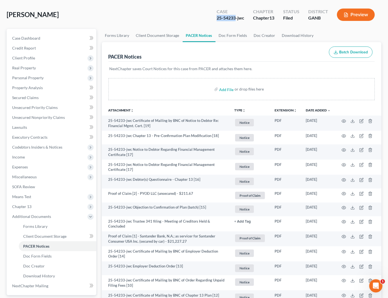
drag, startPoint x: 236, startPoint y: 17, endPoint x: 214, endPoint y: 19, distance: 21.3
click at [214, 19] on div "Case 25-54233-jwc" at bounding box center [230, 15] width 36 height 16
copy div "25-54233"
click at [29, 205] on span "Chapter 13" at bounding box center [21, 207] width 19 height 5
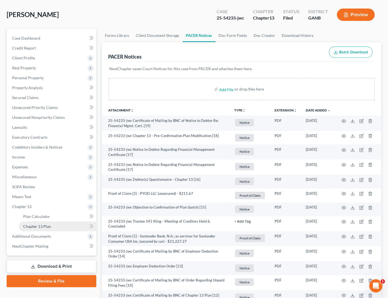
click at [47, 227] on span "Chapter 13 Plan" at bounding box center [37, 226] width 28 height 5
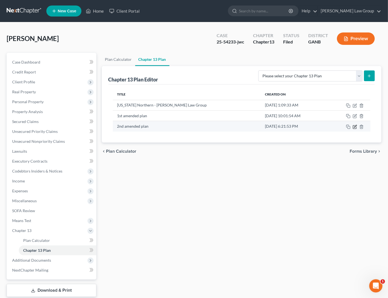
click at [356, 129] on icon "button" at bounding box center [354, 127] width 4 height 4
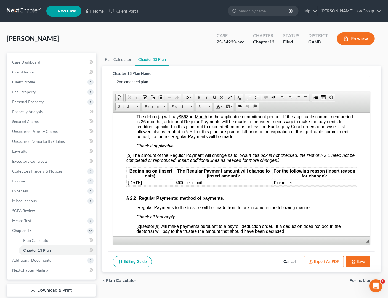
scroll to position [569, 0]
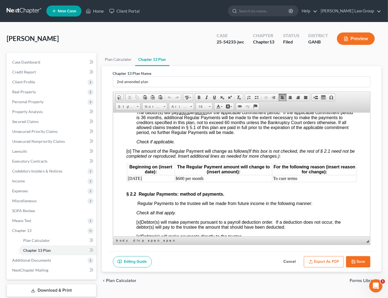
click at [129, 158] on span "[o] The amount of the Regular Payment will change as follows (If this box is no…" at bounding box center [240, 154] width 228 height 10
drag, startPoint x: 183, startPoint y: 192, endPoint x: 192, endPoint y: 194, distance: 9.0
click at [183, 182] on td "$600 per month" at bounding box center [222, 179] width 97 height 6
click at [354, 260] on button "Save" at bounding box center [358, 263] width 24 height 12
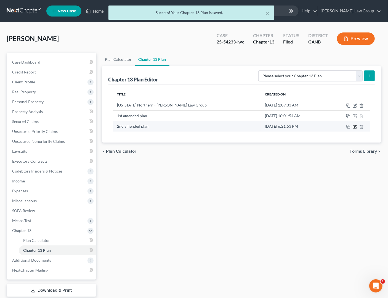
click at [356, 128] on icon "button" at bounding box center [354, 127] width 4 height 4
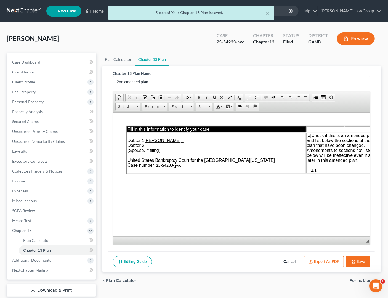
scroll to position [0, 0]
click at [336, 262] on button "Export as PDF" at bounding box center [323, 263] width 40 height 12
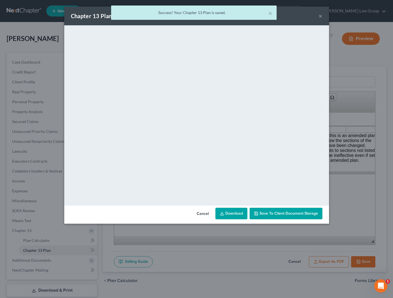
click at [241, 214] on link "Download" at bounding box center [231, 214] width 32 height 12
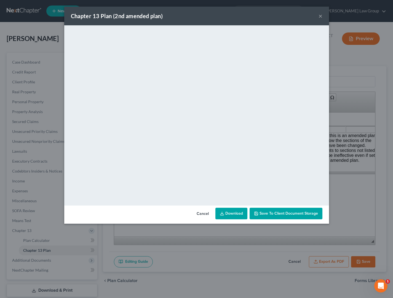
click at [319, 16] on button "×" at bounding box center [320, 16] width 4 height 7
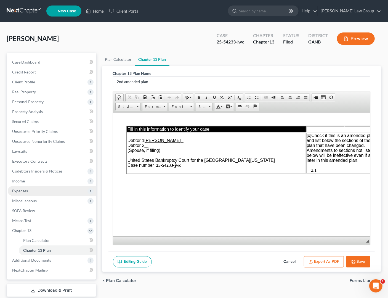
click at [29, 193] on span "Expenses" at bounding box center [52, 191] width 88 height 10
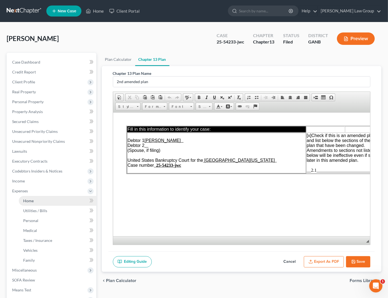
click at [68, 204] on link "Home" at bounding box center [57, 201] width 77 height 10
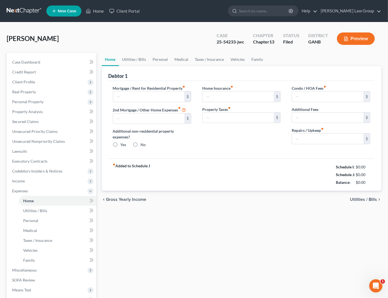
type input "0.00"
radio input "true"
type input "0.00"
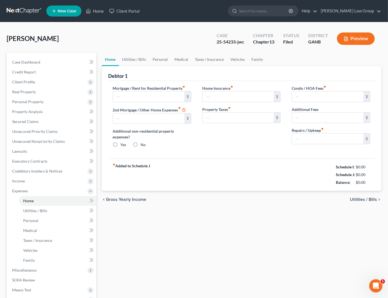
type input "0.00"
click at [359, 202] on span "Utilities / Bills" at bounding box center [362, 200] width 27 height 4
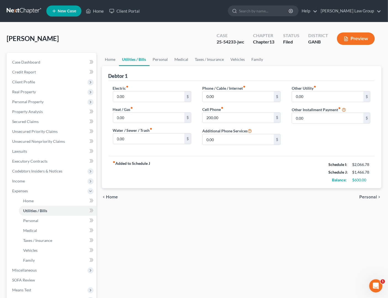
click at [367, 199] on span "Personal" at bounding box center [368, 197] width 18 height 4
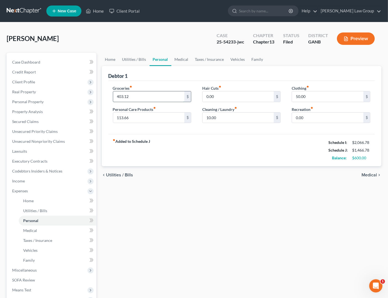
click at [120, 98] on input "403.12" at bounding box center [148, 97] width 71 height 10
type input "428.12"
click at [366, 178] on span "Medical" at bounding box center [368, 175] width 15 height 4
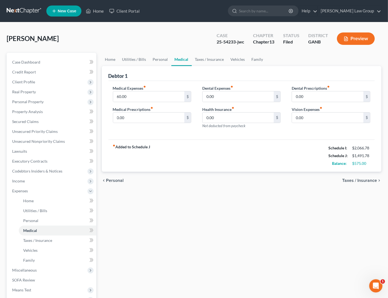
click at [367, 182] on span "Taxes / Insurance" at bounding box center [359, 181] width 35 height 4
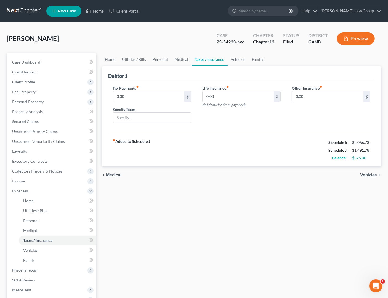
click at [369, 177] on span "Vehicles" at bounding box center [368, 175] width 17 height 4
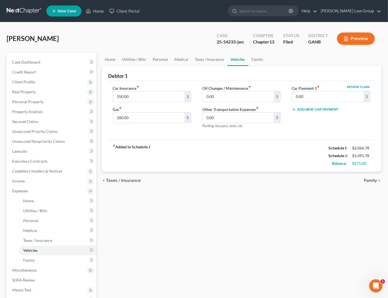
click at [369, 179] on span "Family" at bounding box center [370, 181] width 13 height 4
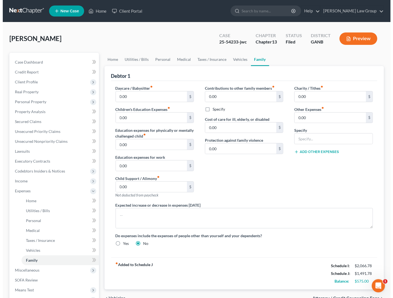
scroll to position [77, 0]
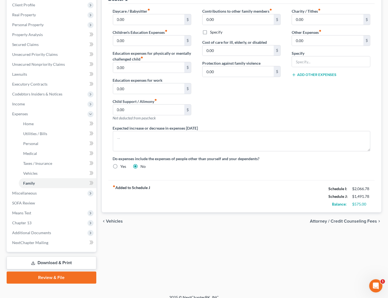
click at [362, 223] on span "Attorney / Credit Counseling Fees" at bounding box center [343, 221] width 67 height 4
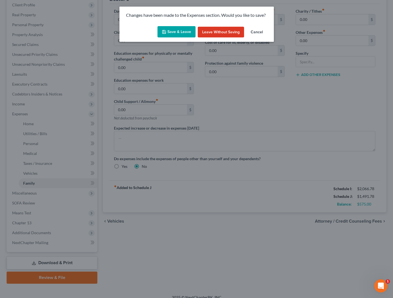
click at [183, 29] on button "Save & Leave" at bounding box center [176, 32] width 38 height 12
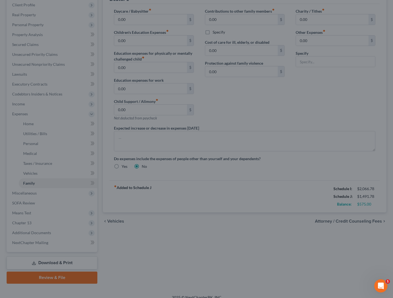
select select "1"
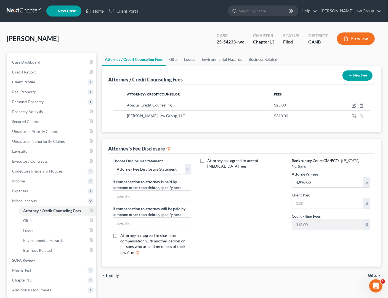
scroll to position [64, 0]
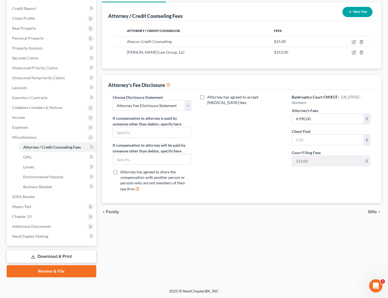
click at [77, 256] on link "Download & Print" at bounding box center [52, 257] width 90 height 13
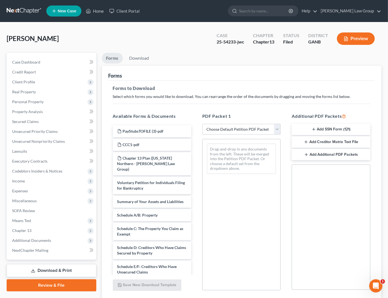
click at [202, 124] on select "Choose Default Petition PDF Packet Complete Bankruptcy Petition (all forms and …" at bounding box center [241, 129] width 78 height 11
select select "2"
click option "Amended Forms" at bounding box center [0, 0] width 0 height 0
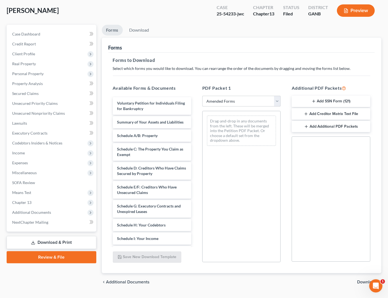
scroll to position [42, 0]
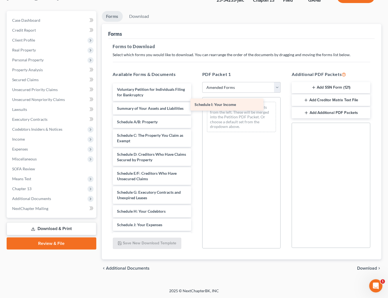
drag, startPoint x: 163, startPoint y: 231, endPoint x: 247, endPoint y: 104, distance: 152.0
click at [195, 104] on div "Schedule I: Your Income Voluntary Petition for Individuals Filing for Bankruptc…" at bounding box center [151, 216] width 87 height 264
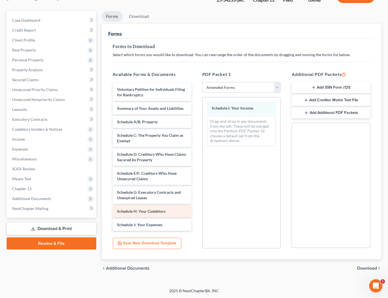
scroll to position [10, 0]
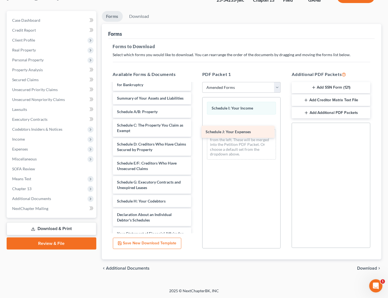
drag, startPoint x: 170, startPoint y: 215, endPoint x: 259, endPoint y: 117, distance: 133.1
click at [195, 117] on div "Schedule J: Your Expenses Voluntary Petition for Individuals Filing for Bankrup…" at bounding box center [151, 198] width 87 height 251
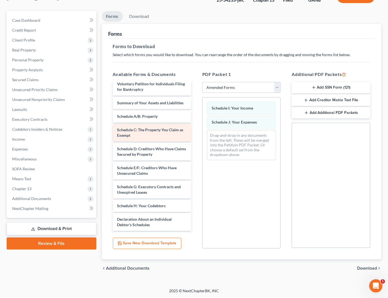
scroll to position [0, 0]
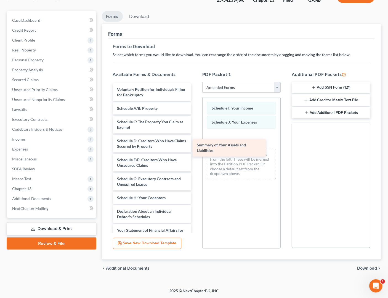
drag, startPoint x: 147, startPoint y: 111, endPoint x: 245, endPoint y: 146, distance: 103.7
click at [195, 146] on div "Summary of Your Assets and Liabilities Voluntary Petition for Individuals Filin…" at bounding box center [151, 202] width 87 height 237
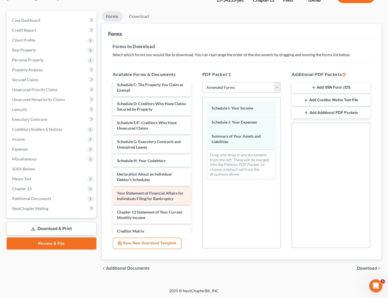
scroll to position [52, 0]
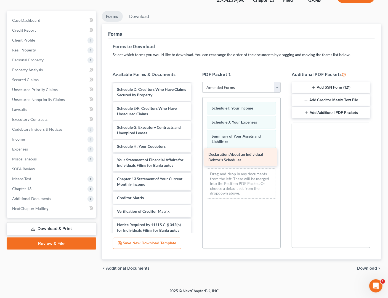
drag, startPoint x: 146, startPoint y: 163, endPoint x: 237, endPoint y: 158, distance: 91.4
click at [195, 158] on div "Declaration About an Individual Debtor's Schedules Voluntary Petition for Indiv…" at bounding box center [151, 141] width 87 height 218
click at [364, 269] on span "Download" at bounding box center [367, 269] width 20 height 4
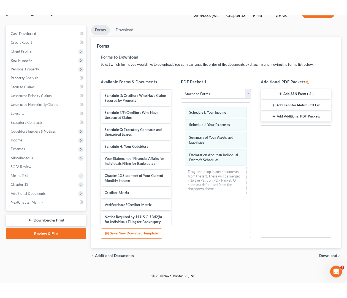
scroll to position [14, 0]
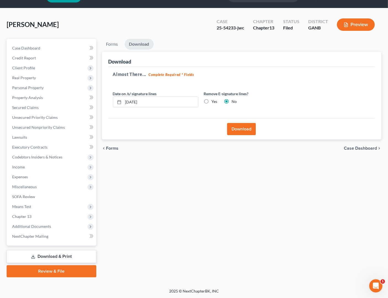
click at [242, 134] on button "Download" at bounding box center [241, 129] width 29 height 12
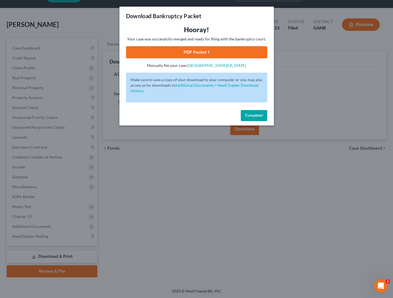
click at [194, 55] on link "PDF Packet 1" at bounding box center [196, 52] width 141 height 12
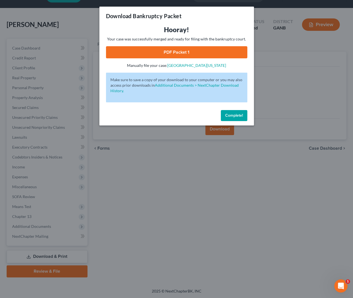
click at [230, 113] on button "Complete!" at bounding box center [233, 115] width 26 height 11
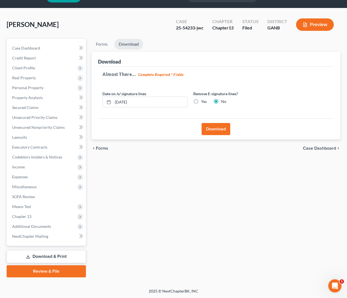
click at [189, 53] on div "Download" at bounding box center [216, 59] width 236 height 15
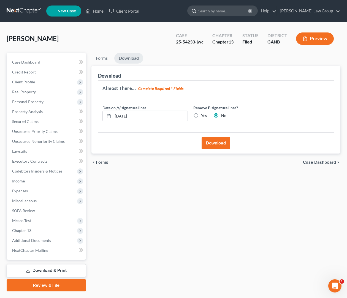
click at [246, 13] on input "search" at bounding box center [223, 11] width 50 height 10
type input "abercrombie"
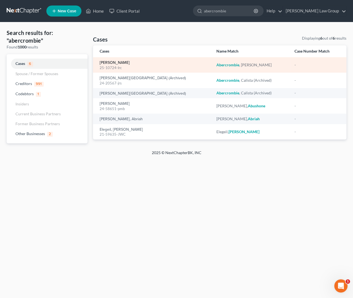
click at [110, 62] on link "[PERSON_NAME]" at bounding box center [114, 63] width 30 height 4
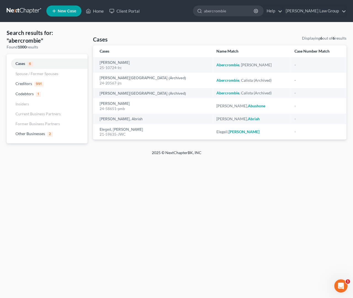
select select "3"
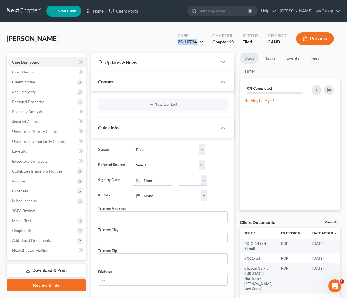
drag, startPoint x: 197, startPoint y: 43, endPoint x: 172, endPoint y: 42, distance: 25.1
click at [172, 42] on div "Case 25-10724-lrc Chapter Chapter 13 Status Filed District GANB Preview" at bounding box center [256, 39] width 170 height 20
copy div "25-10724"
click at [49, 246] on link "NextChapter Mailing" at bounding box center [47, 251] width 78 height 10
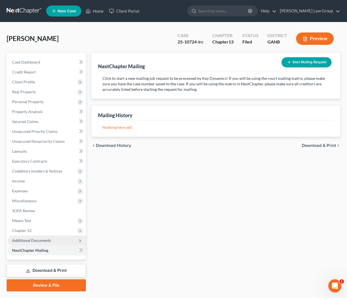
click at [51, 241] on span "Additional Documents" at bounding box center [47, 241] width 78 height 10
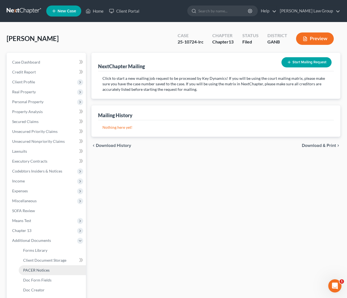
click at [55, 268] on link "PACER Notices" at bounding box center [52, 271] width 67 height 10
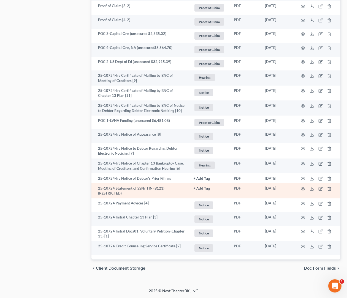
scroll to position [550, 0]
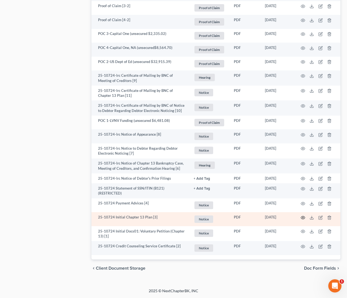
click at [302, 219] on icon "button" at bounding box center [303, 217] width 4 height 3
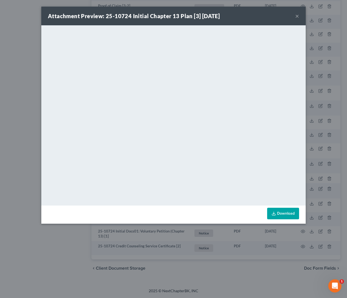
scroll to position [543, 0]
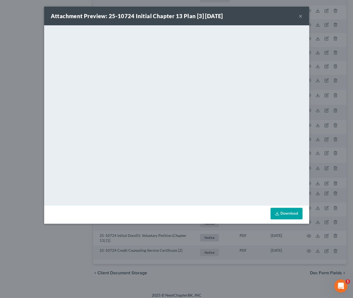
click at [299, 16] on button "×" at bounding box center [300, 16] width 4 height 7
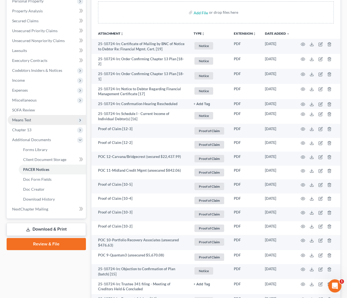
scroll to position [46, 0]
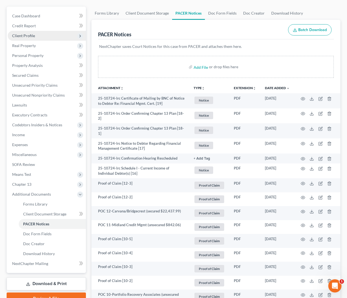
click at [22, 39] on span "Client Profile" at bounding box center [47, 36] width 78 height 10
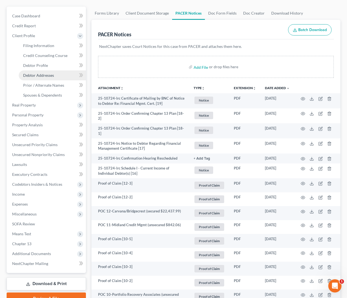
click at [44, 74] on span "Debtor Addresses" at bounding box center [38, 75] width 31 height 5
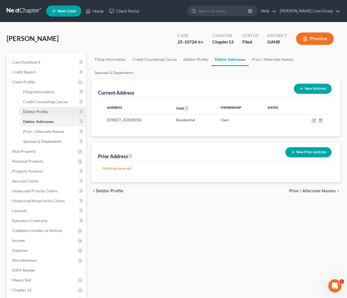
click at [44, 111] on span "Debtor Profile" at bounding box center [35, 111] width 25 height 5
select select "3"
select select "1"
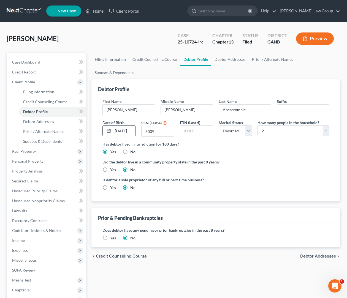
radio input "true"
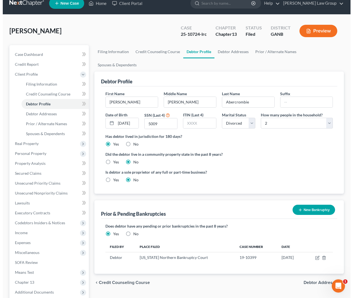
scroll to position [10, 0]
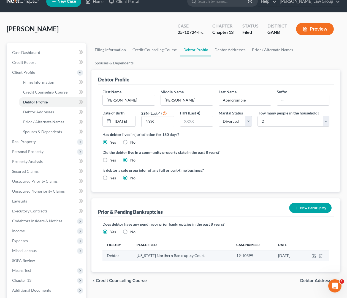
click at [204, 251] on td "[US_STATE] Northern Bankruptcy Court" at bounding box center [182, 256] width 100 height 10
click at [233, 251] on td "19-10399" at bounding box center [253, 256] width 42 height 10
drag, startPoint x: 197, startPoint y: 33, endPoint x: 169, endPoint y: 33, distance: 28.1
click at [169, 33] on div "[PERSON_NAME] Upgraded Case 25-10724-lrc Chapter Chapter 13 Status Filed Distri…" at bounding box center [174, 31] width 334 height 24
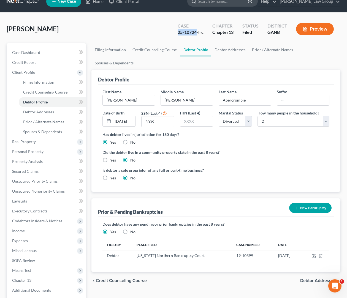
copy div "25-10724"
